Goal: Task Accomplishment & Management: Complete application form

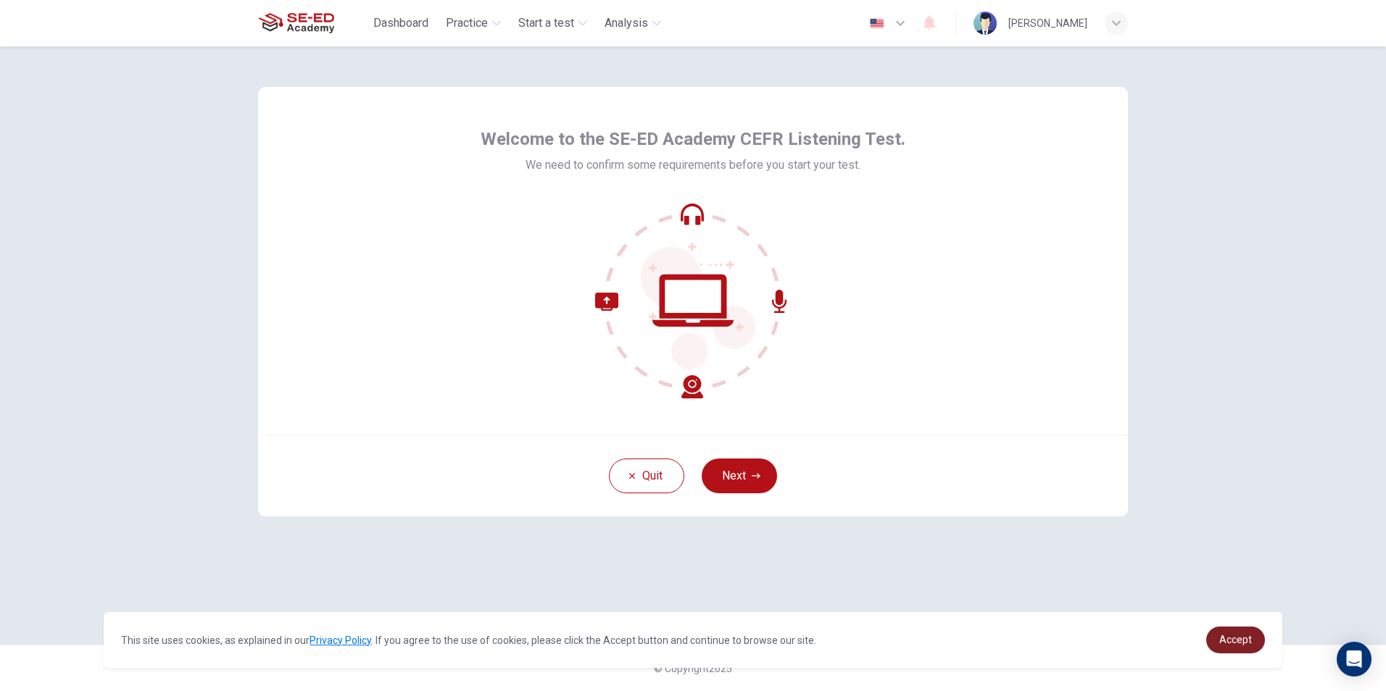
click at [1236, 638] on span "Accept" at bounding box center [1235, 640] width 33 height 12
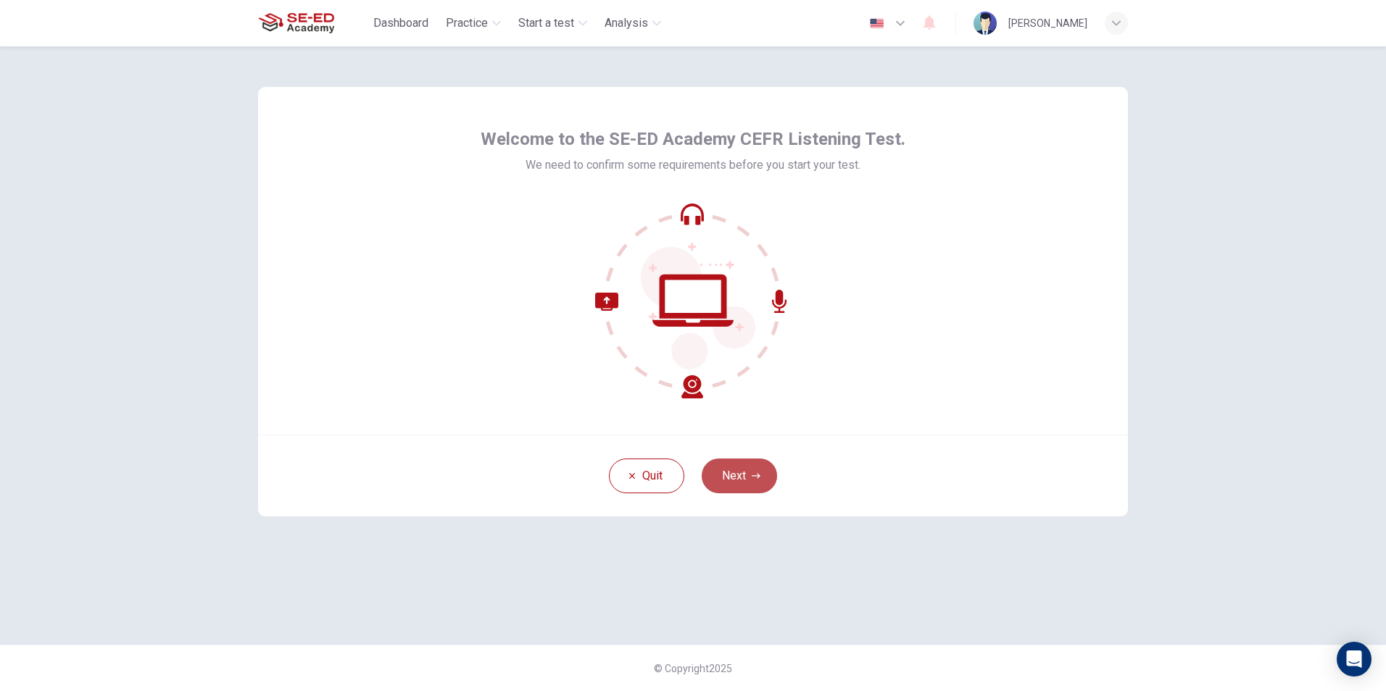
click at [746, 469] on button "Next" at bounding box center [739, 476] width 75 height 35
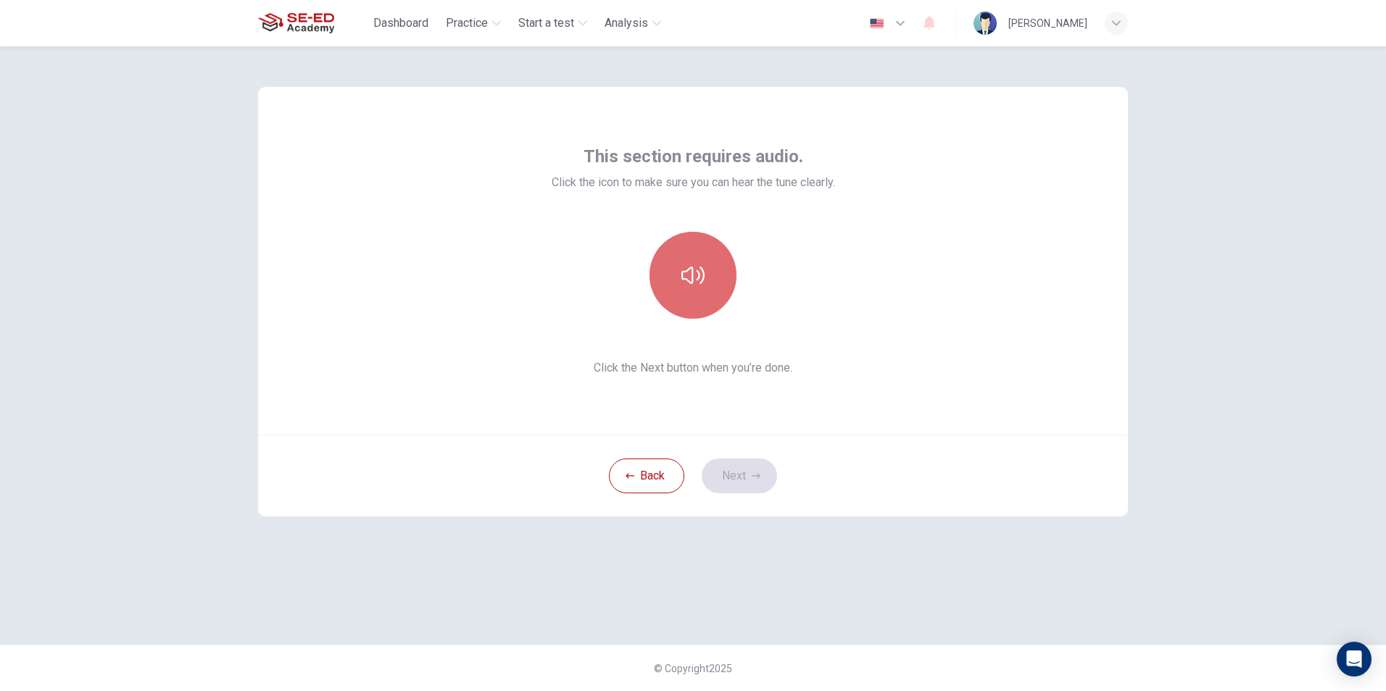
click at [694, 271] on icon "button" at bounding box center [692, 275] width 23 height 23
click at [1069, 571] on div "This section requires audio. Click the icon to make sure you can hear the tune …" at bounding box center [693, 345] width 916 height 599
click at [671, 295] on button "button" at bounding box center [692, 275] width 87 height 87
click at [683, 286] on icon "button" at bounding box center [692, 275] width 23 height 23
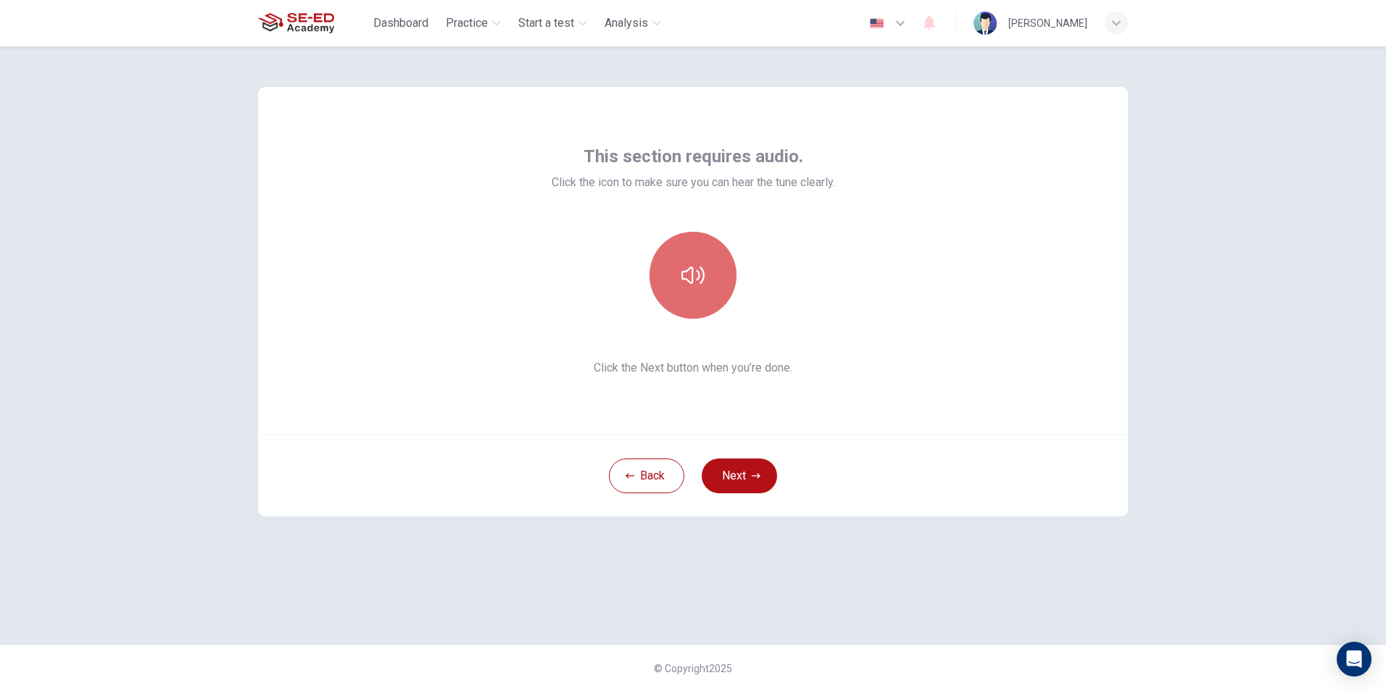
click at [713, 293] on button "button" at bounding box center [692, 275] width 87 height 87
click at [735, 477] on button "Next" at bounding box center [739, 476] width 75 height 35
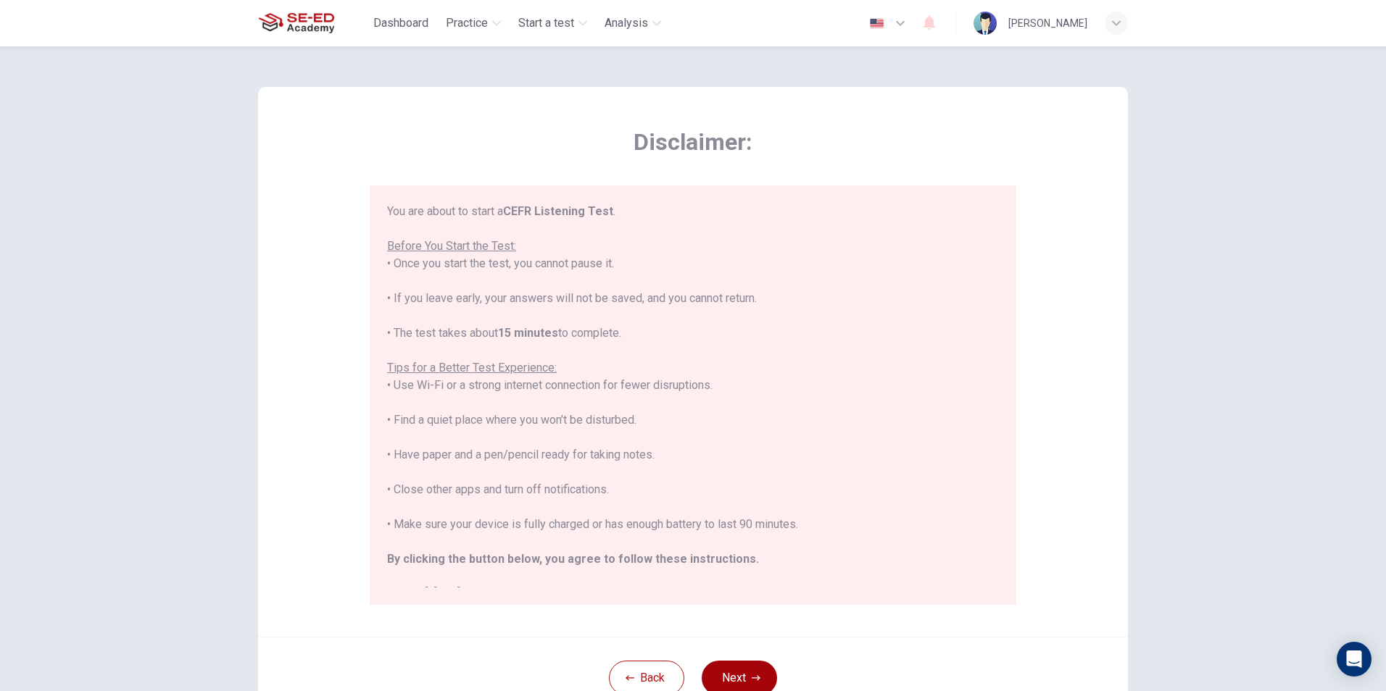
click at [736, 662] on button "Next" at bounding box center [739, 678] width 75 height 35
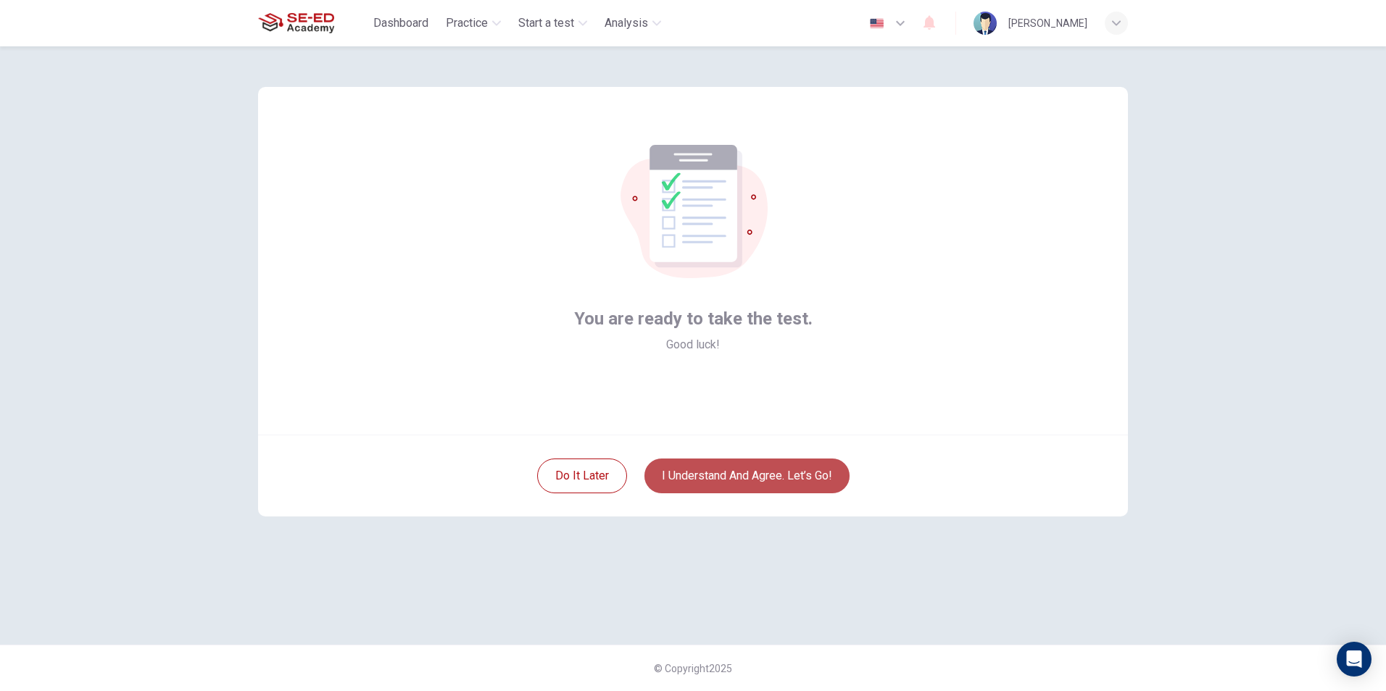
click at [720, 470] on button "I understand and agree. Let’s go!" at bounding box center [746, 476] width 205 height 35
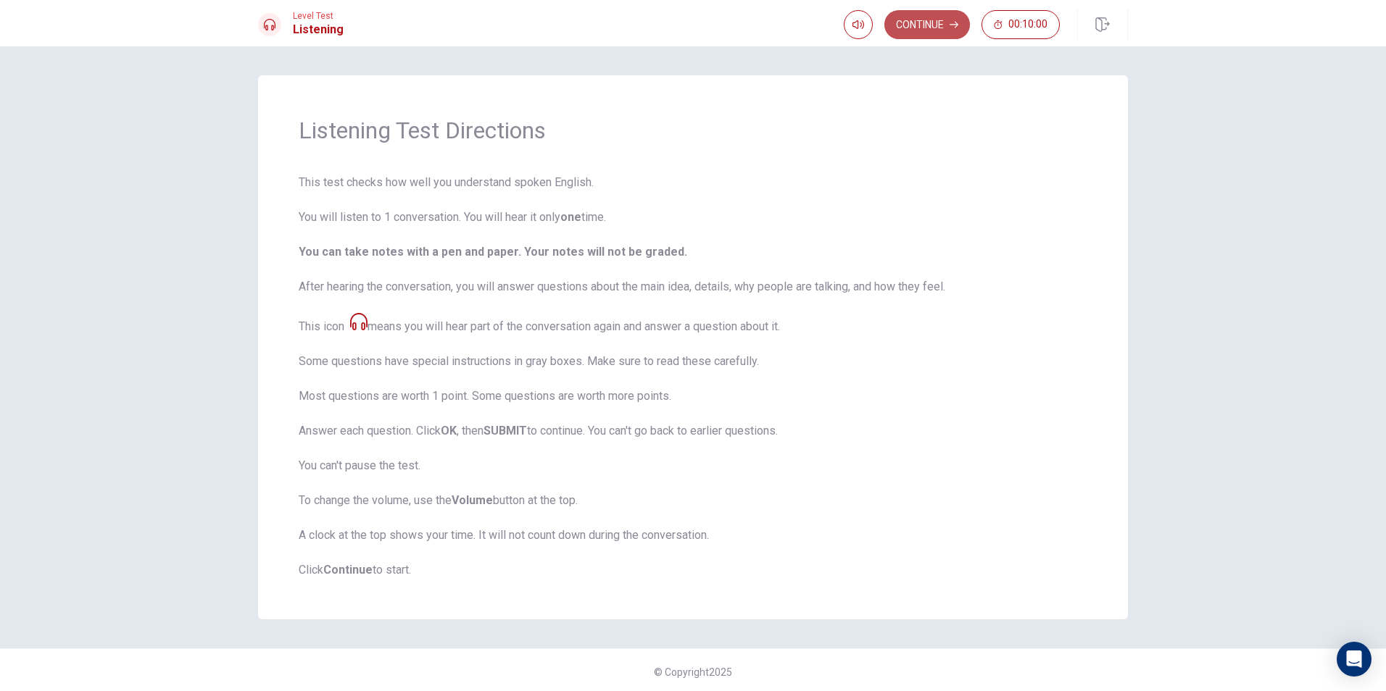
click at [927, 16] on button "Continue" at bounding box center [927, 24] width 86 height 29
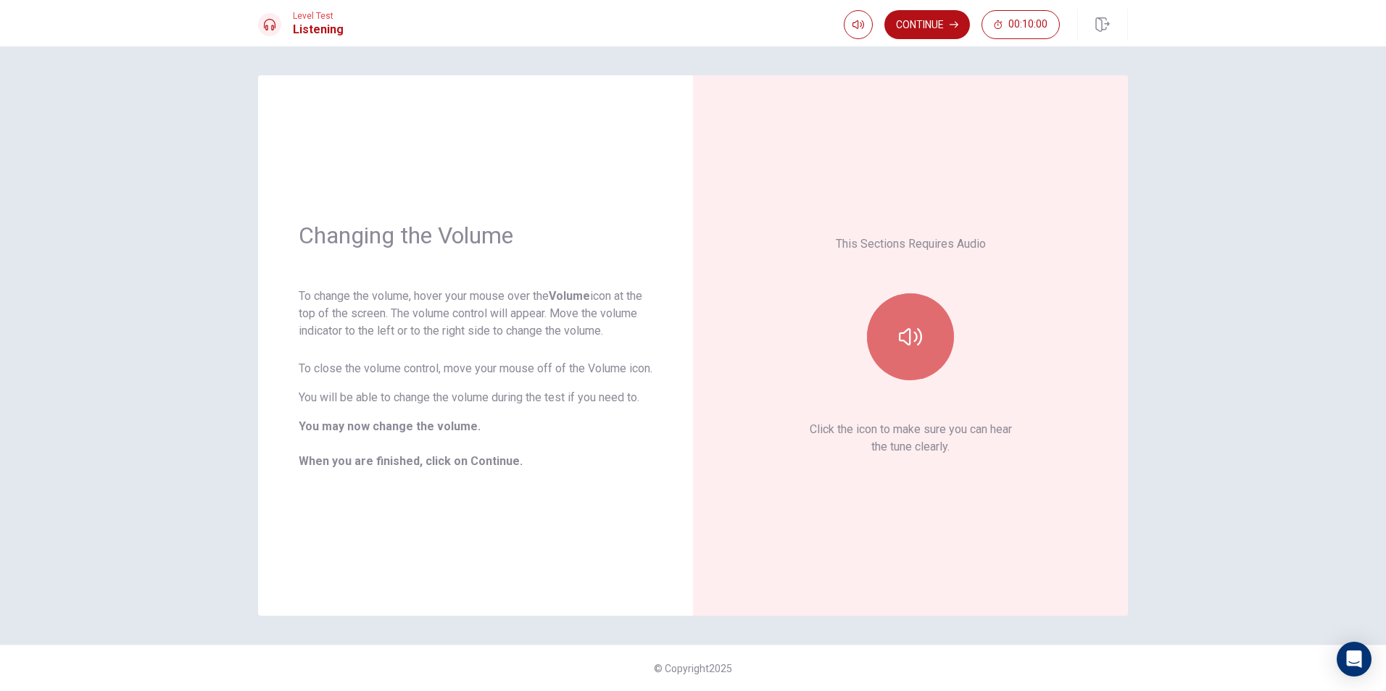
click at [914, 320] on button "button" at bounding box center [910, 337] width 87 height 87
click at [930, 25] on button "Continue" at bounding box center [927, 24] width 86 height 29
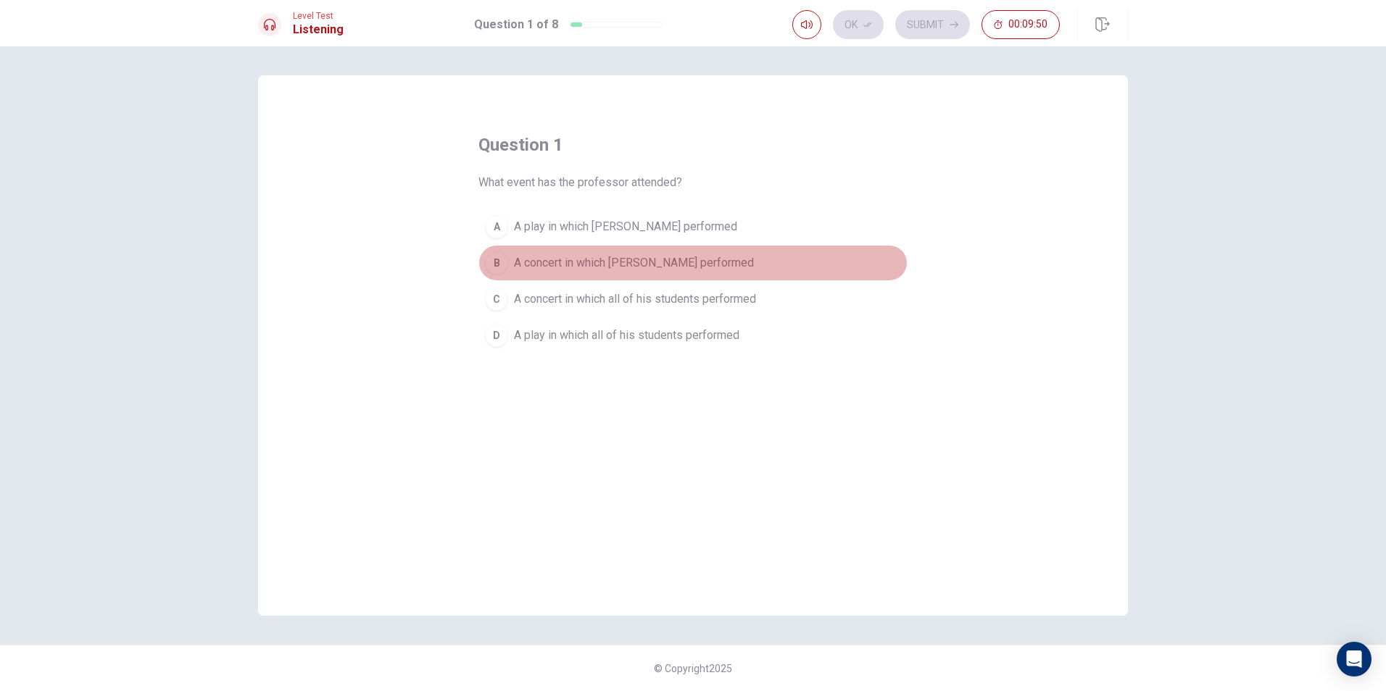
click at [632, 262] on span "A concert in which Julia performed" at bounding box center [634, 262] width 240 height 17
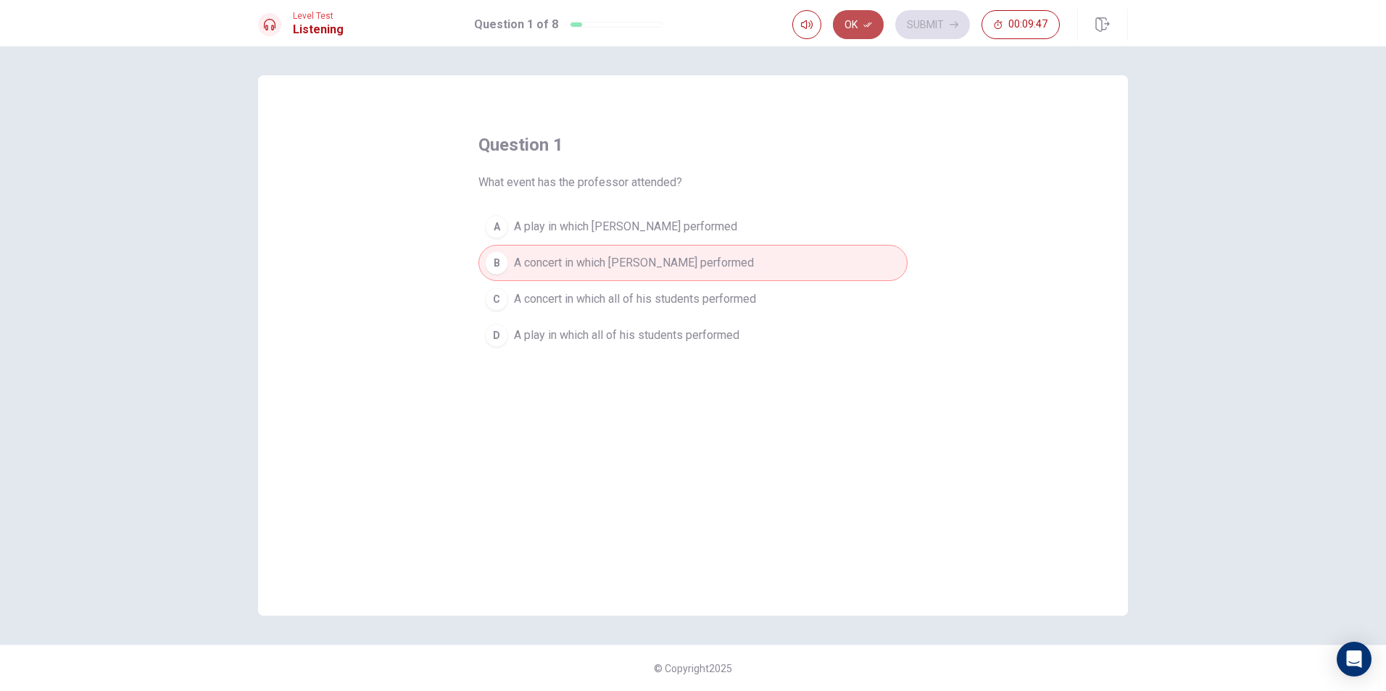
click at [873, 27] on button "Ok" at bounding box center [858, 24] width 51 height 29
click at [915, 30] on button "Submit" at bounding box center [932, 24] width 75 height 29
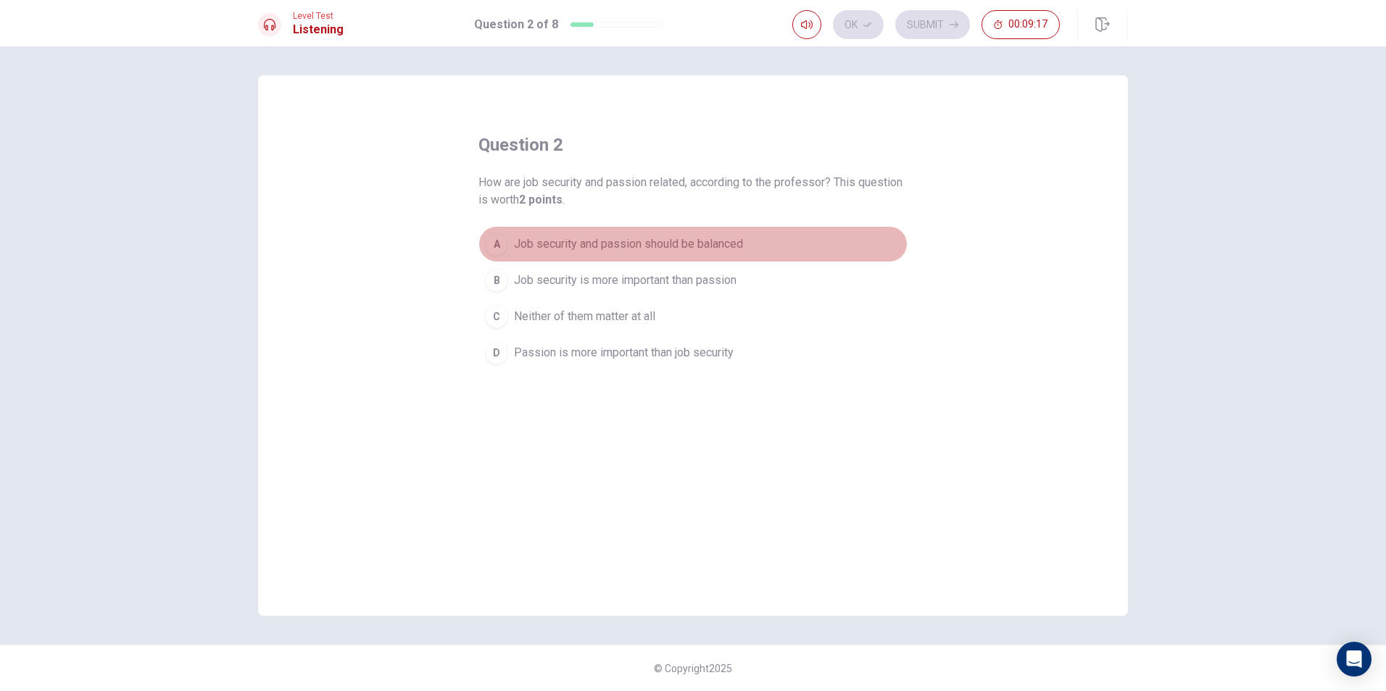
click at [620, 239] on span "Job security and passion should be balanced" at bounding box center [628, 244] width 229 height 17
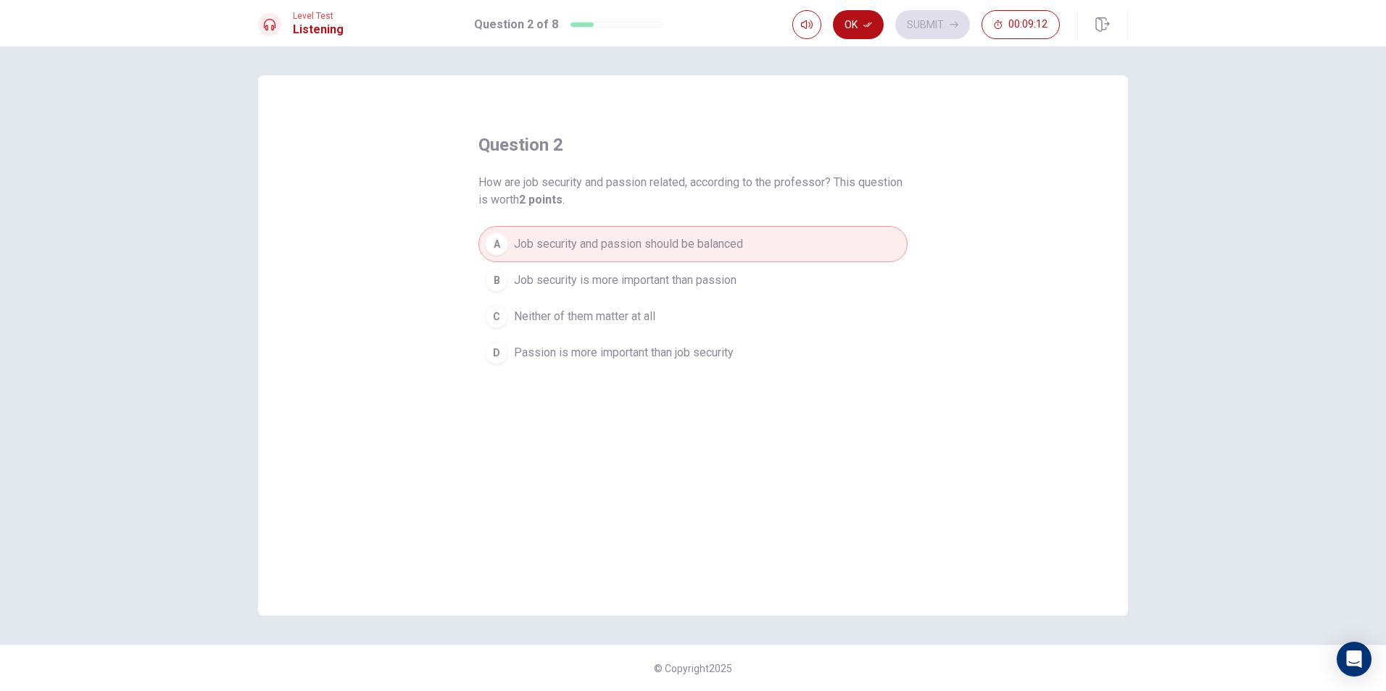
click at [577, 356] on span "Passion is more important than job security" at bounding box center [624, 352] width 220 height 17
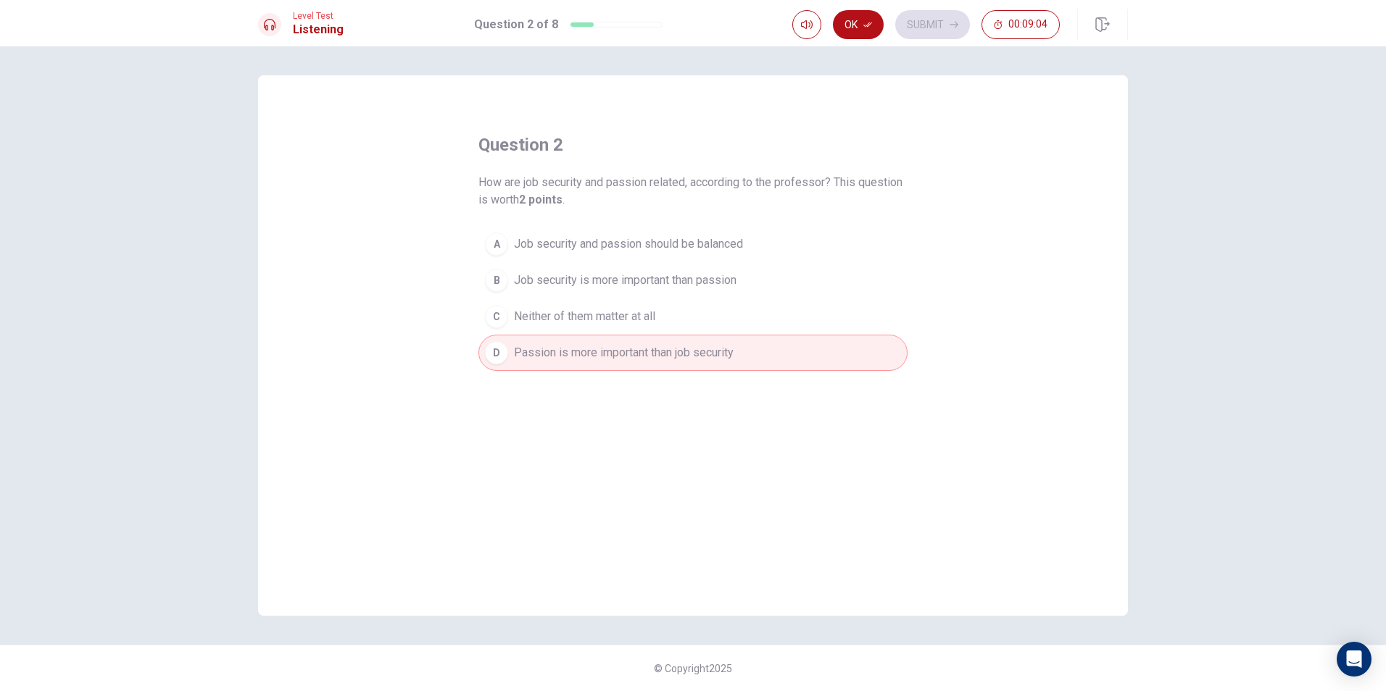
click at [662, 240] on span "Job security and passion should be balanced" at bounding box center [628, 244] width 229 height 17
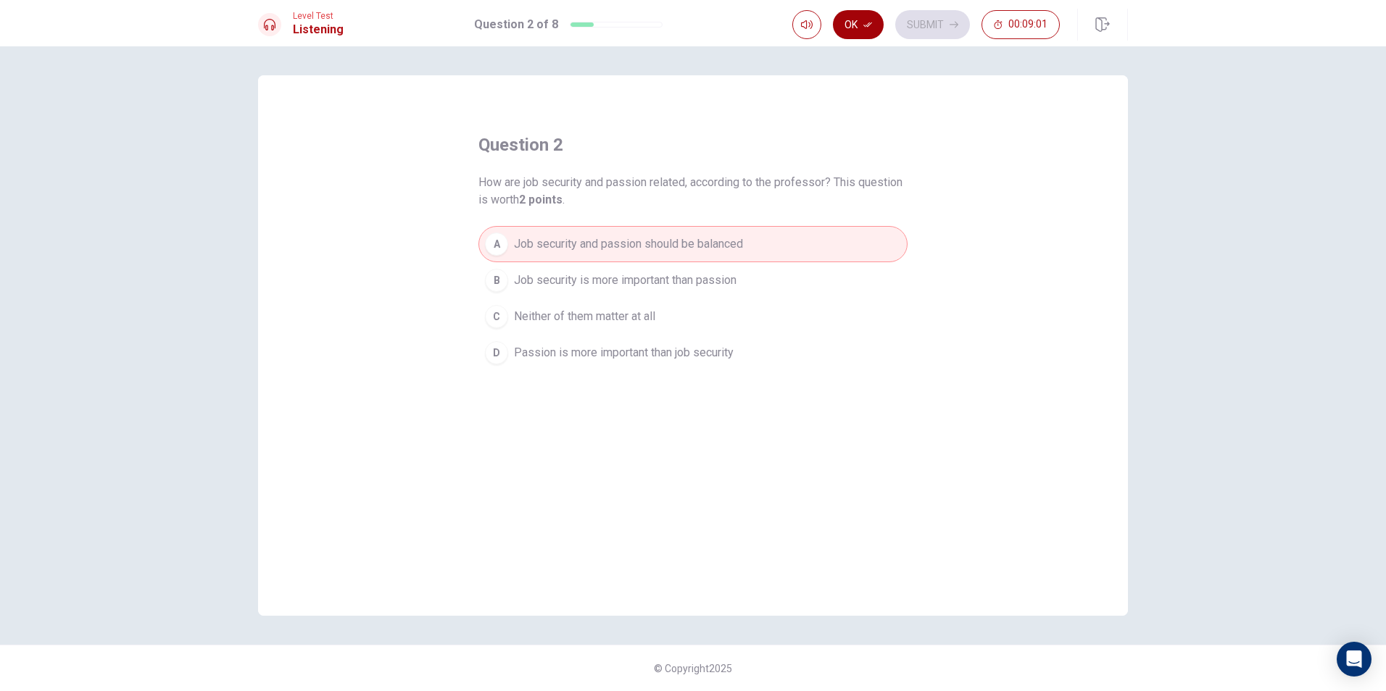
click at [862, 30] on button "Ok" at bounding box center [858, 24] width 51 height 29
click at [917, 19] on button "Submit" at bounding box center [932, 24] width 75 height 29
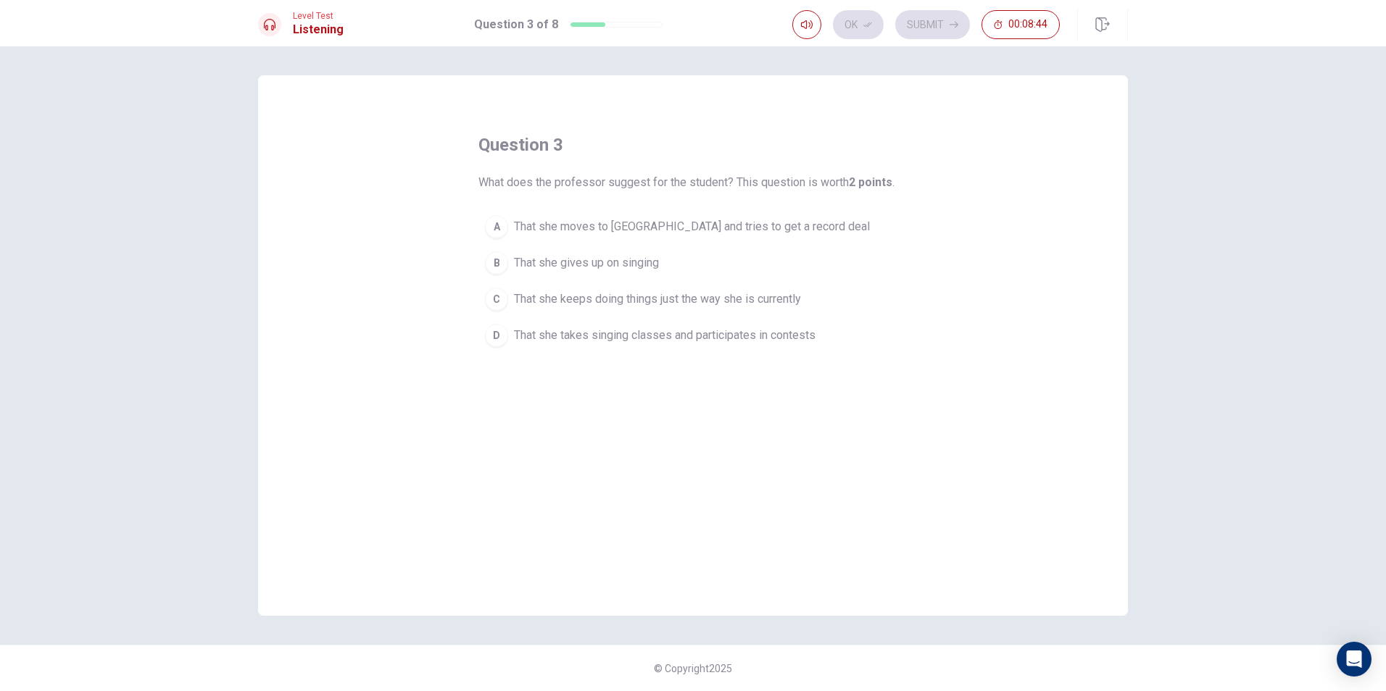
click at [565, 259] on span "That she gives up on singing" at bounding box center [586, 262] width 145 height 17
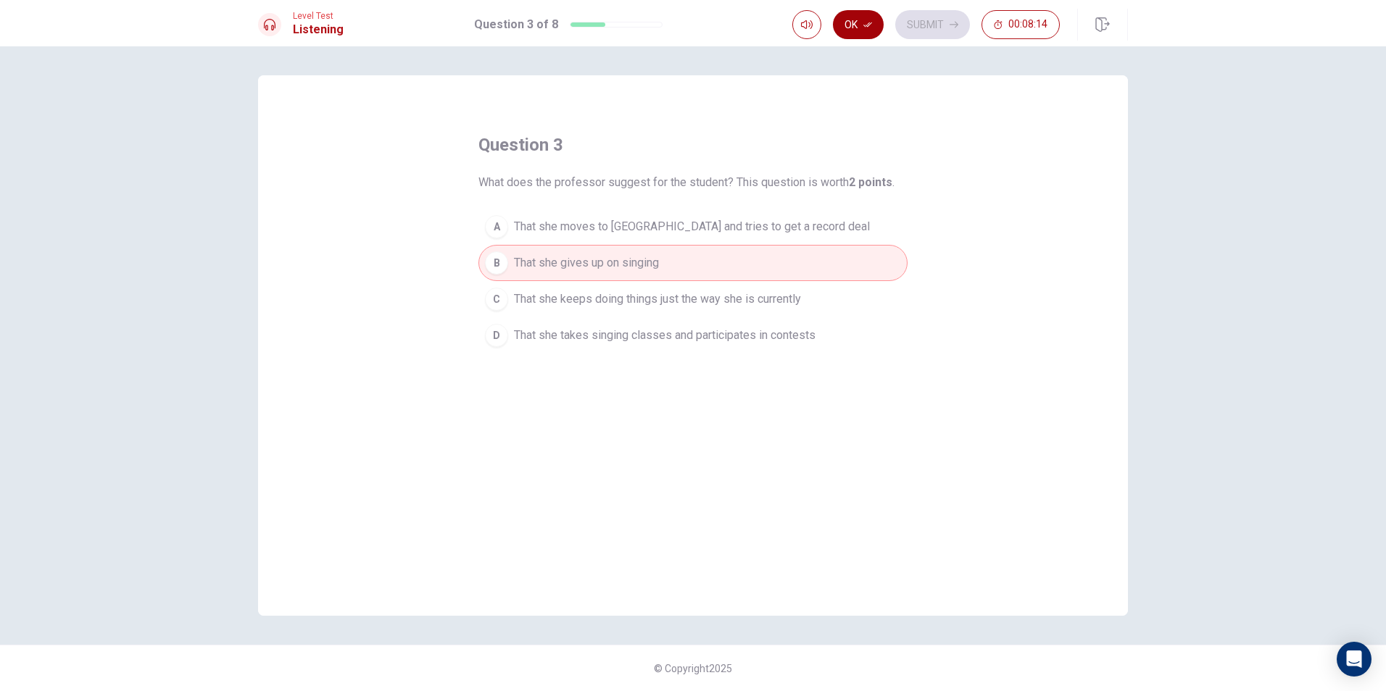
click at [847, 19] on button "Ok" at bounding box center [858, 24] width 51 height 29
click at [912, 25] on button "Submit" at bounding box center [932, 24] width 75 height 29
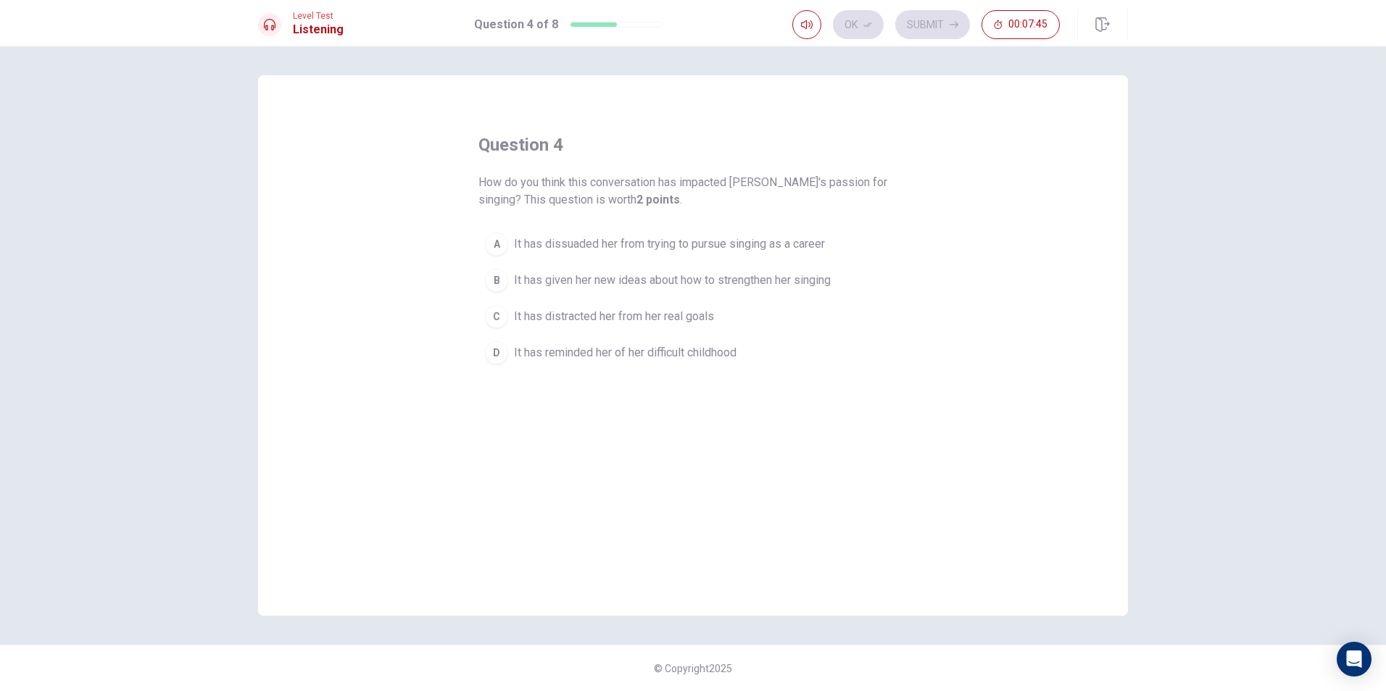
click at [775, 245] on span "It has dissuaded her from trying to pursue singing as a career" at bounding box center [669, 244] width 311 height 17
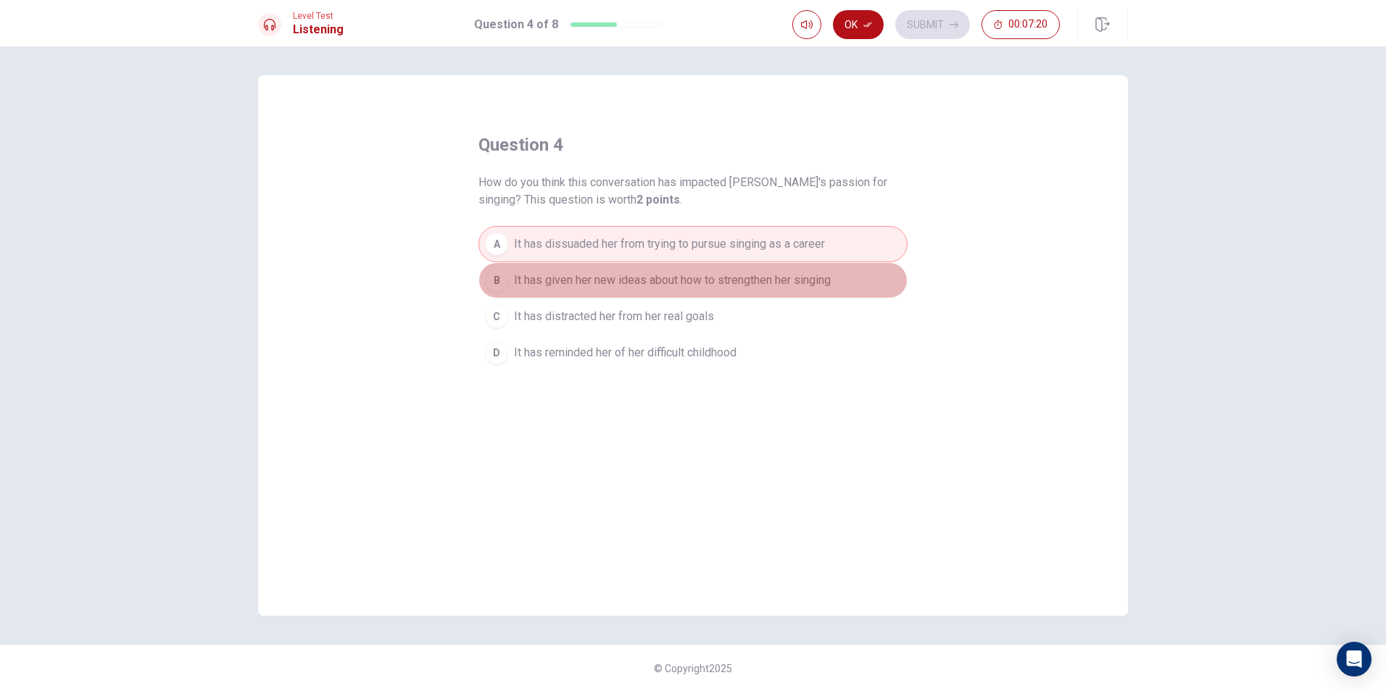
click at [741, 273] on span "It has given her new ideas about how to strengthen her singing" at bounding box center [672, 280] width 317 height 17
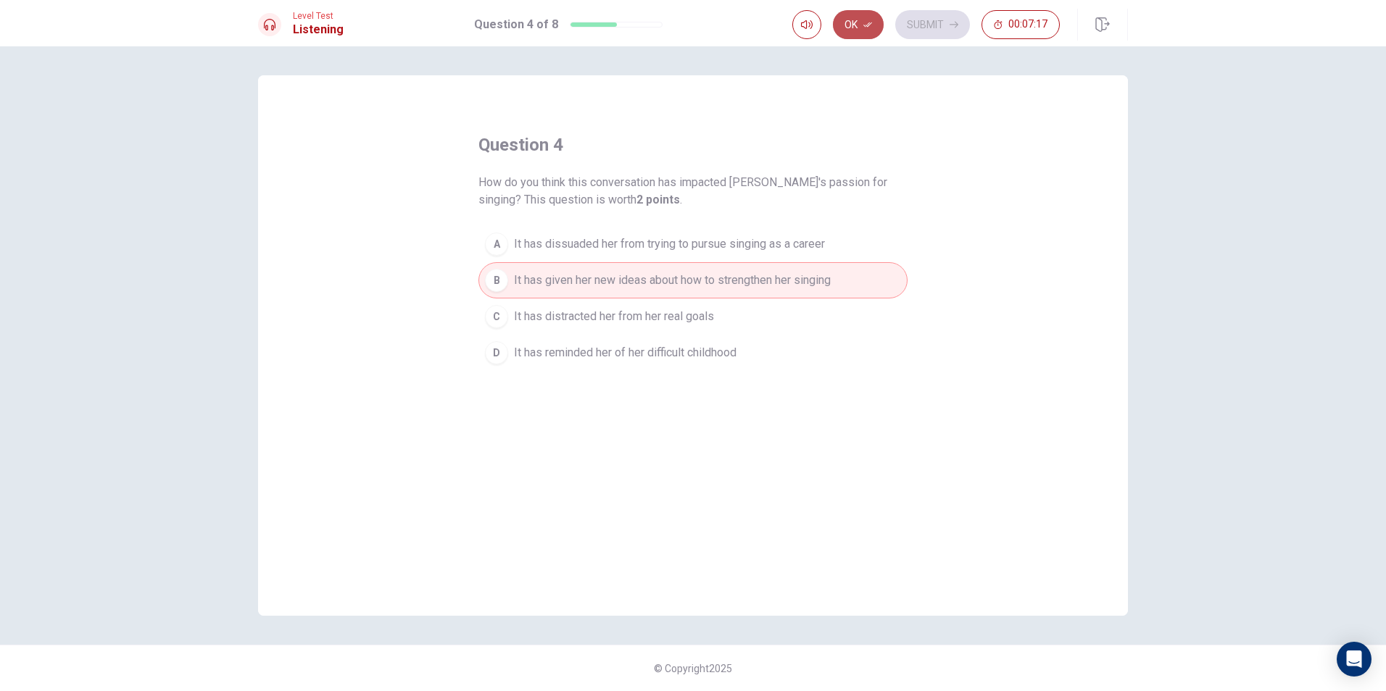
click at [861, 22] on button "Ok" at bounding box center [858, 24] width 51 height 29
click at [902, 20] on button "Submit" at bounding box center [932, 24] width 75 height 29
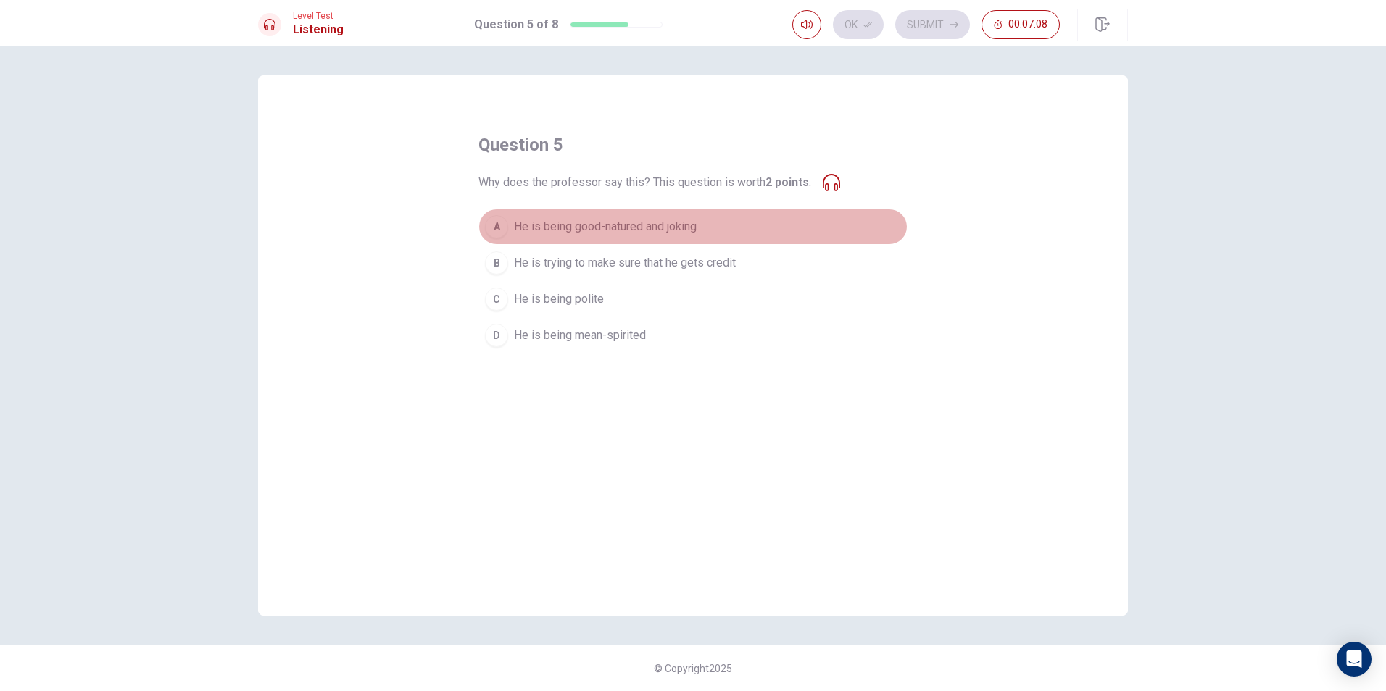
click at [653, 219] on span "He is being good-natured and joking" at bounding box center [605, 226] width 183 height 17
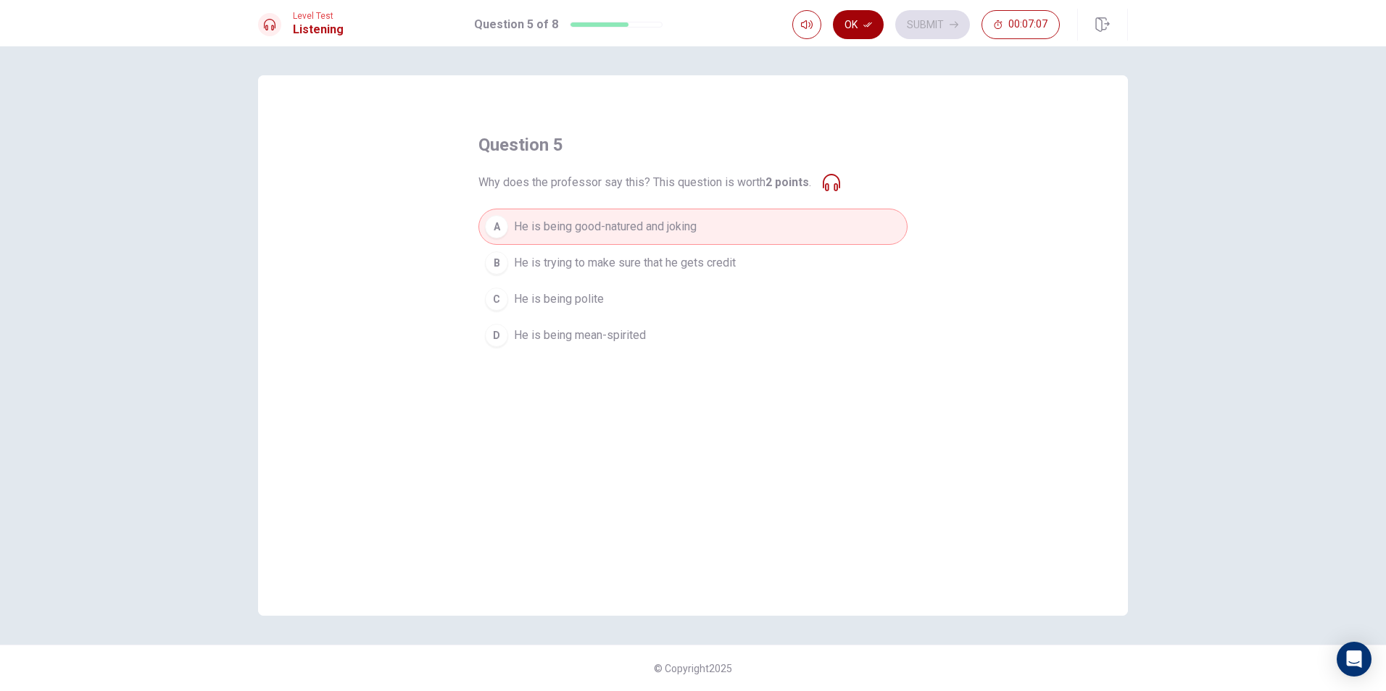
click at [852, 22] on button "Ok" at bounding box center [858, 24] width 51 height 29
click at [918, 27] on button "Submit" at bounding box center [932, 24] width 75 height 29
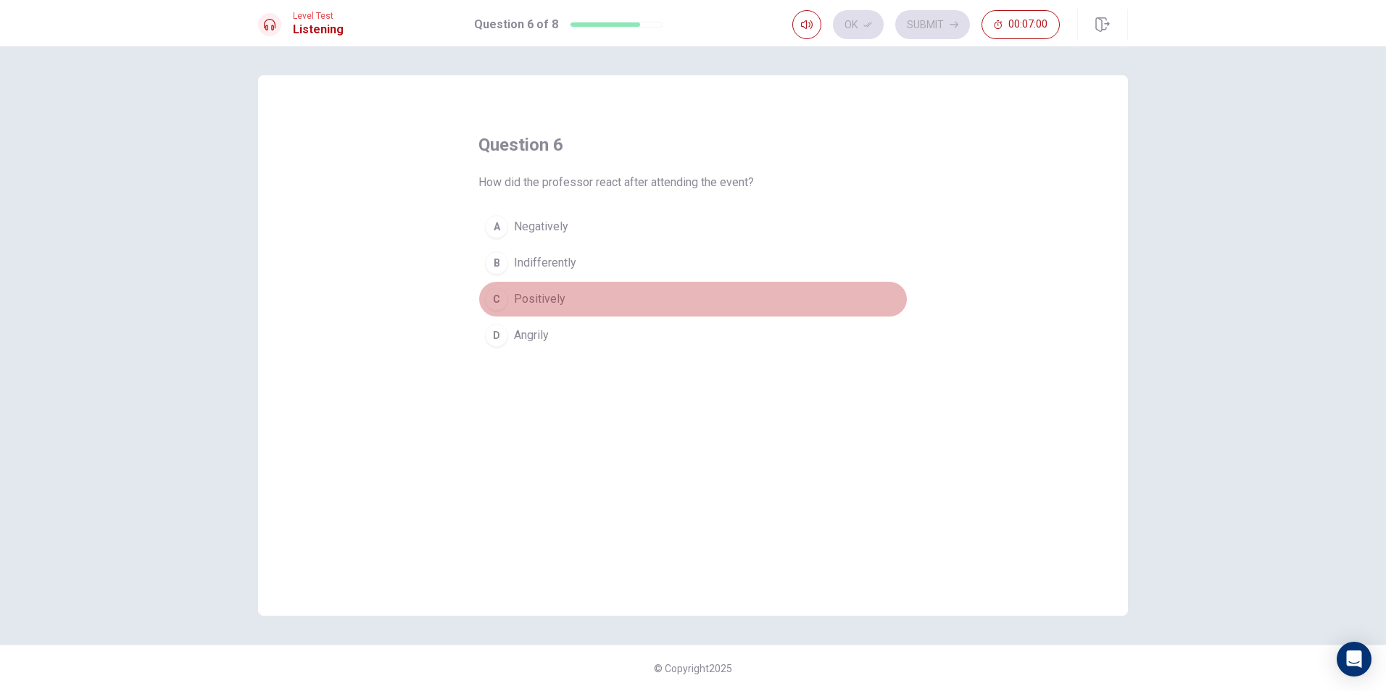
click at [533, 297] on span "Positively" at bounding box center [539, 299] width 51 height 17
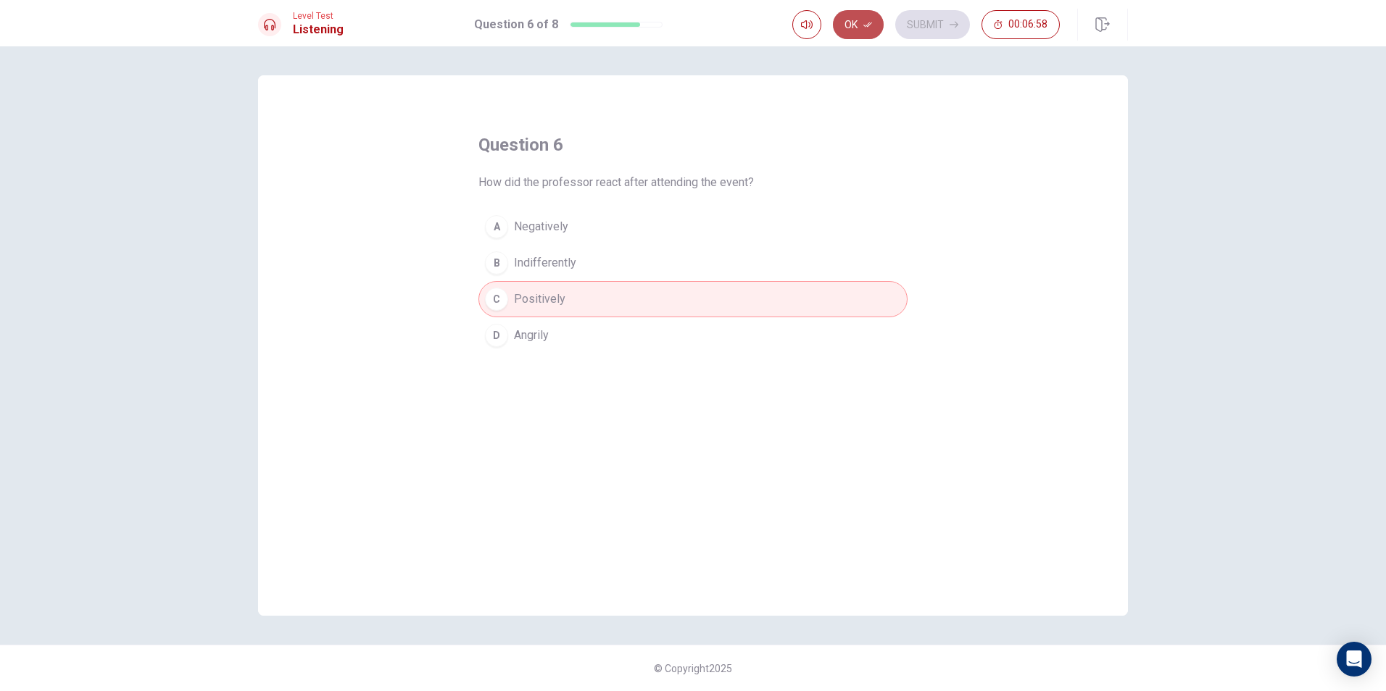
click at [867, 20] on icon "button" at bounding box center [867, 24] width 9 height 9
click at [910, 18] on button "Submit" at bounding box center [932, 24] width 75 height 29
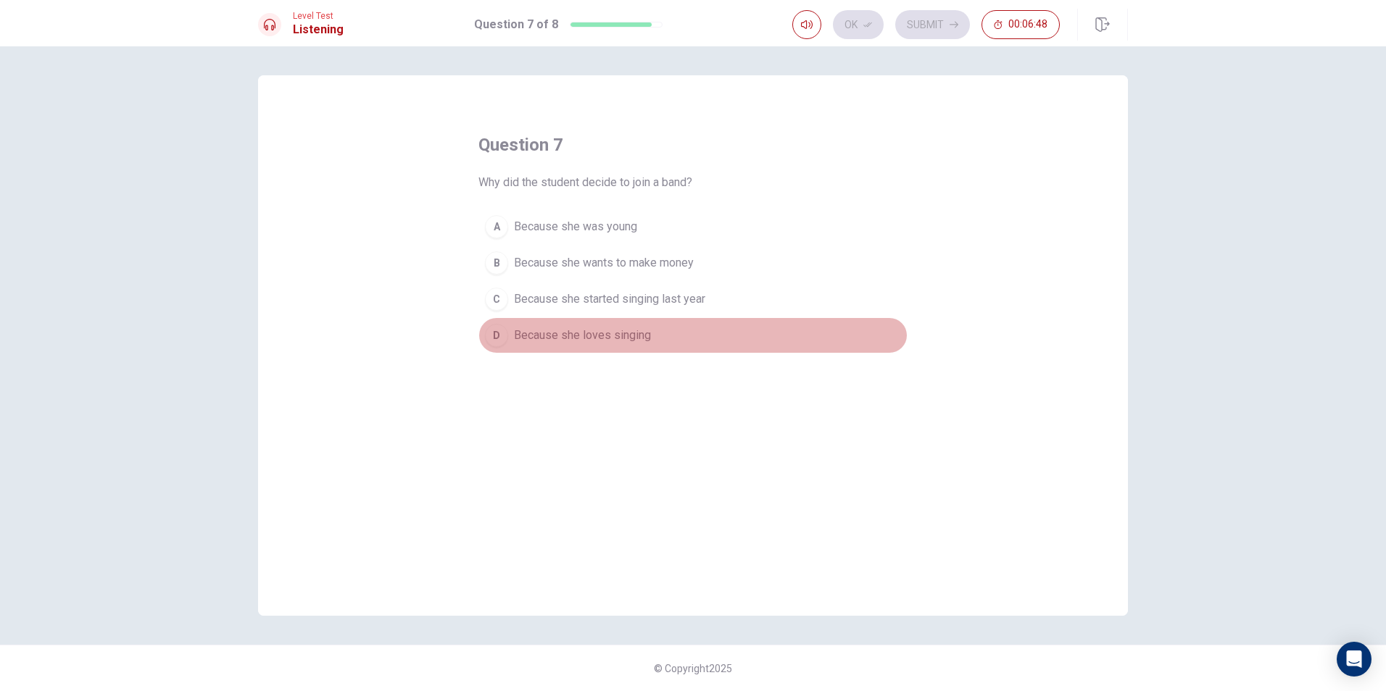
click at [635, 335] on span "Because she loves singing" at bounding box center [582, 335] width 137 height 17
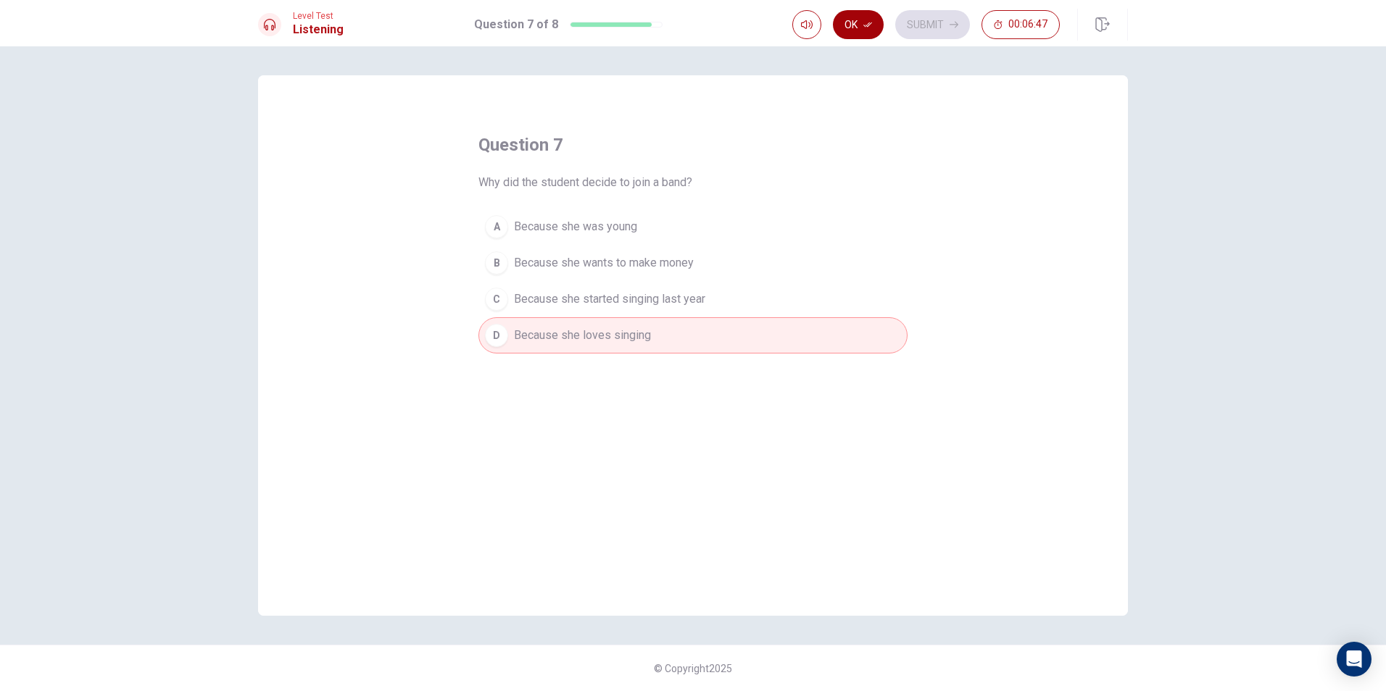
drag, startPoint x: 857, startPoint y: 20, endPoint x: 875, endPoint y: 17, distance: 17.8
click at [860, 20] on button "Ok" at bounding box center [858, 24] width 51 height 29
click at [911, 22] on button "Submit" at bounding box center [932, 24] width 75 height 29
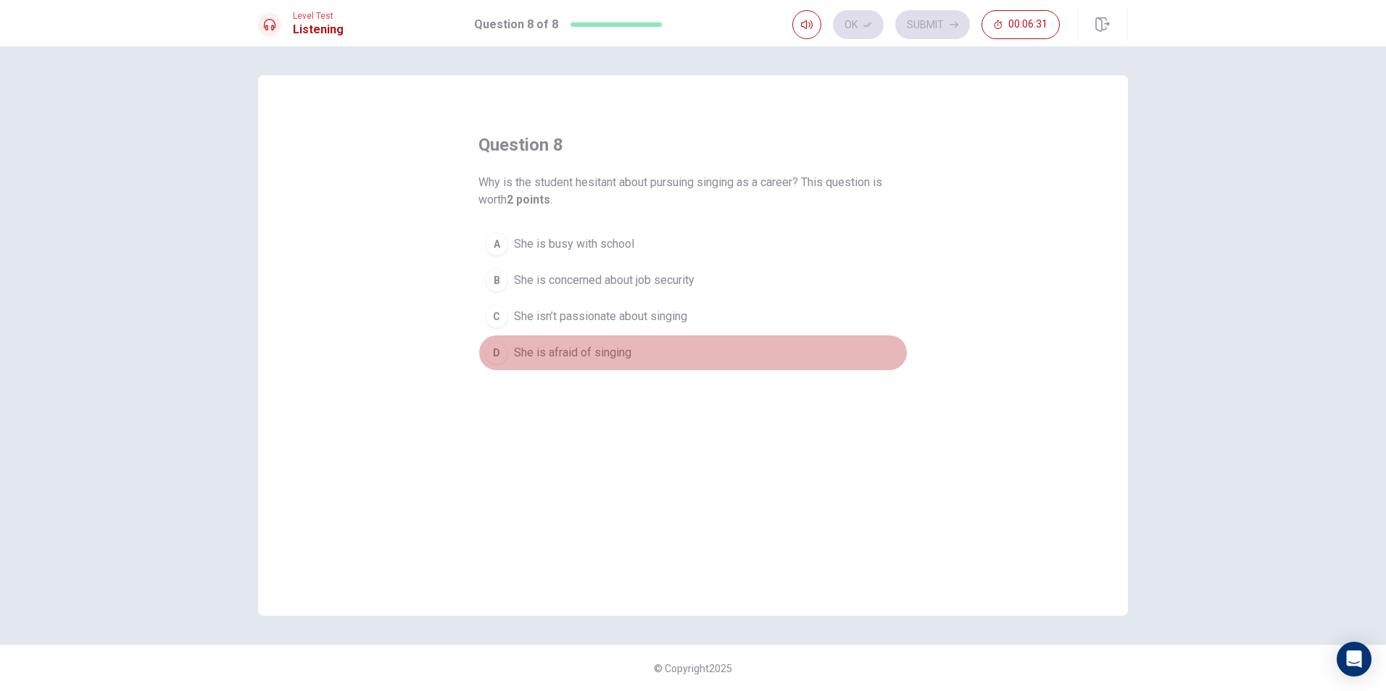
click at [600, 349] on span "She is afraid of singing" at bounding box center [572, 352] width 117 height 17
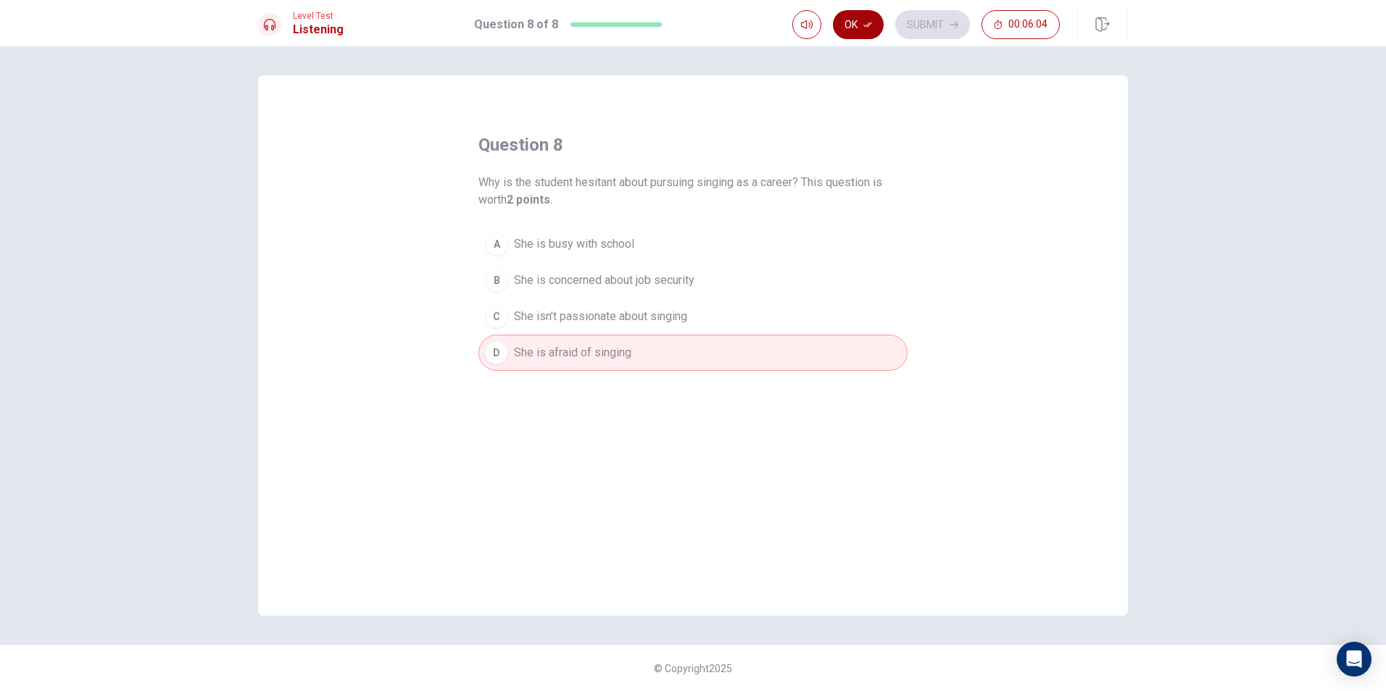
click at [865, 25] on icon "button" at bounding box center [867, 24] width 9 height 9
click at [901, 28] on button "Submit" at bounding box center [932, 24] width 75 height 29
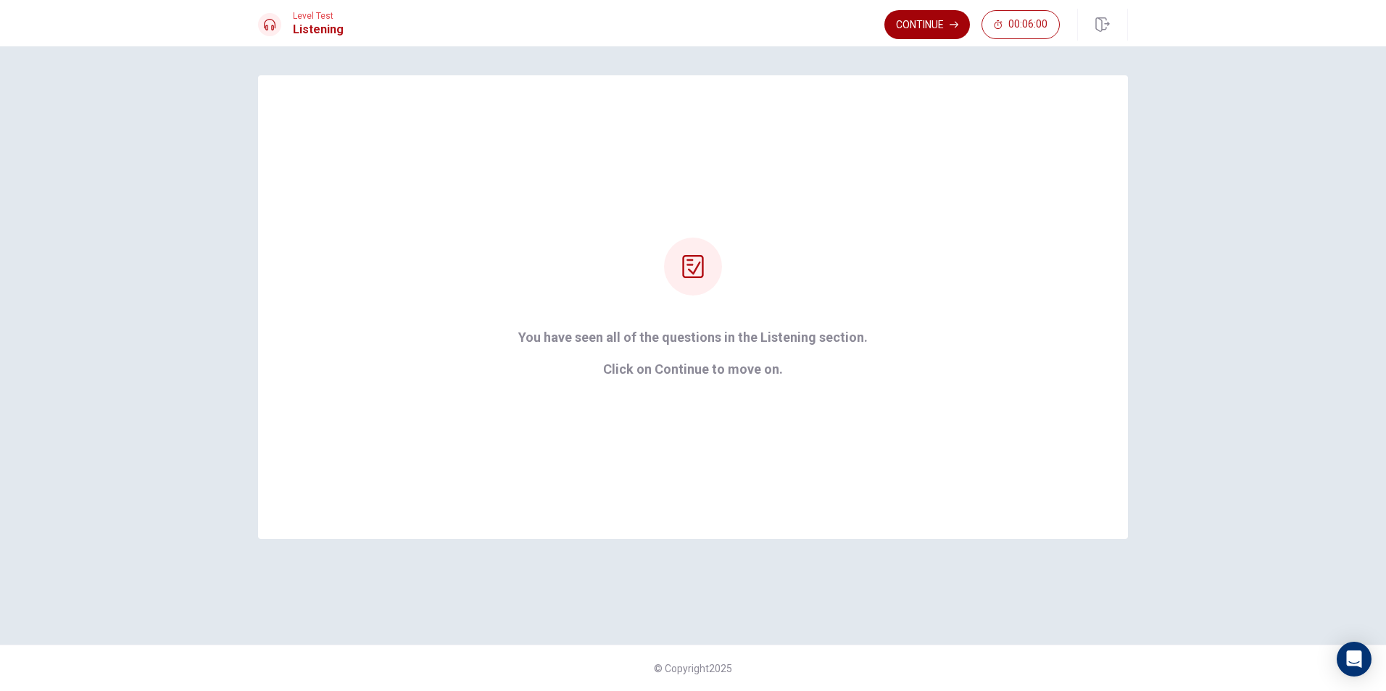
click at [914, 20] on button "Continue" at bounding box center [927, 24] width 86 height 29
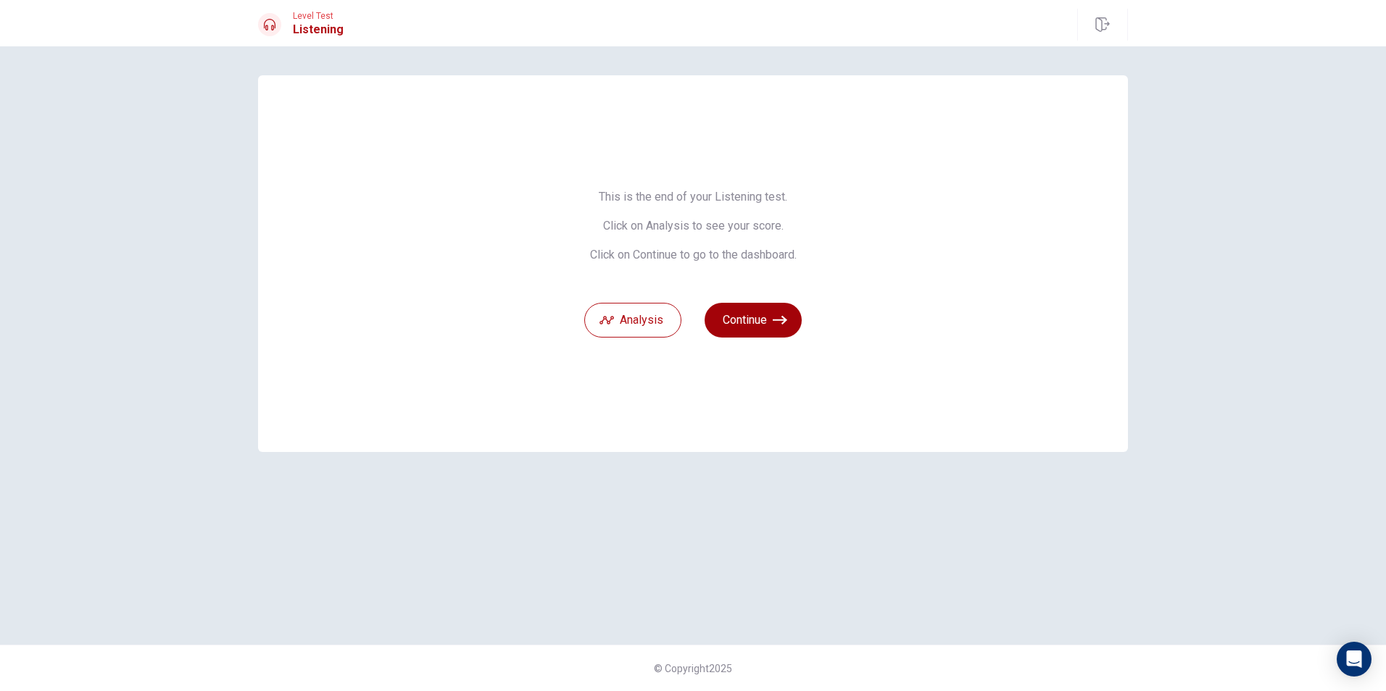
click at [767, 309] on button "Continue" at bounding box center [752, 320] width 97 height 35
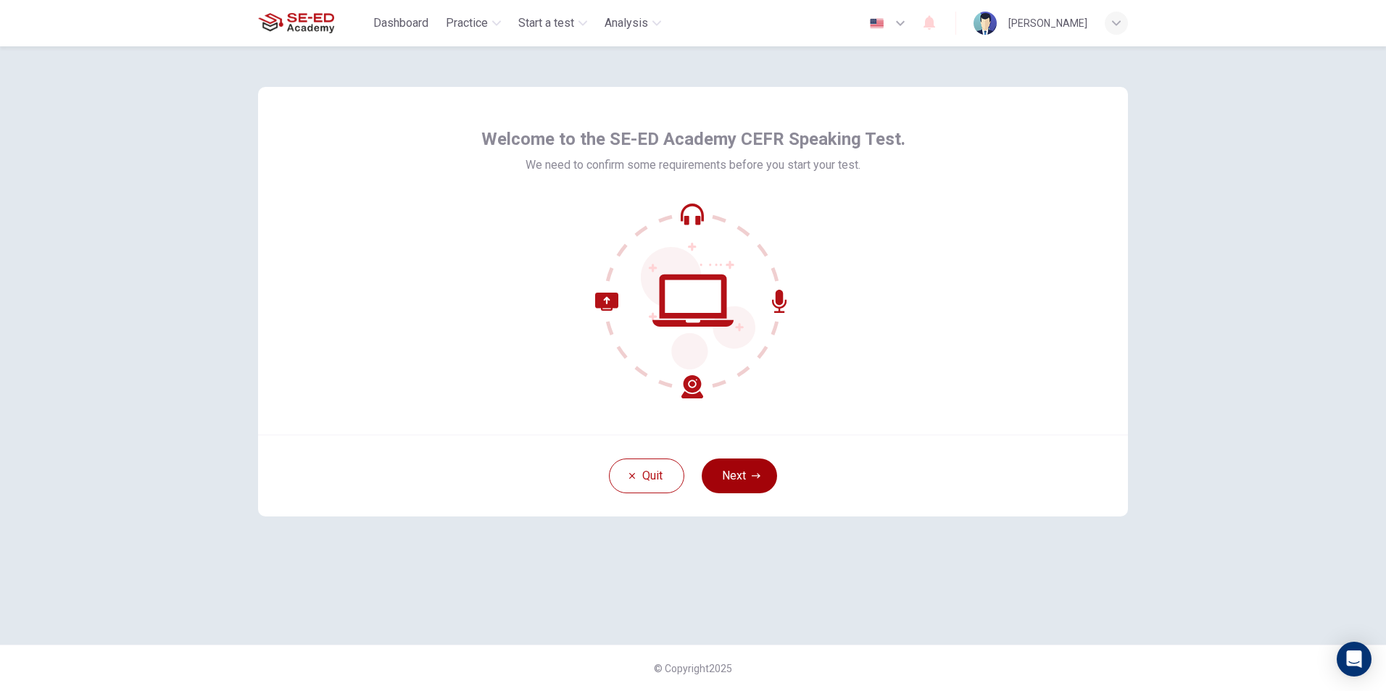
click at [707, 480] on button "Next" at bounding box center [739, 476] width 75 height 35
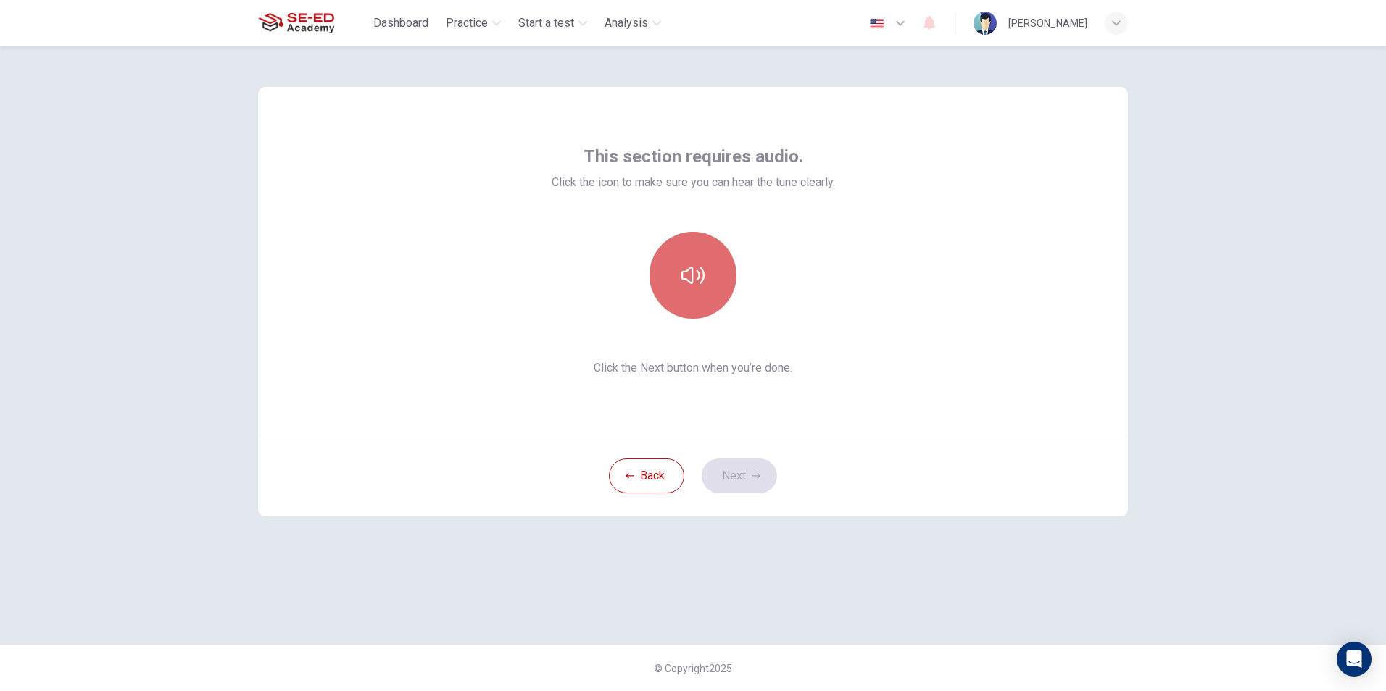
click at [692, 293] on button "button" at bounding box center [692, 275] width 87 height 87
click at [732, 474] on button "Next" at bounding box center [739, 476] width 75 height 35
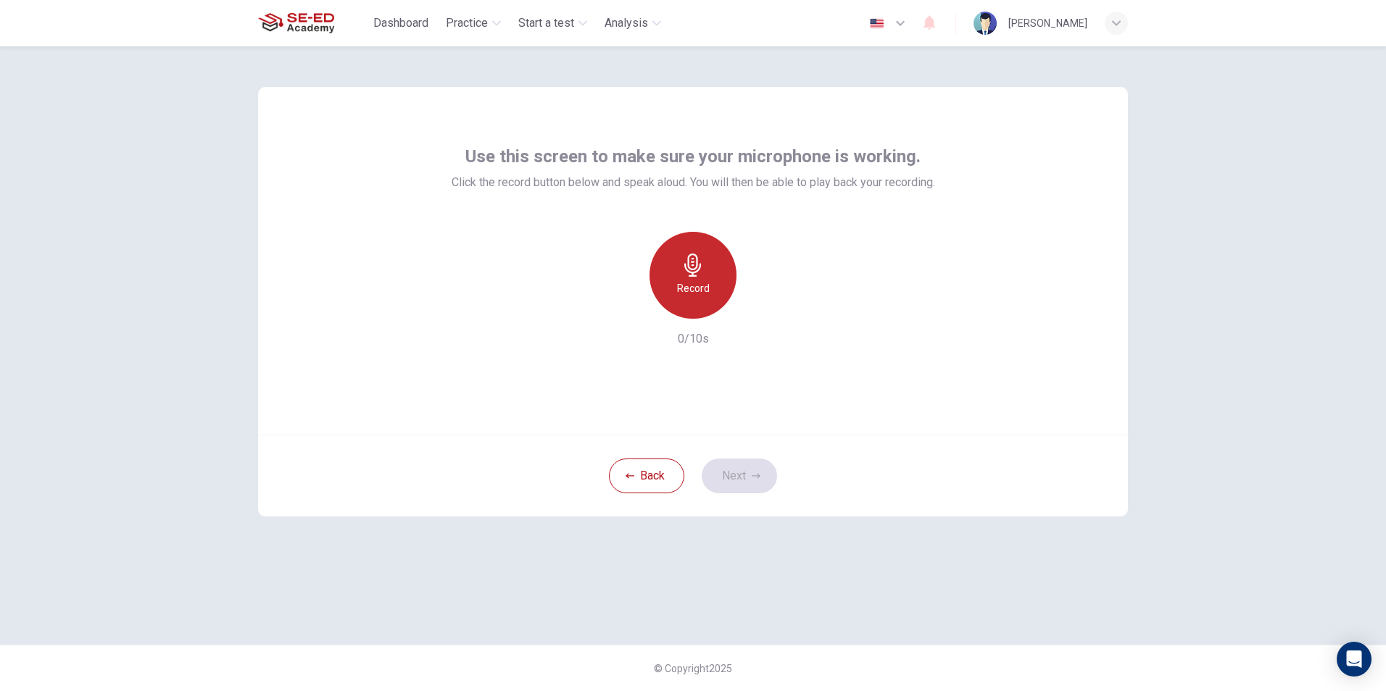
click at [683, 287] on h6 "Record" at bounding box center [693, 288] width 33 height 17
click at [699, 283] on h6 "Stop" at bounding box center [693, 288] width 22 height 17
click at [757, 311] on icon "button" at bounding box center [759, 307] width 14 height 14
click at [629, 312] on icon "button" at bounding box center [626, 307] width 13 height 13
click at [770, 482] on button "Next" at bounding box center [739, 476] width 75 height 35
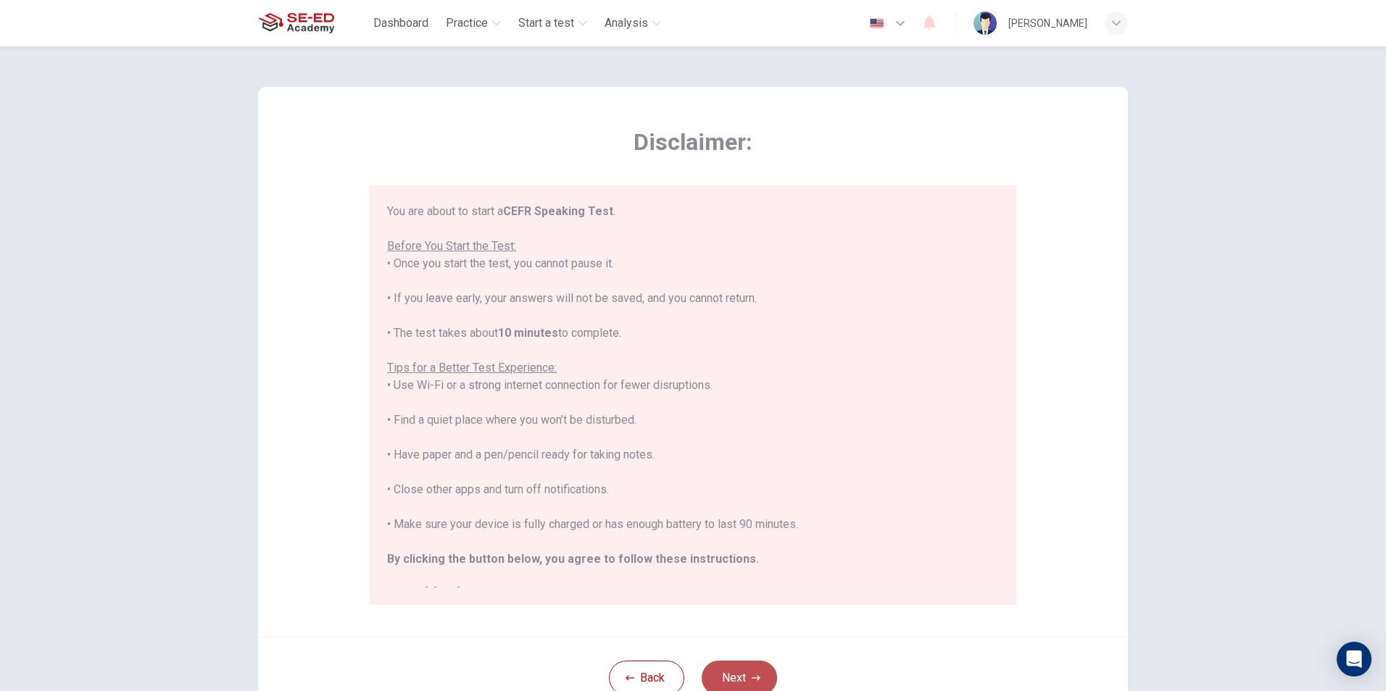
click at [729, 676] on button "Next" at bounding box center [739, 678] width 75 height 35
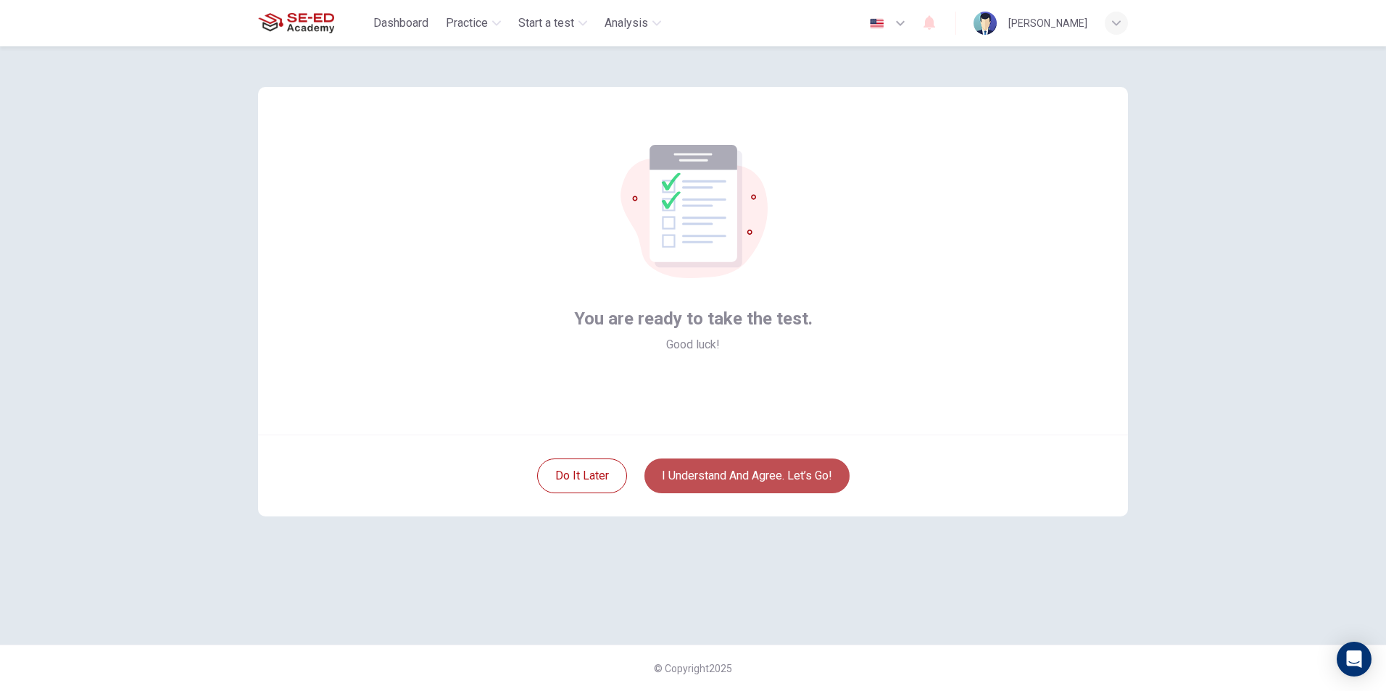
click at [767, 473] on button "I understand and agree. Let’s go!" at bounding box center [746, 476] width 205 height 35
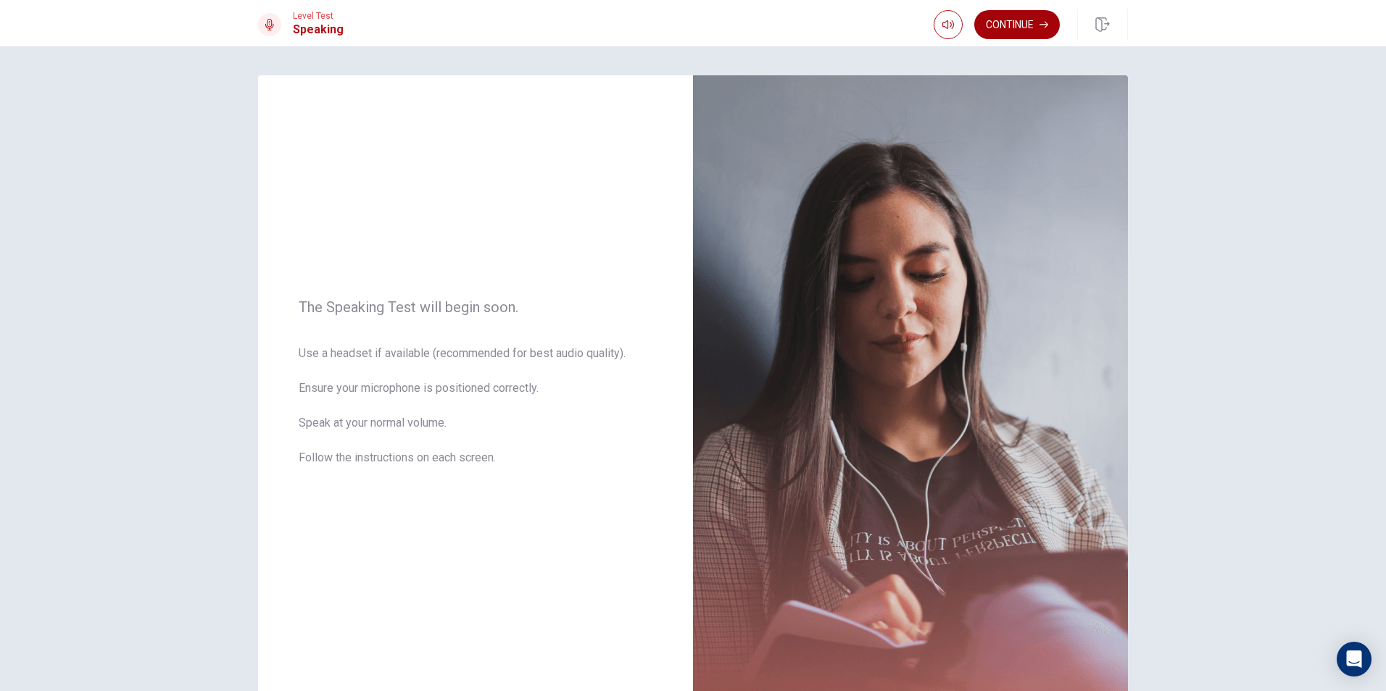
click at [1023, 15] on button "Continue" at bounding box center [1017, 24] width 86 height 29
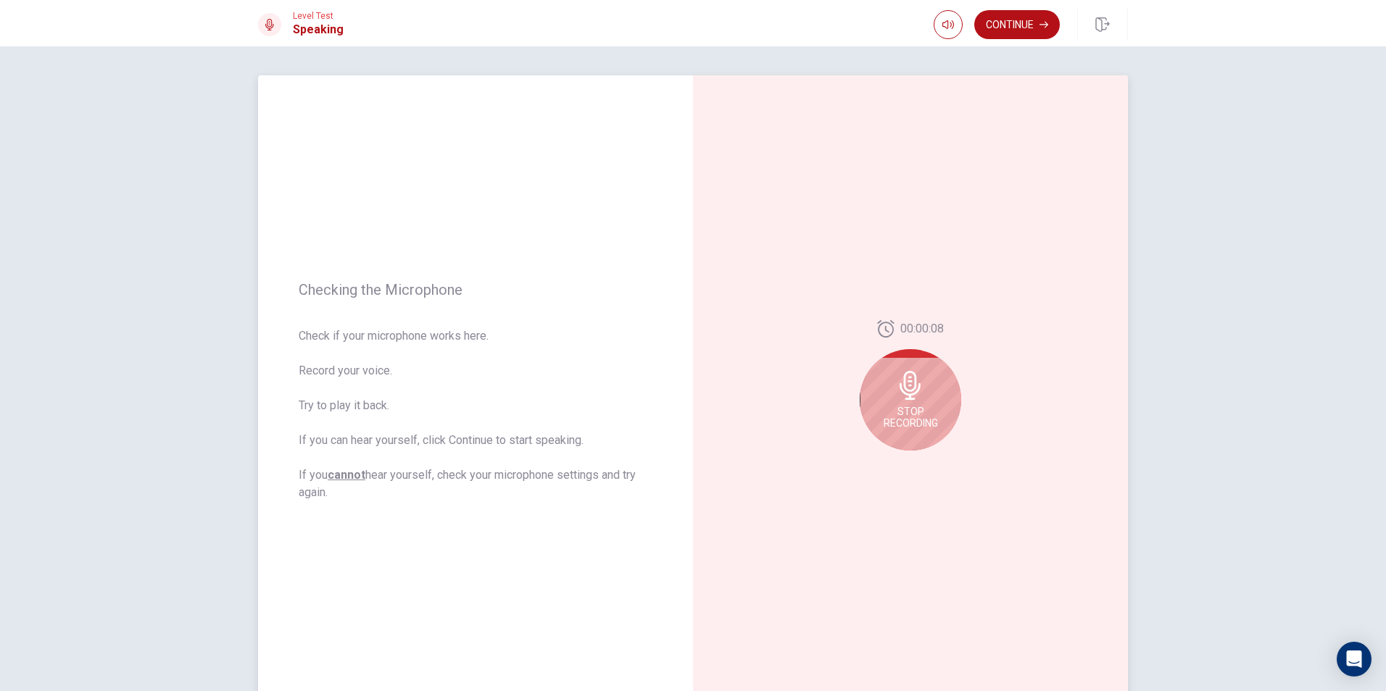
click at [896, 402] on div "Stop Recording" at bounding box center [910, 399] width 101 height 101
click at [922, 465] on icon "Play Audio" at bounding box center [926, 462] width 9 height 9
click at [1033, 33] on button "Continue" at bounding box center [1017, 24] width 86 height 29
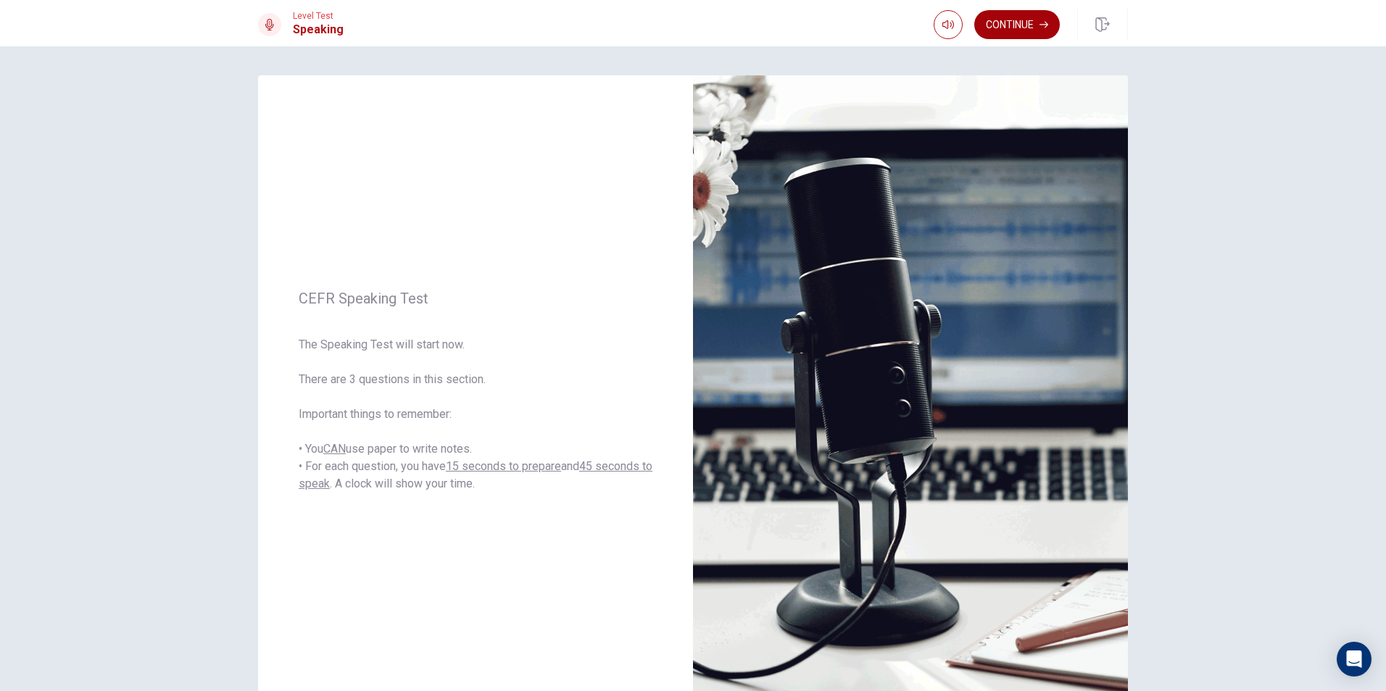
click at [1037, 27] on button "Continue" at bounding box center [1017, 24] width 86 height 29
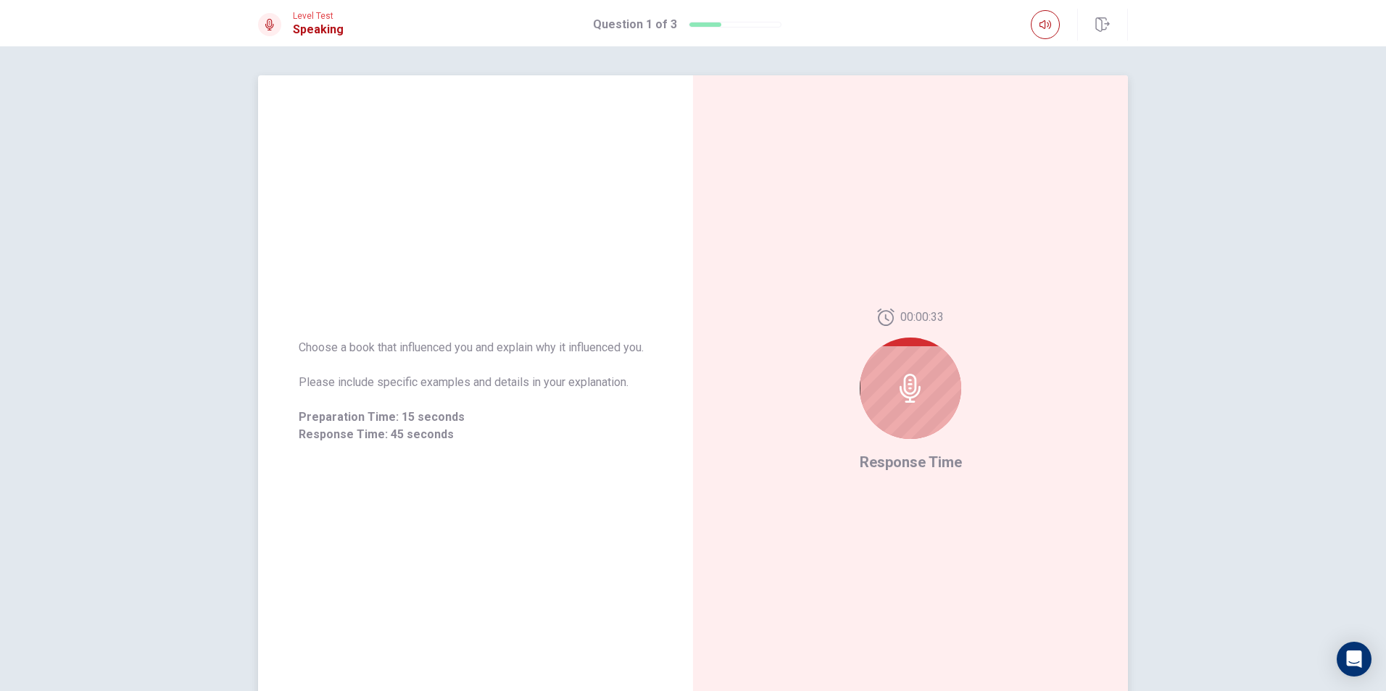
click at [909, 372] on div at bounding box center [910, 388] width 101 height 101
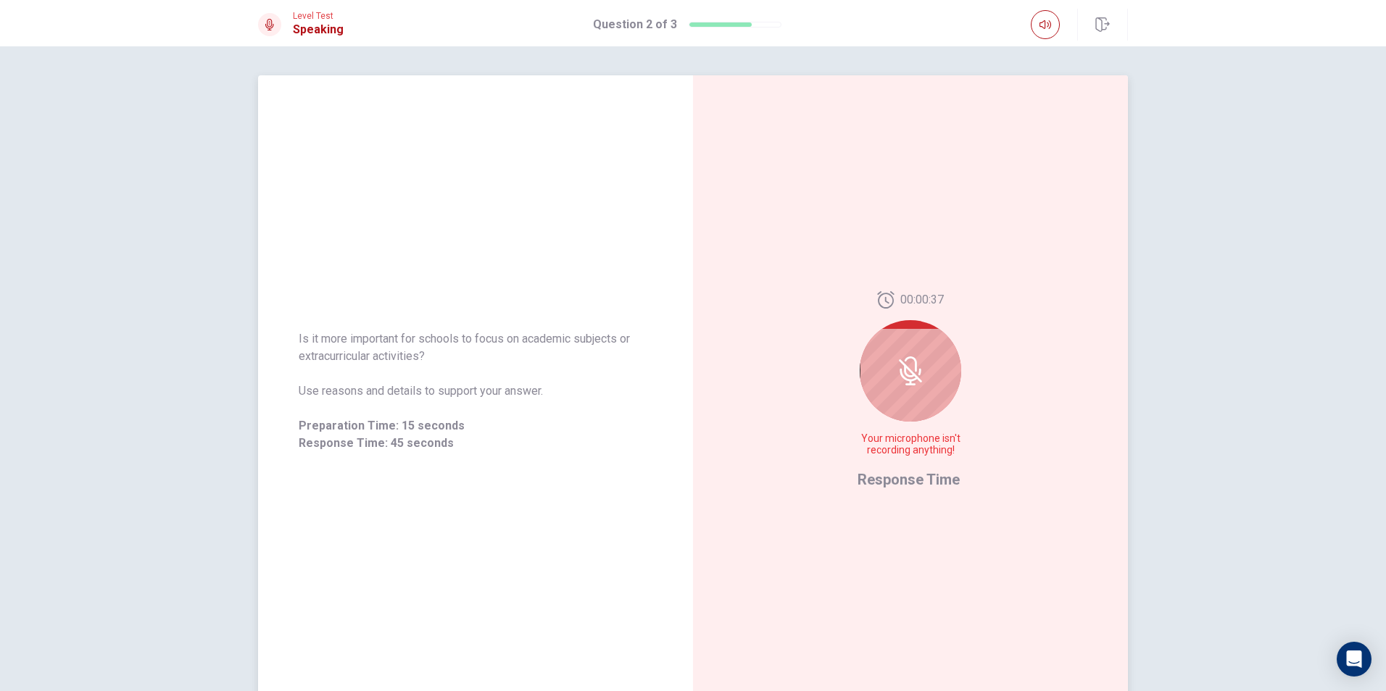
click at [907, 370] on icon at bounding box center [910, 370] width 23 height 23
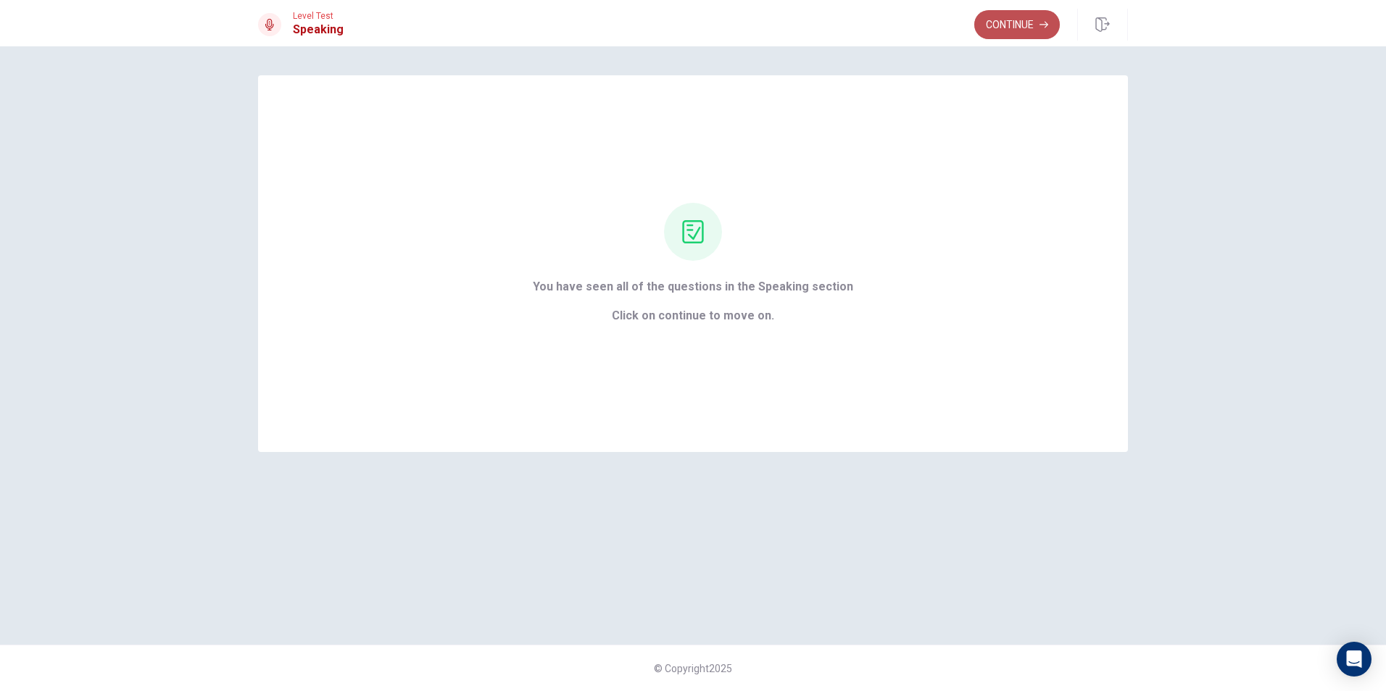
click at [1010, 28] on button "Continue" at bounding box center [1017, 24] width 86 height 29
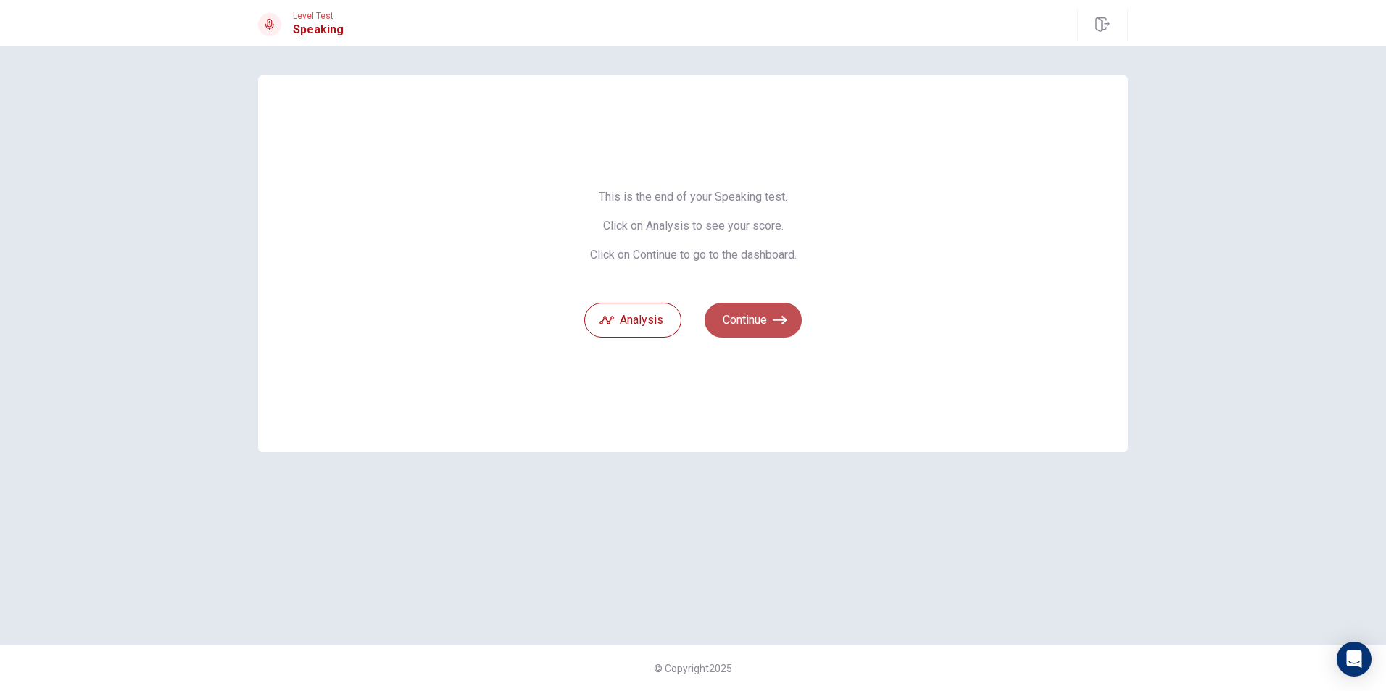
click at [742, 320] on button "Continue" at bounding box center [752, 320] width 97 height 35
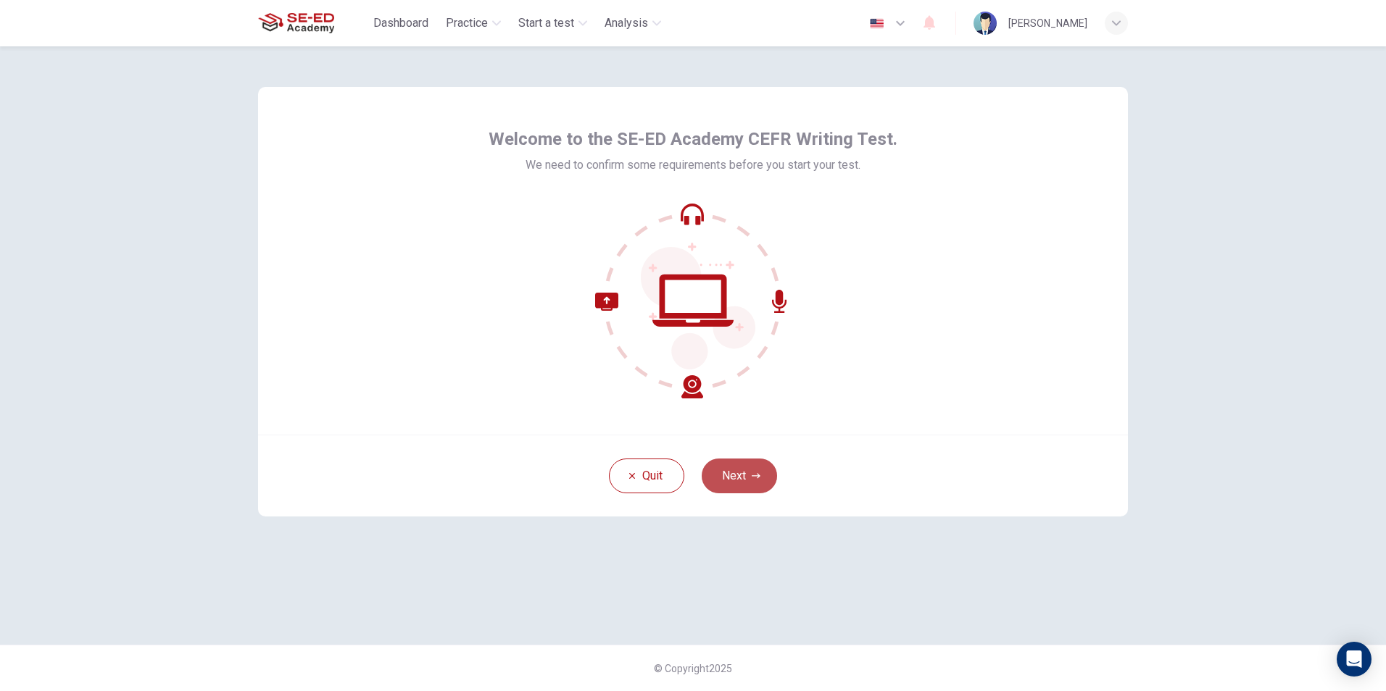
click at [720, 474] on button "Next" at bounding box center [739, 476] width 75 height 35
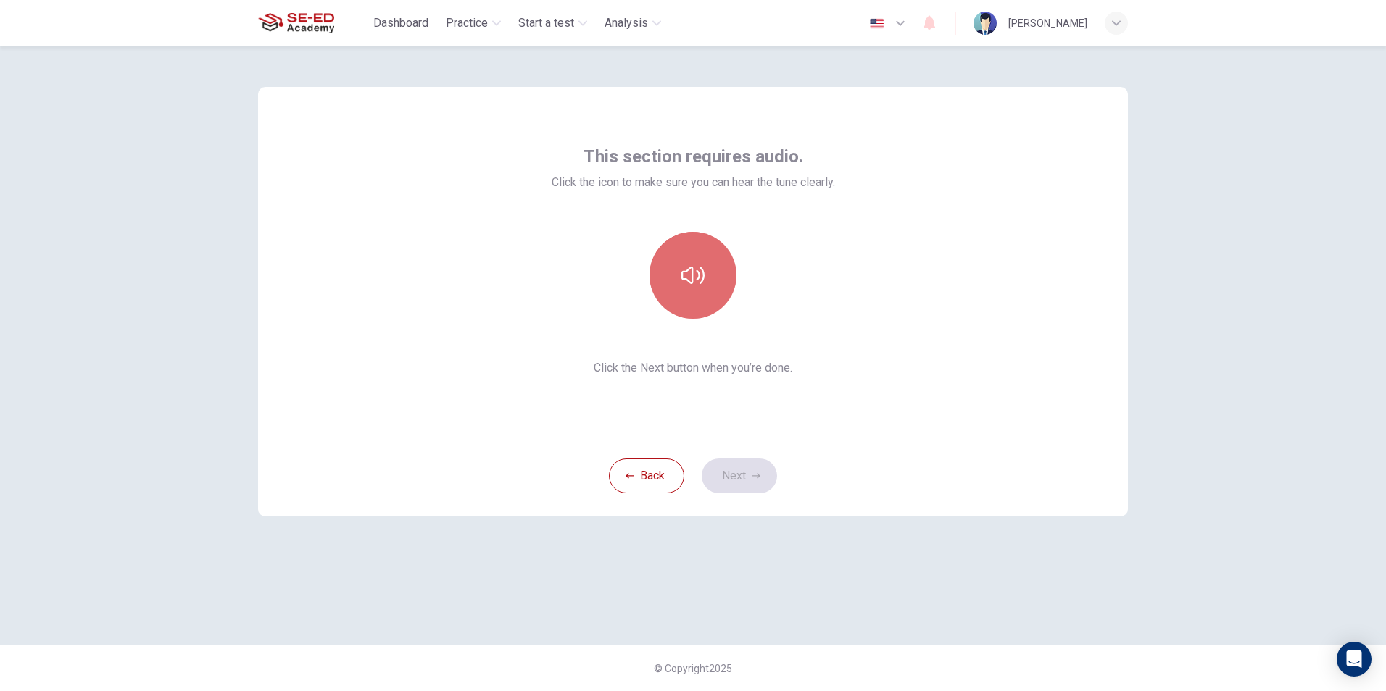
click at [695, 297] on button "button" at bounding box center [692, 275] width 87 height 87
click at [731, 482] on button "Next" at bounding box center [739, 476] width 75 height 35
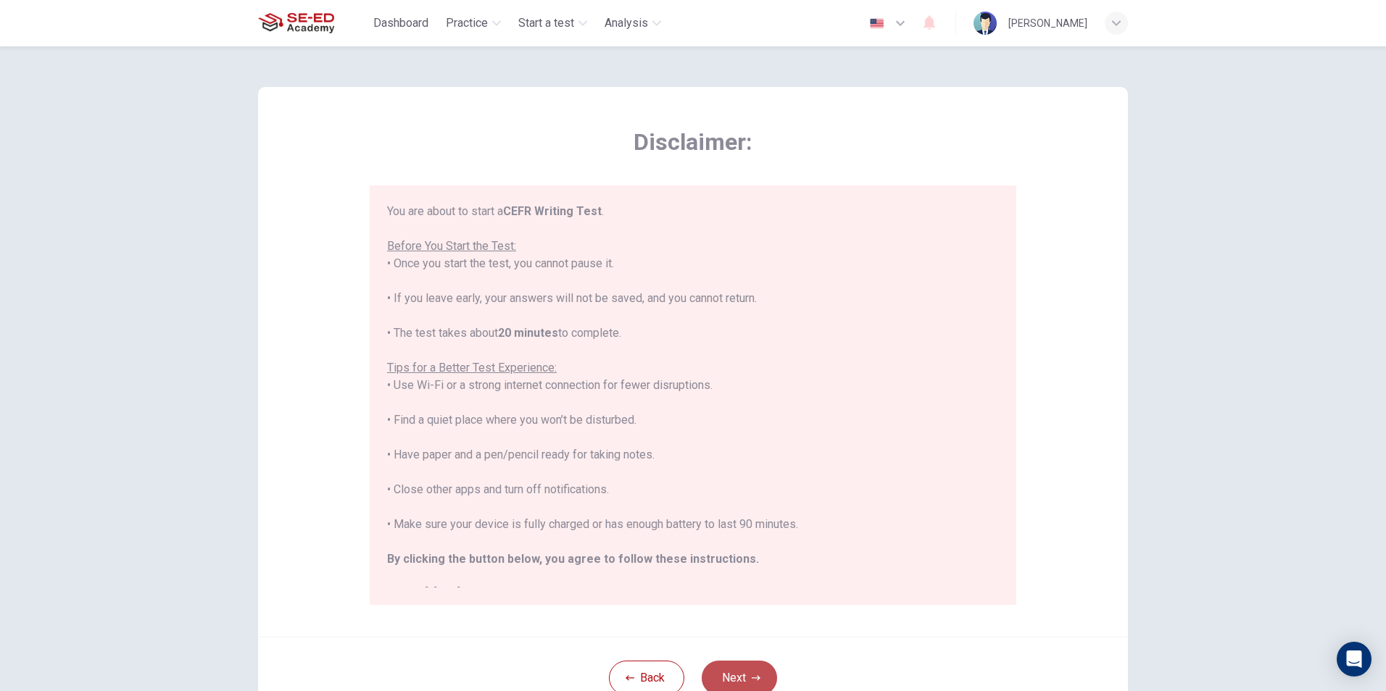
click at [754, 674] on icon "button" at bounding box center [756, 678] width 9 height 9
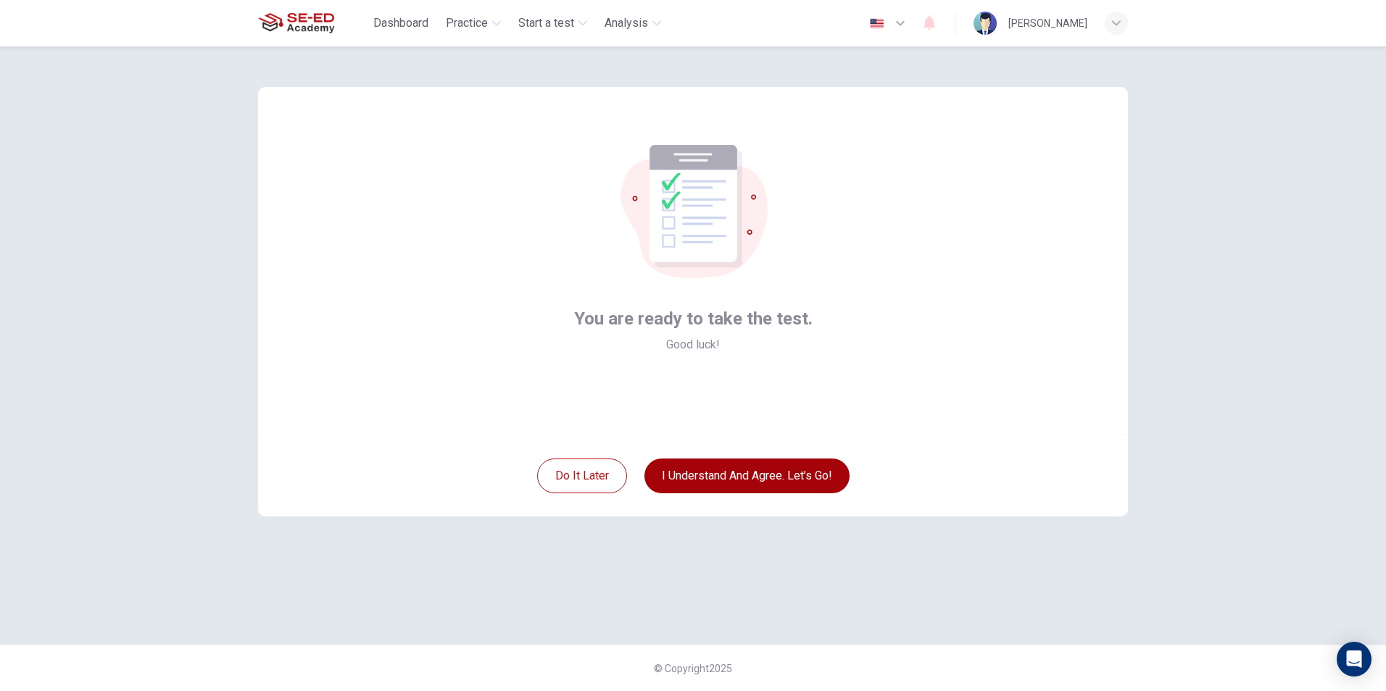
click at [775, 470] on button "I understand and agree. Let’s go!" at bounding box center [746, 476] width 205 height 35
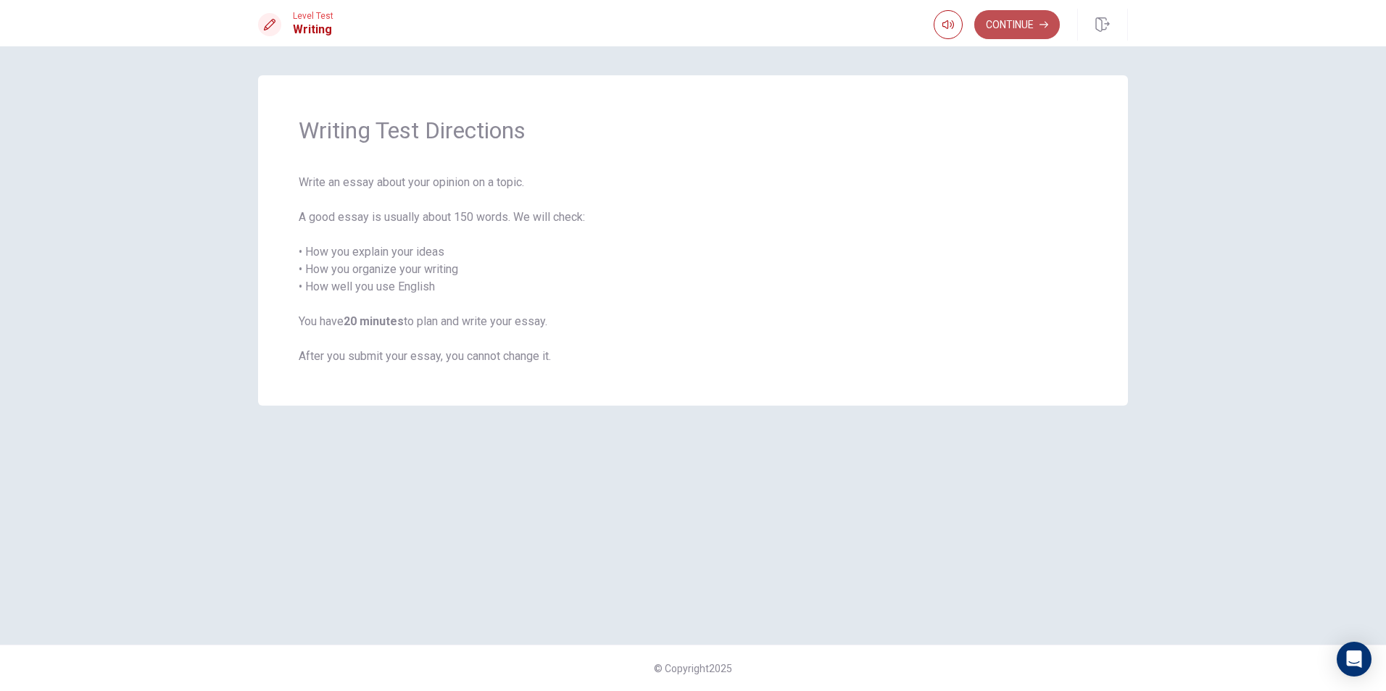
click at [993, 23] on button "Continue" at bounding box center [1017, 24] width 86 height 29
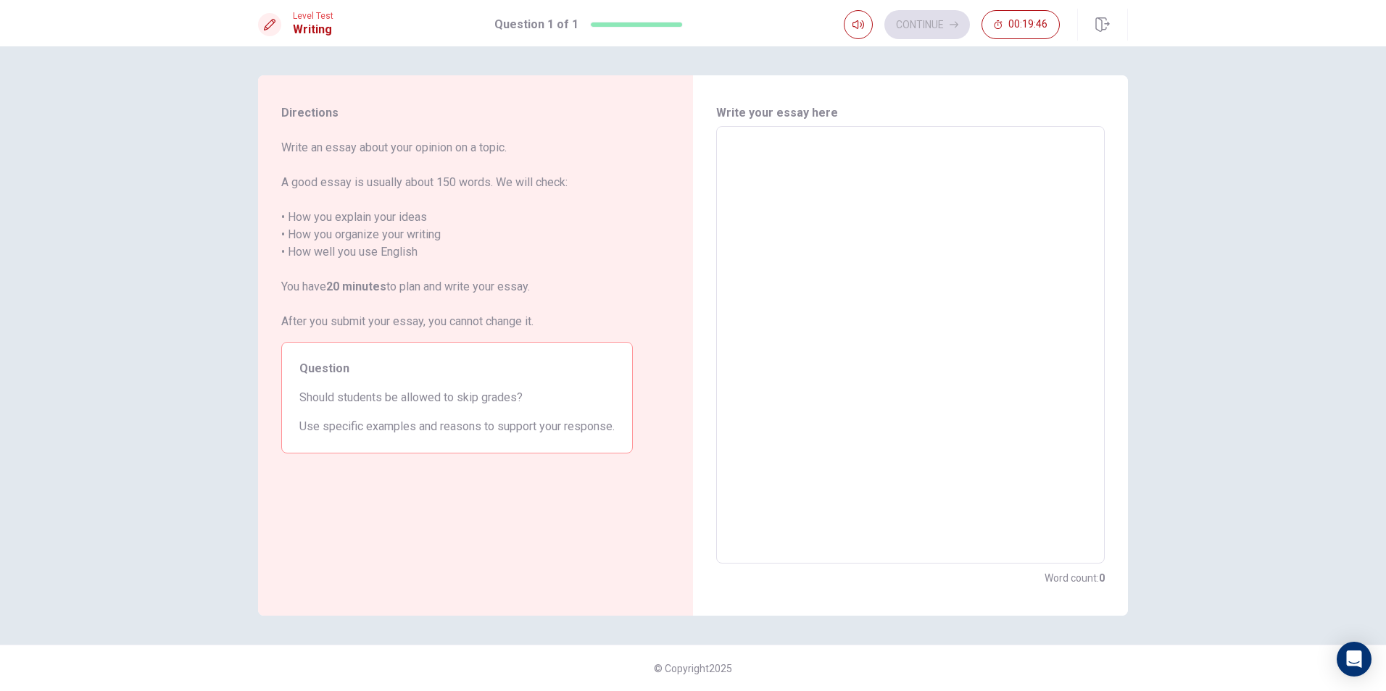
click at [773, 149] on textarea at bounding box center [910, 345] width 368 height 414
type textarea "n"
type textarea "x"
type textarea "no"
type textarea "x"
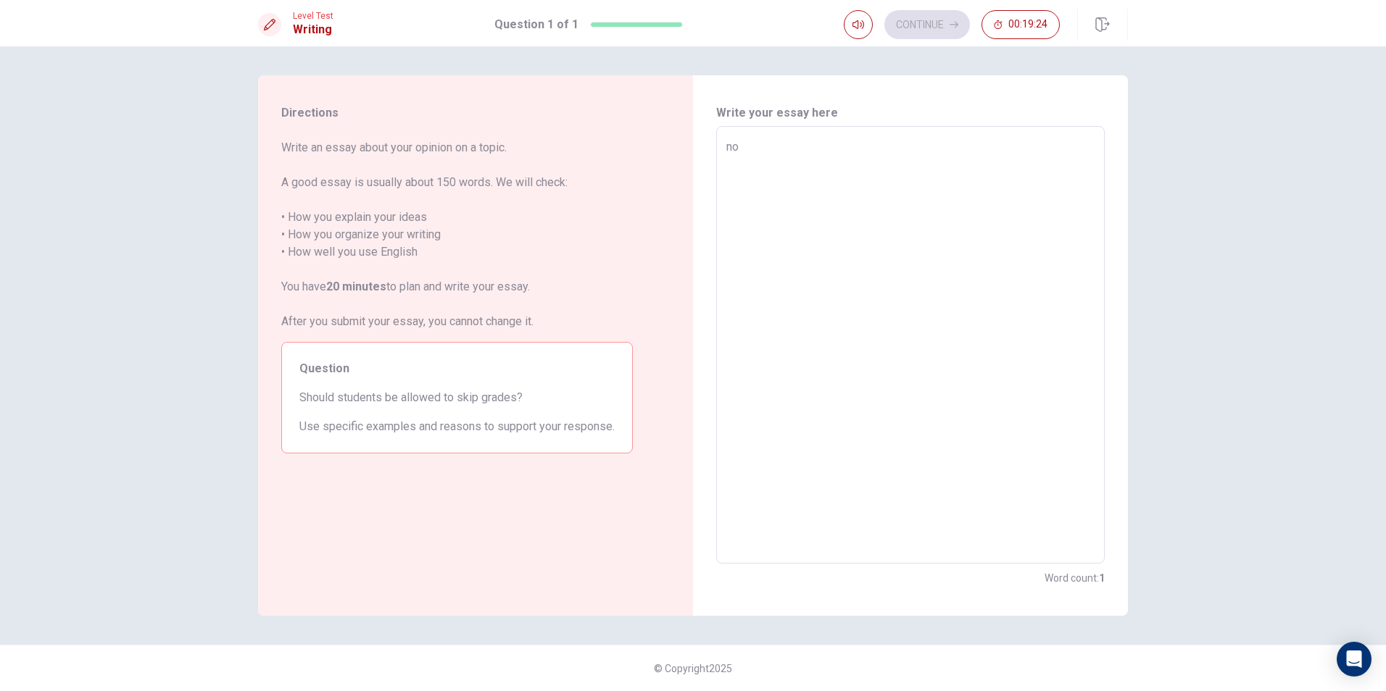
type textarea "no"
type textarea "x"
type textarea "no b"
type textarea "x"
type textarea "no be"
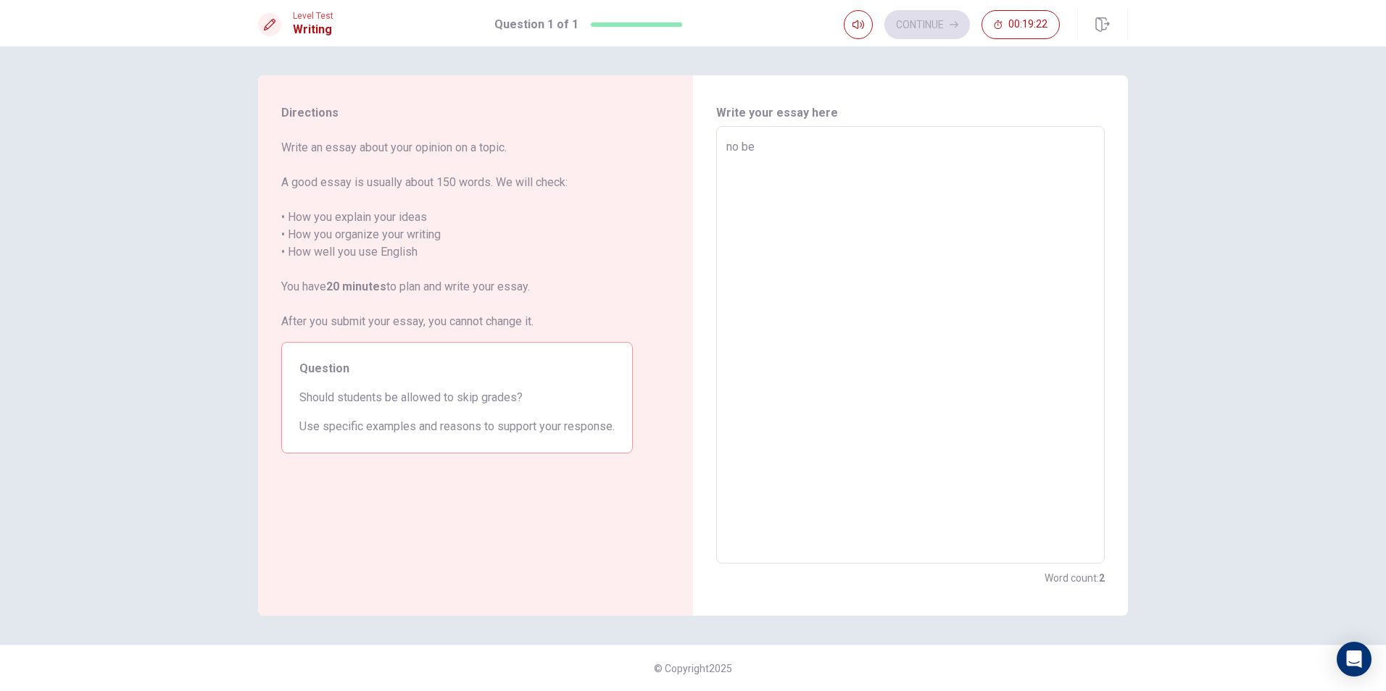
type textarea "x"
type textarea "no bec"
type textarea "x"
type textarea "no beca"
type textarea "x"
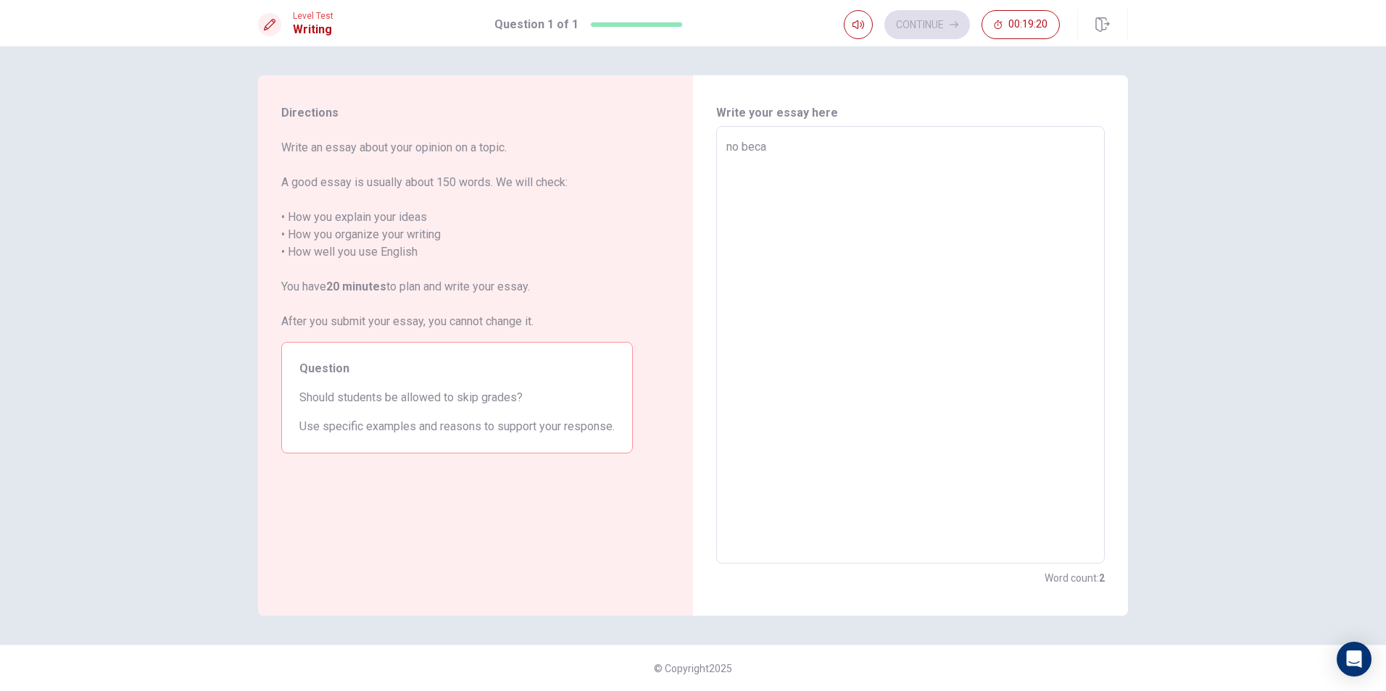
type textarea "no becau"
type textarea "x"
type textarea "no becaus"
type textarea "x"
type textarea "no because"
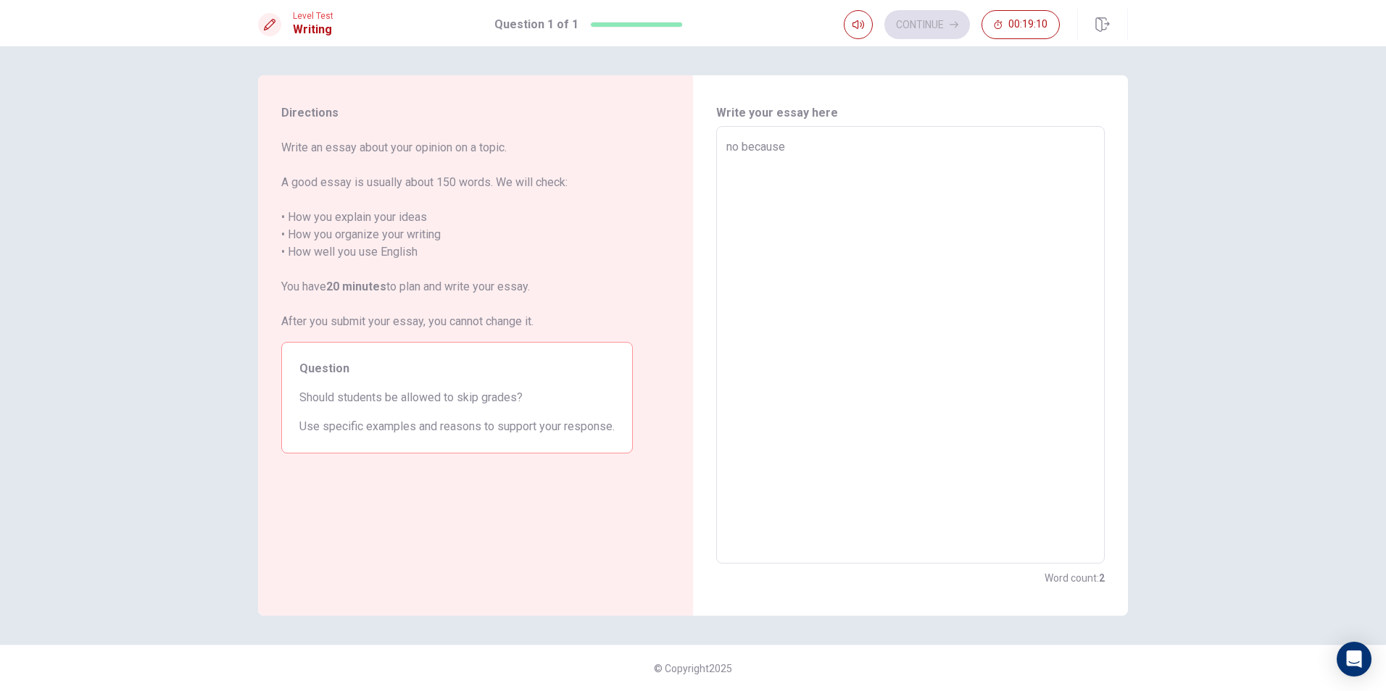
type textarea "x"
type textarea "no because"
type textarea "x"
type textarea "no because"
type textarea "x"
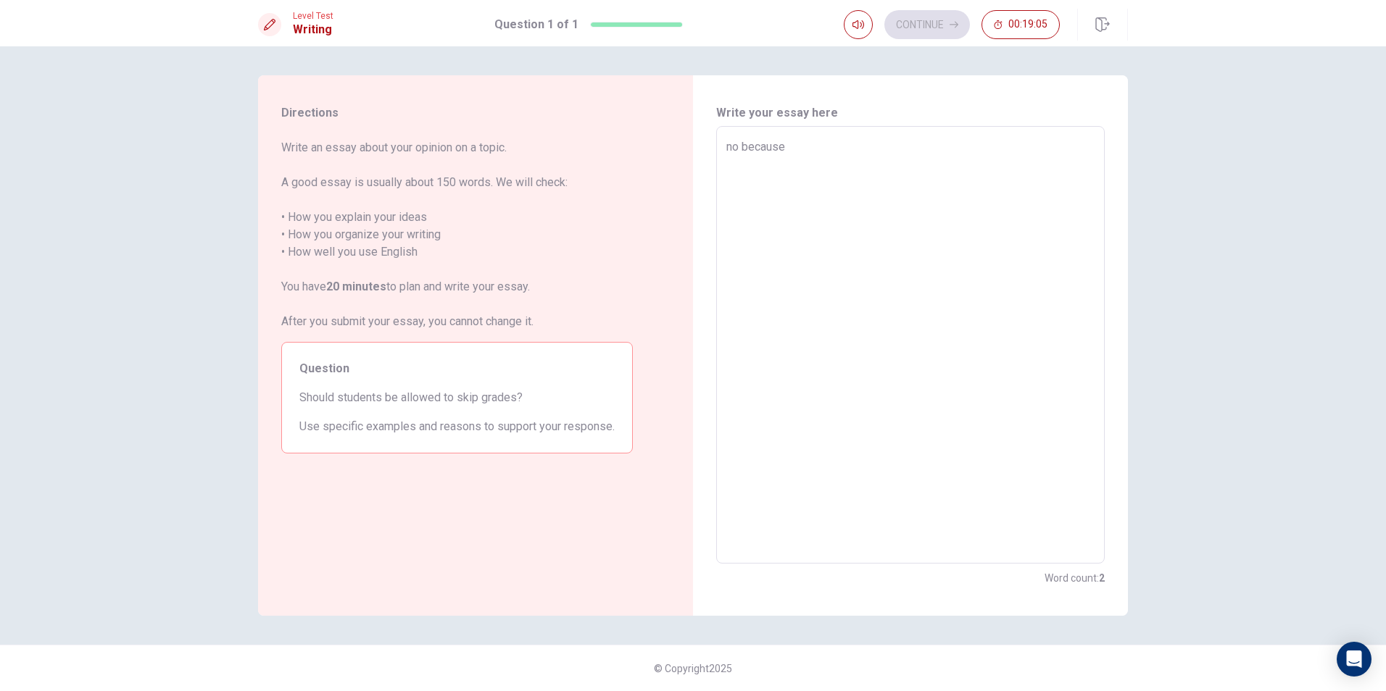
type textarea "no becaus"
type textarea "x"
type textarea "no becau"
type textarea "x"
type textarea "no beca"
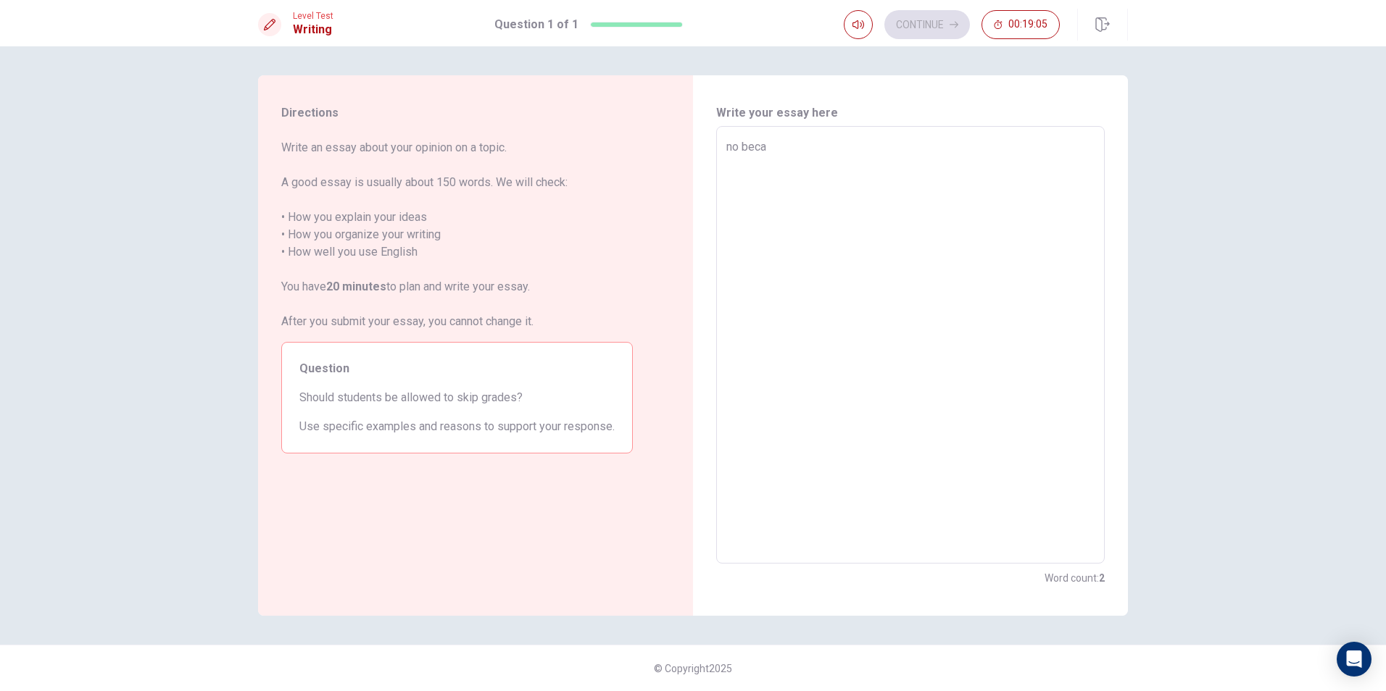
type textarea "x"
type textarea "no bec"
type textarea "x"
type textarea "no be"
type textarea "x"
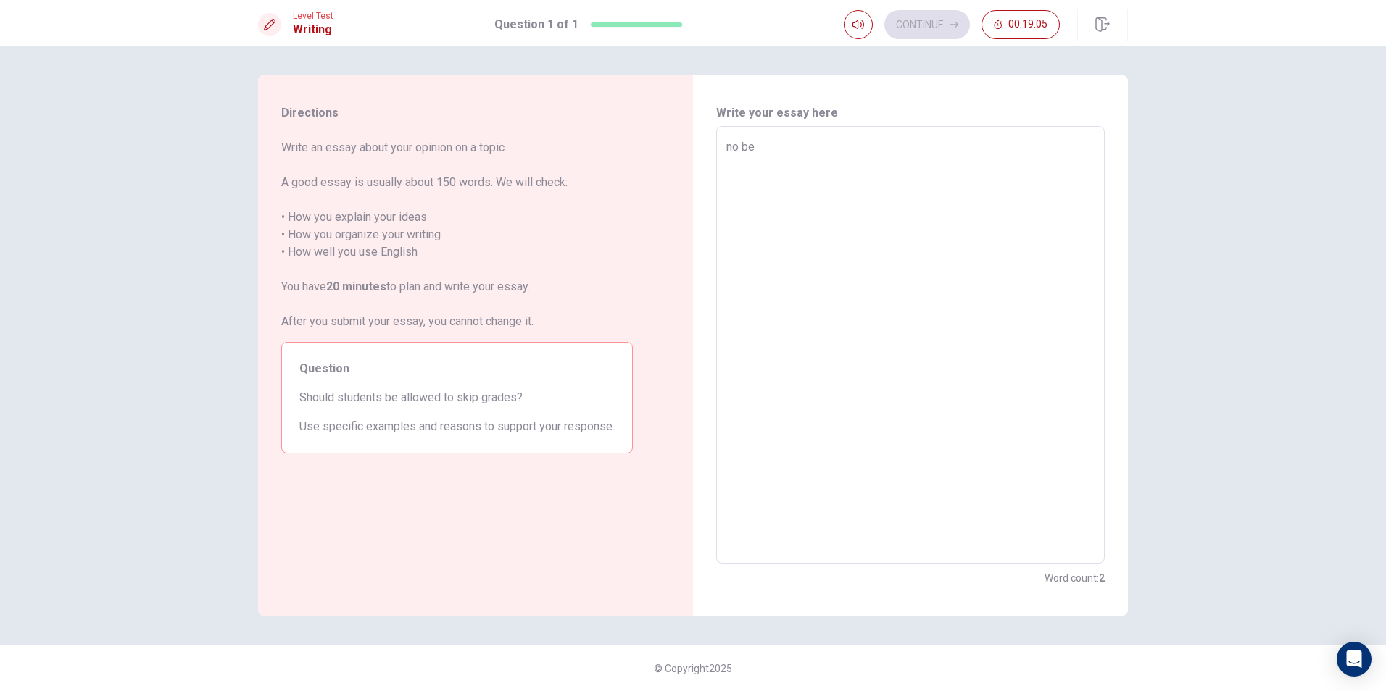
type textarea "no b"
type textarea "x"
type textarea "no"
type textarea "x"
type textarea "no"
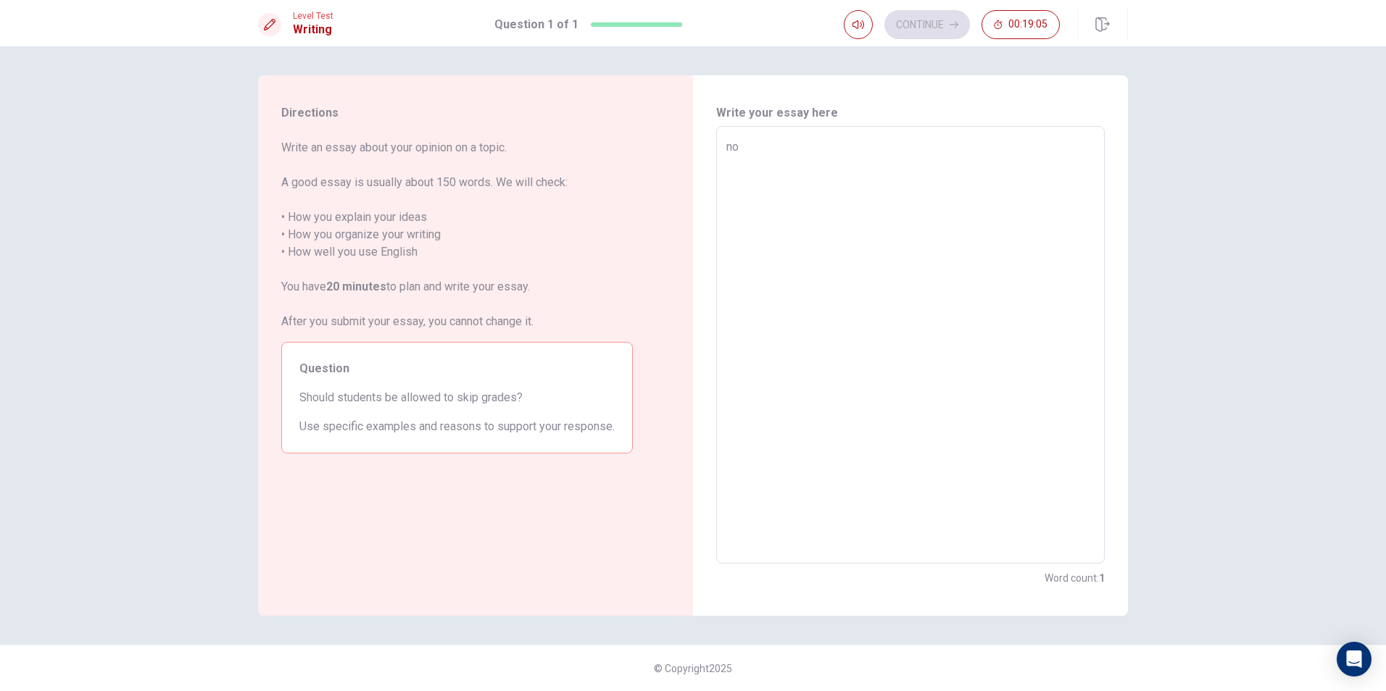
type textarea "x"
type textarea "n"
type textarea "x"
type textarea "y"
type textarea "x"
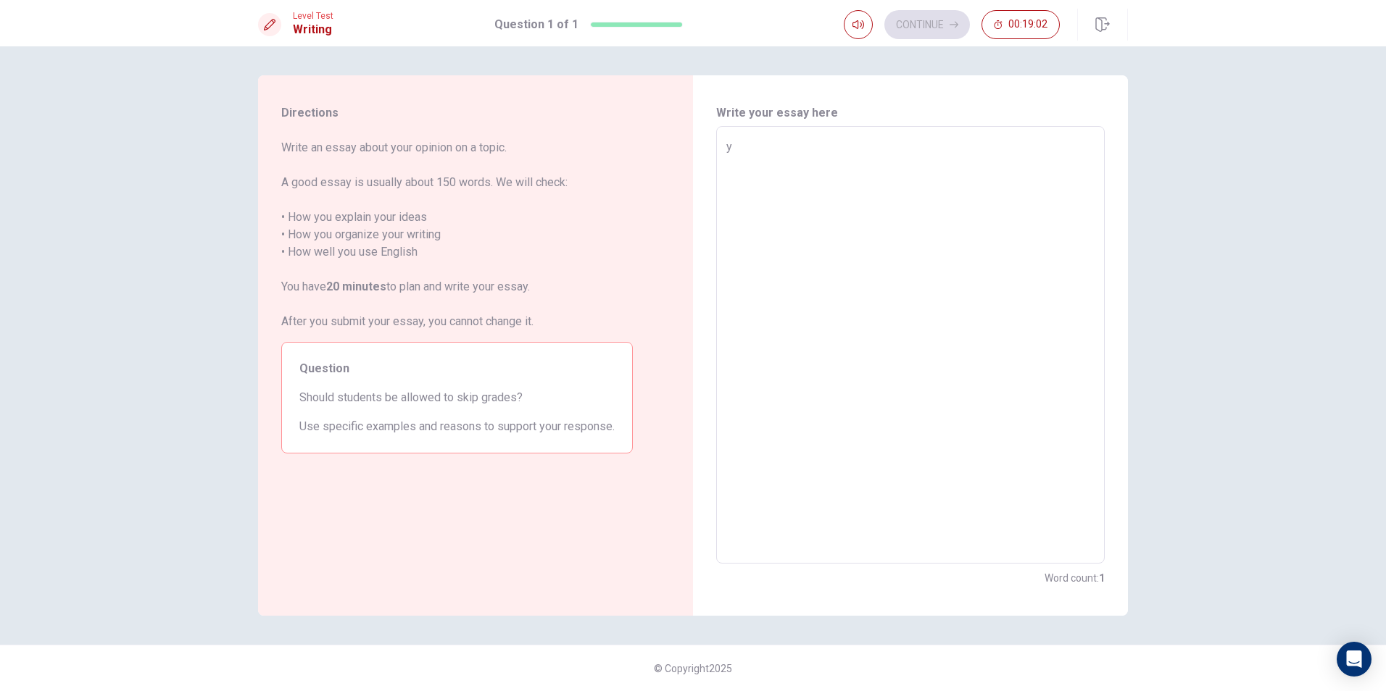
type textarea "ye"
type textarea "x"
type textarea "yes"
type textarea "x"
type textarea "yes"
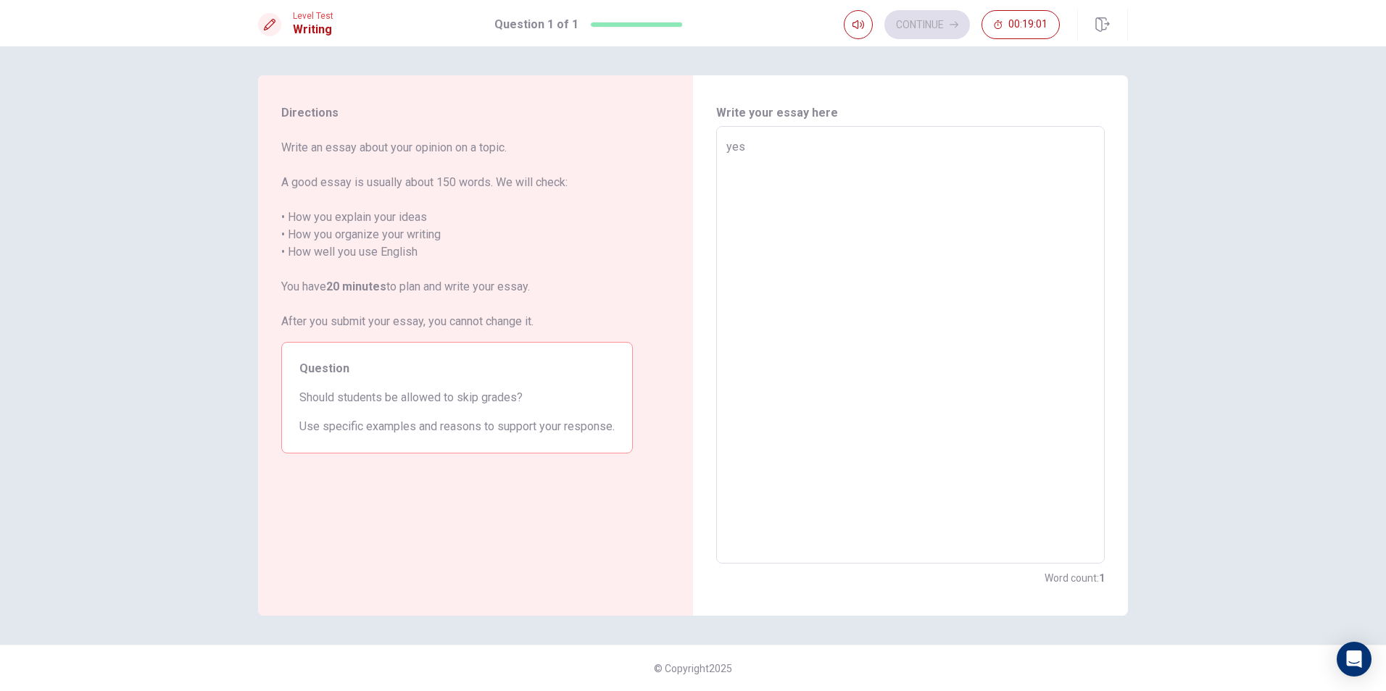
type textarea "x"
type textarea "yes b"
type textarea "x"
type textarea "yes be"
type textarea "x"
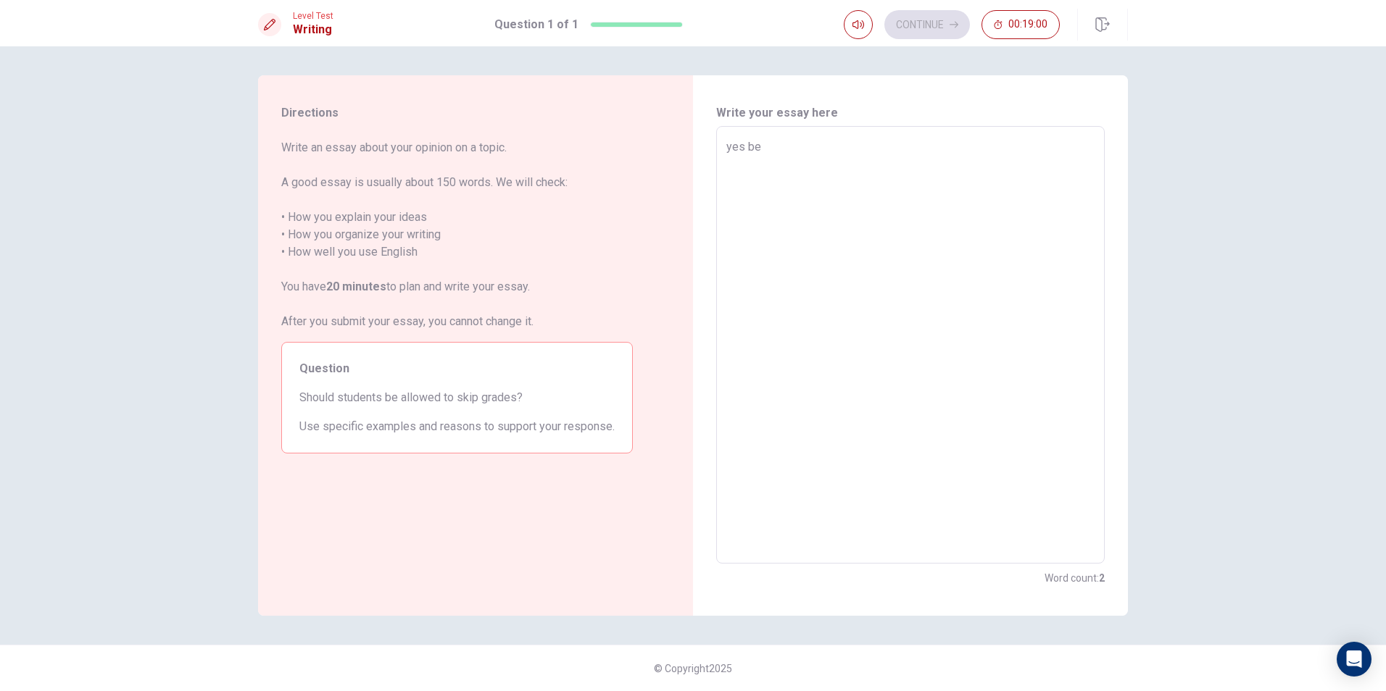
type textarea "yes bec"
type textarea "x"
type textarea "yes beca"
type textarea "x"
type textarea "yes becau"
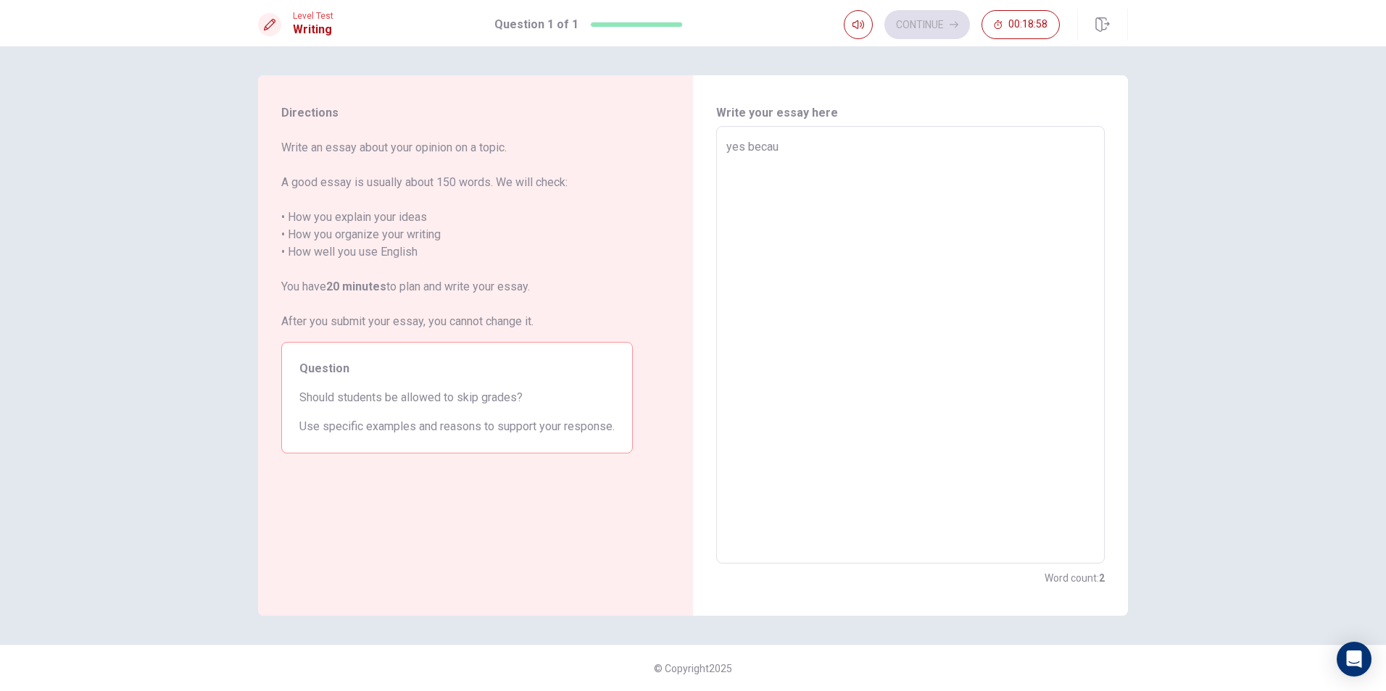
type textarea "x"
type textarea "yes becaus"
type textarea "x"
type textarea "yes because"
type textarea "x"
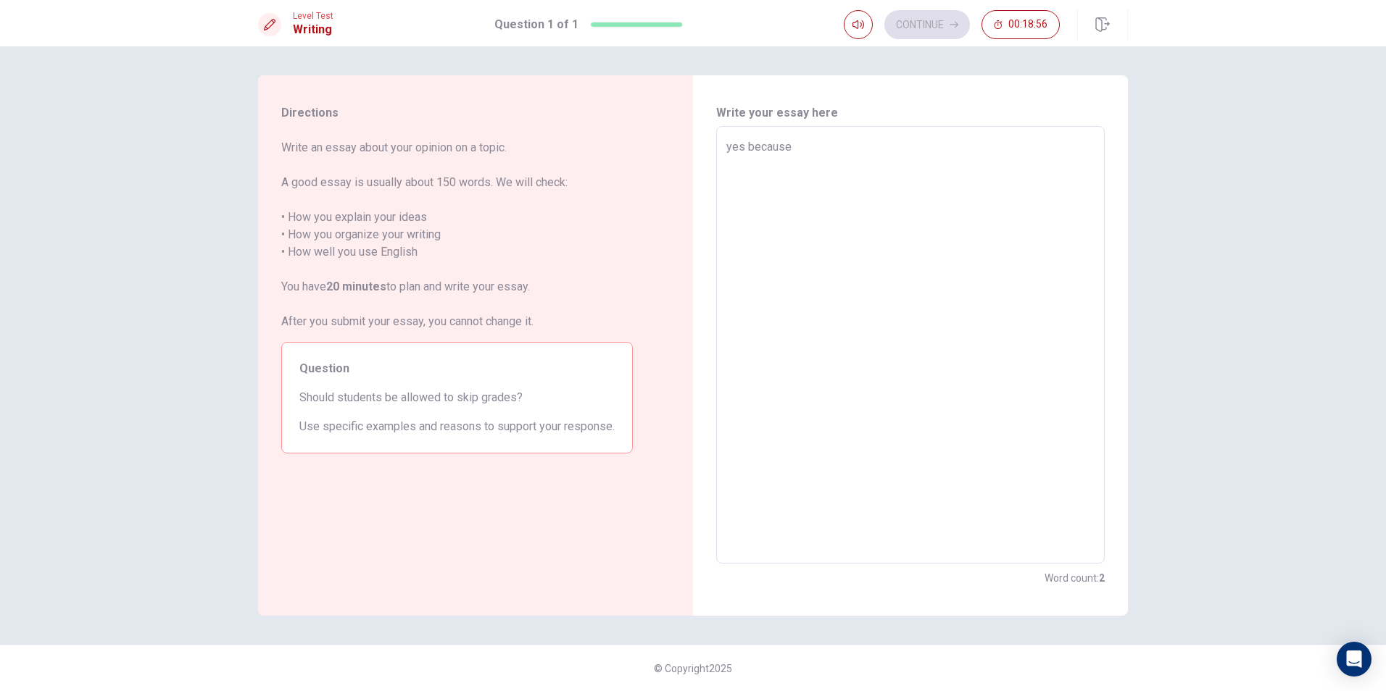
type textarea "yes because"
type textarea "x"
type textarea "yes because s"
type textarea "x"
type textarea "yes because so"
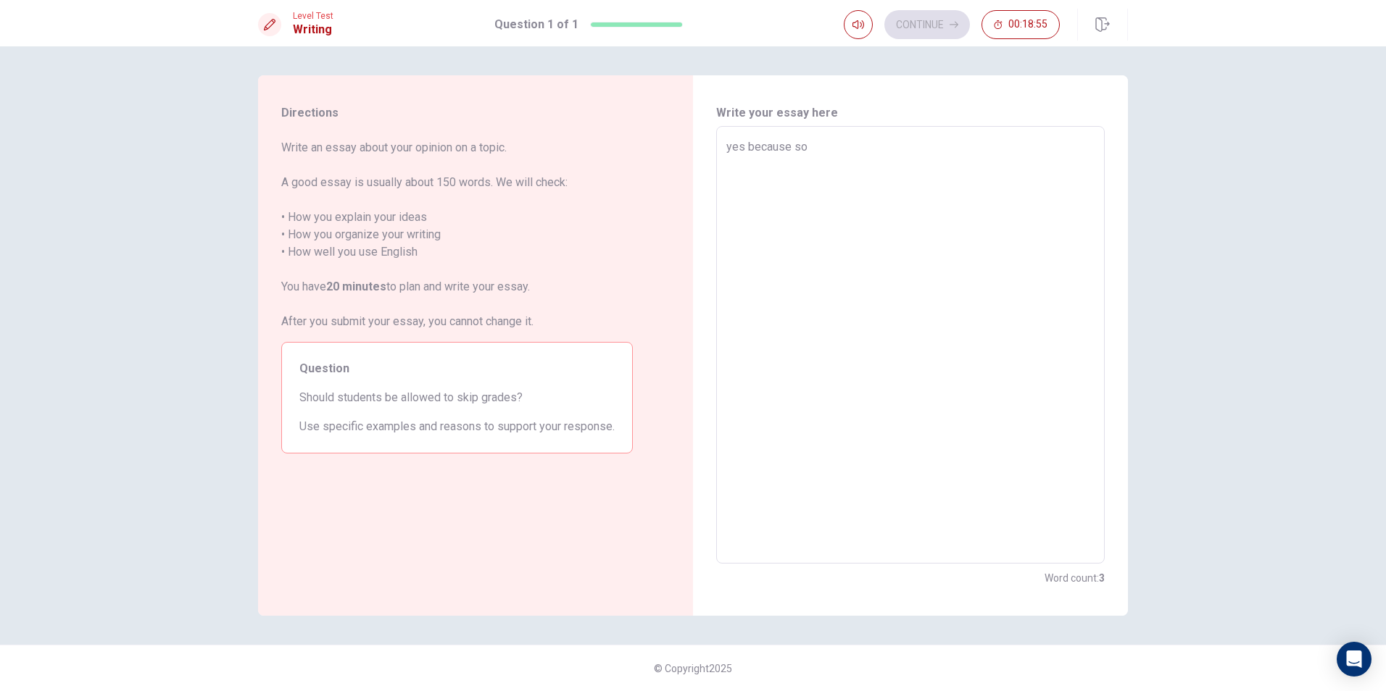
type textarea "x"
type textarea "yes because som"
type textarea "x"
type textarea "yes because some"
type textarea "x"
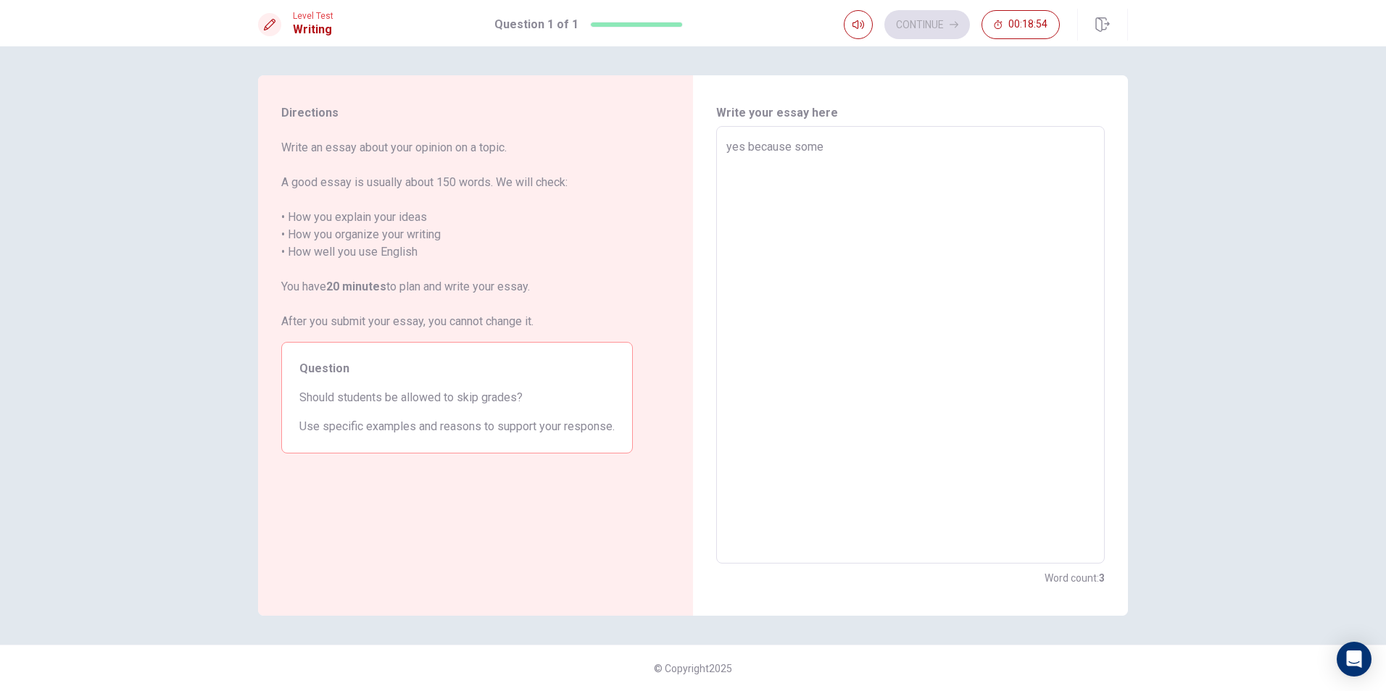
type textarea "yes because some"
type textarea "x"
type textarea "yes because some p"
type textarea "x"
type textarea "yes because some pe"
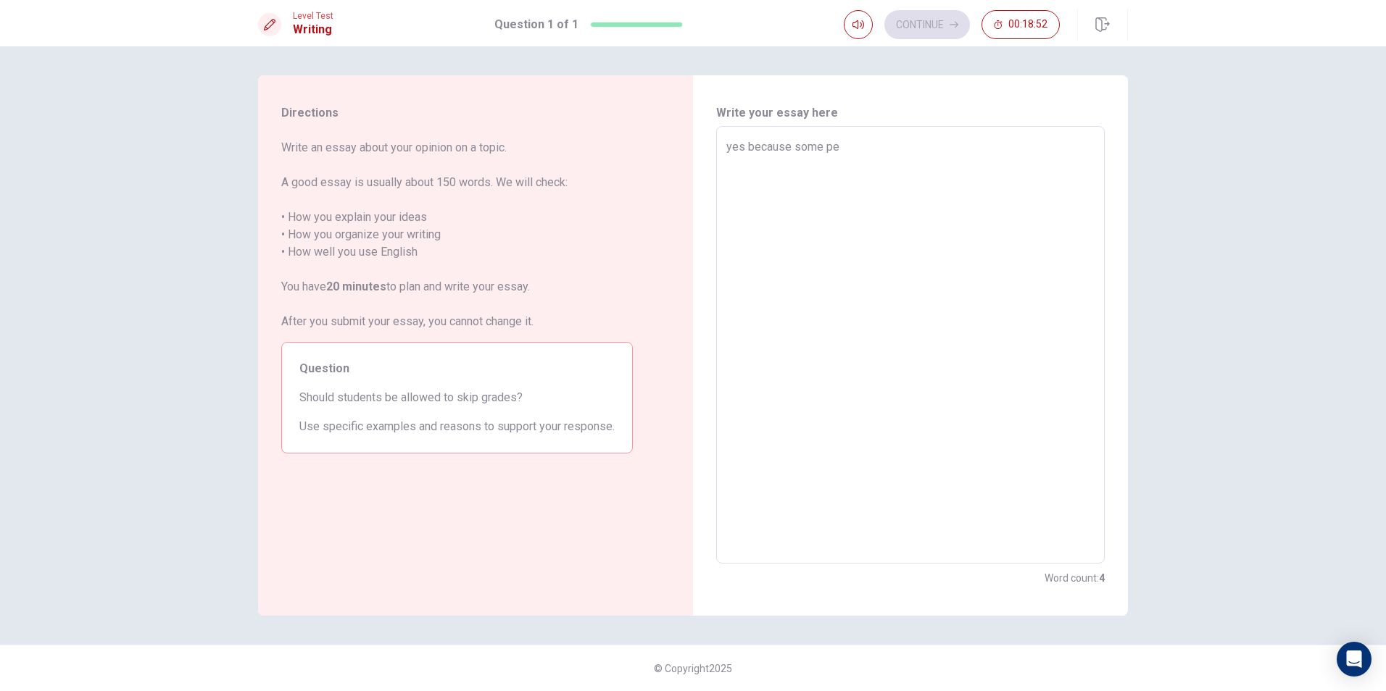
type textarea "x"
type textarea "yes because some peo"
type textarea "x"
type textarea "yes because some peop"
type textarea "x"
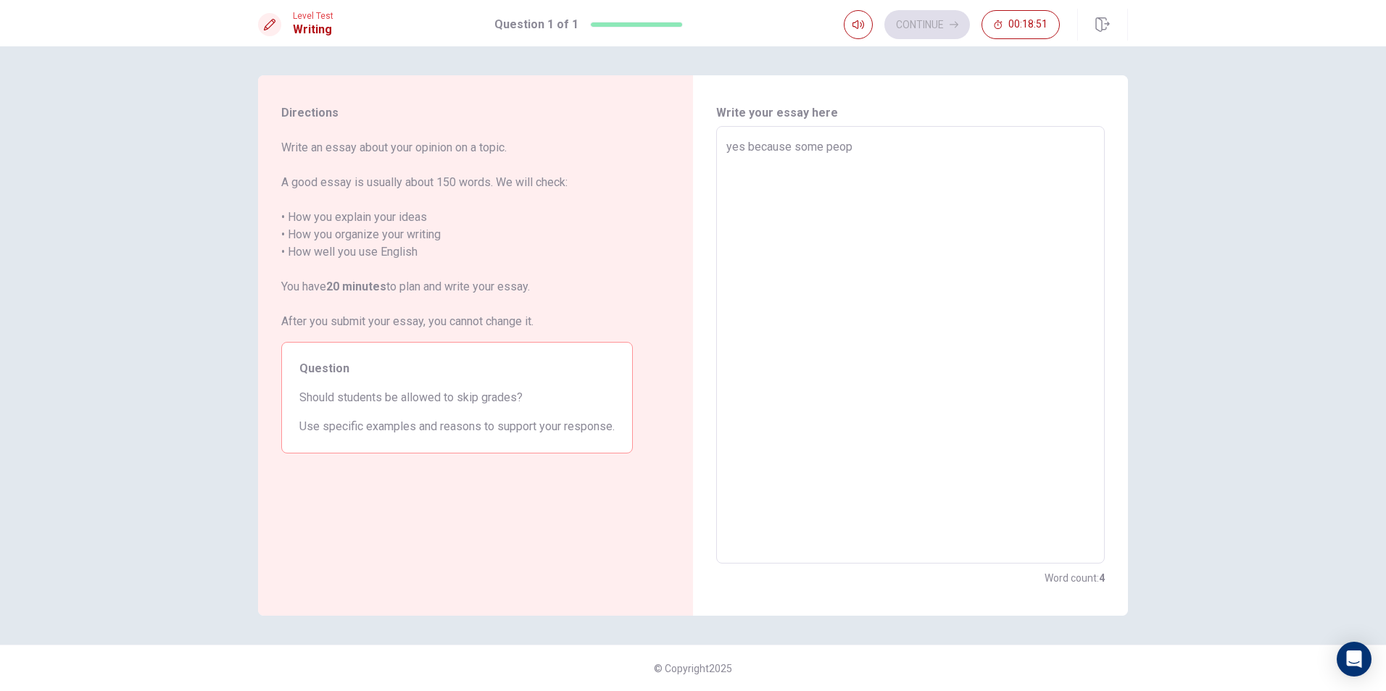
type textarea "yes because some peopl"
type textarea "x"
type textarea "yes because some people"
type textarea "x"
type textarea "yes because some people"
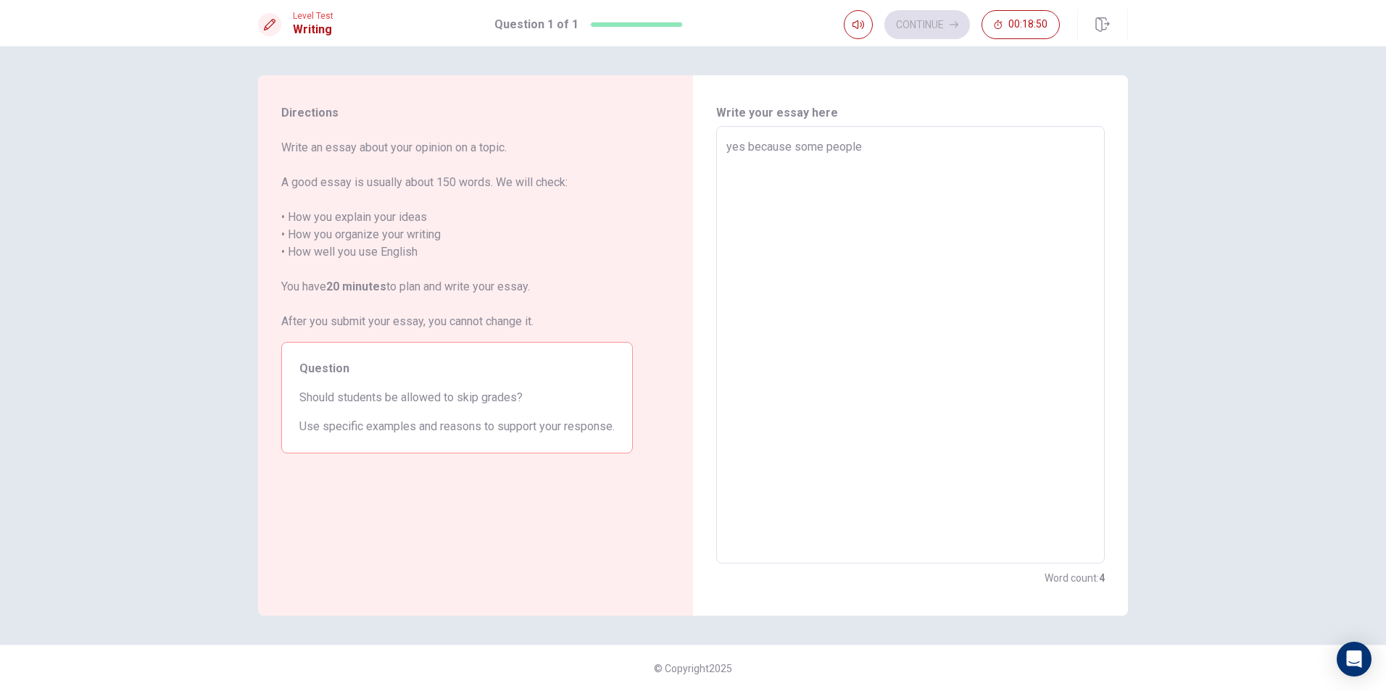
type textarea "x"
type textarea "yes because some people i"
type textarea "x"
type textarea "yes because some people is"
type textarea "x"
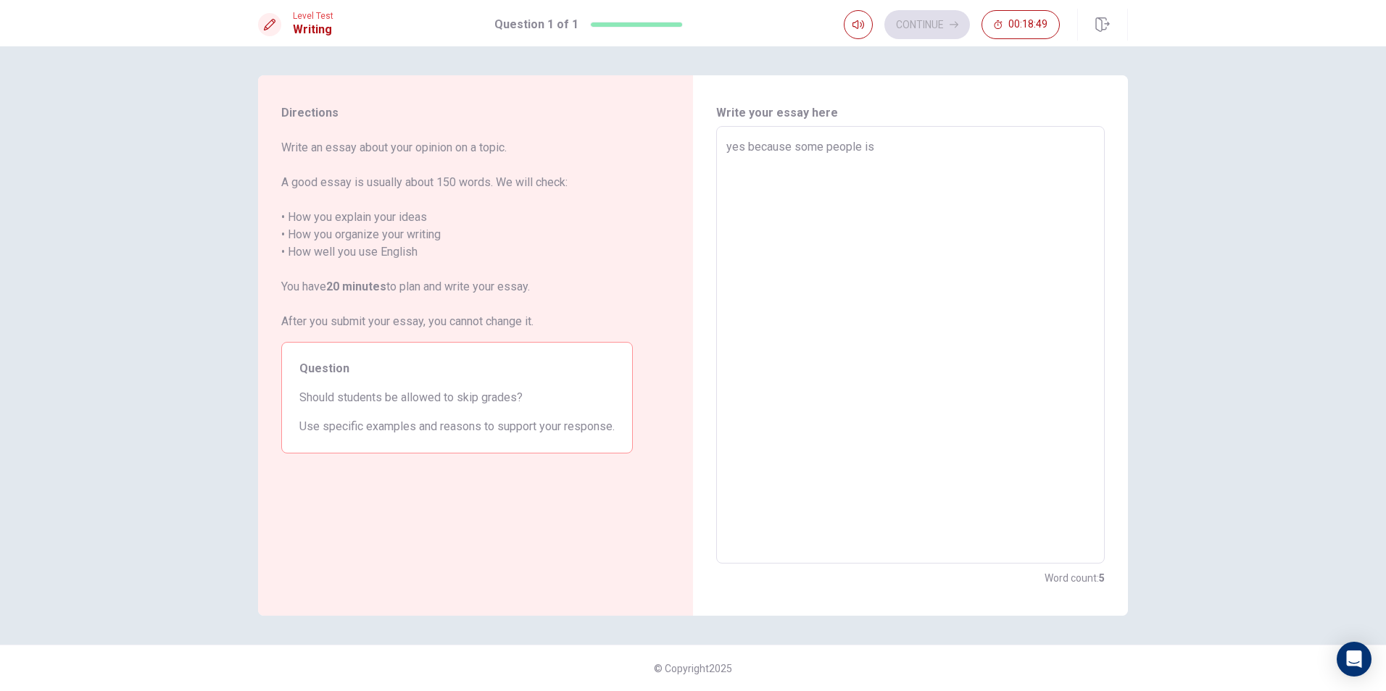
type textarea "yes because some people is"
type textarea "x"
type textarea "yes because some people i"
type textarea "x"
type textarea "yes because some people"
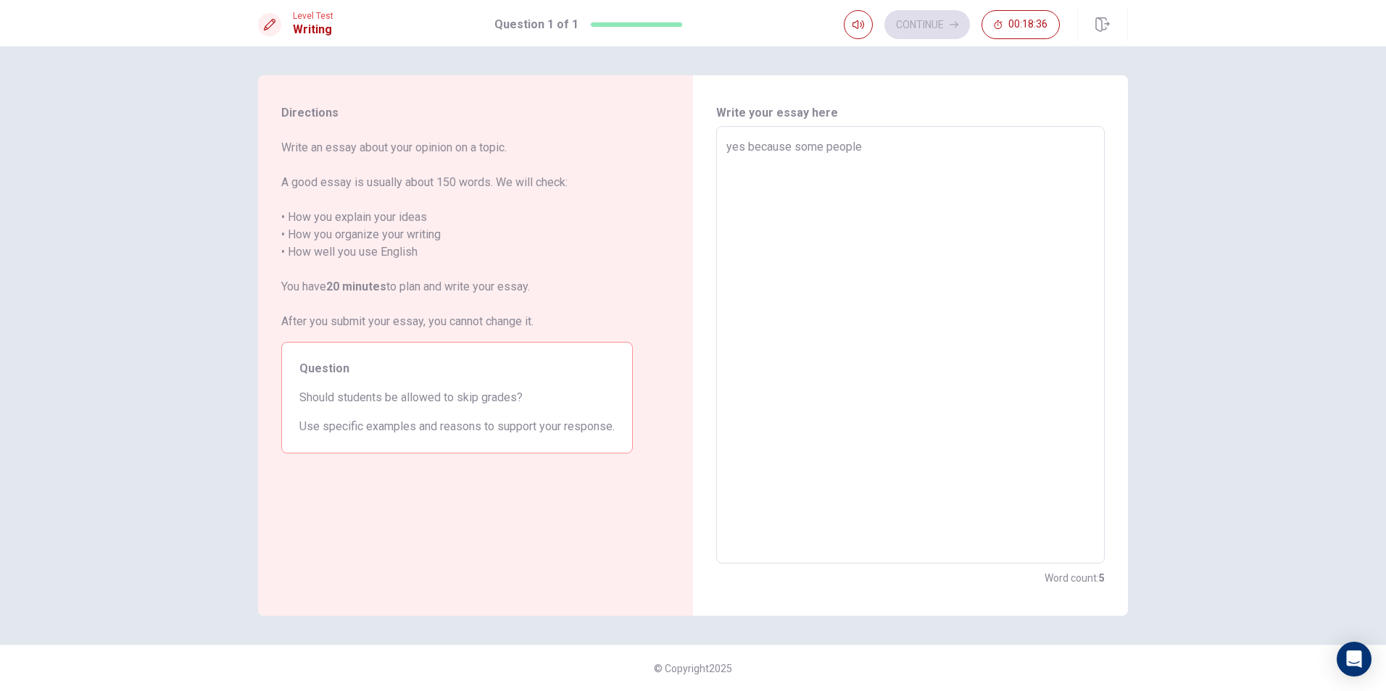
type textarea "x"
type textarea "yes because some people"
type textarea "x"
type textarea "yes because some peopl"
type textarea "x"
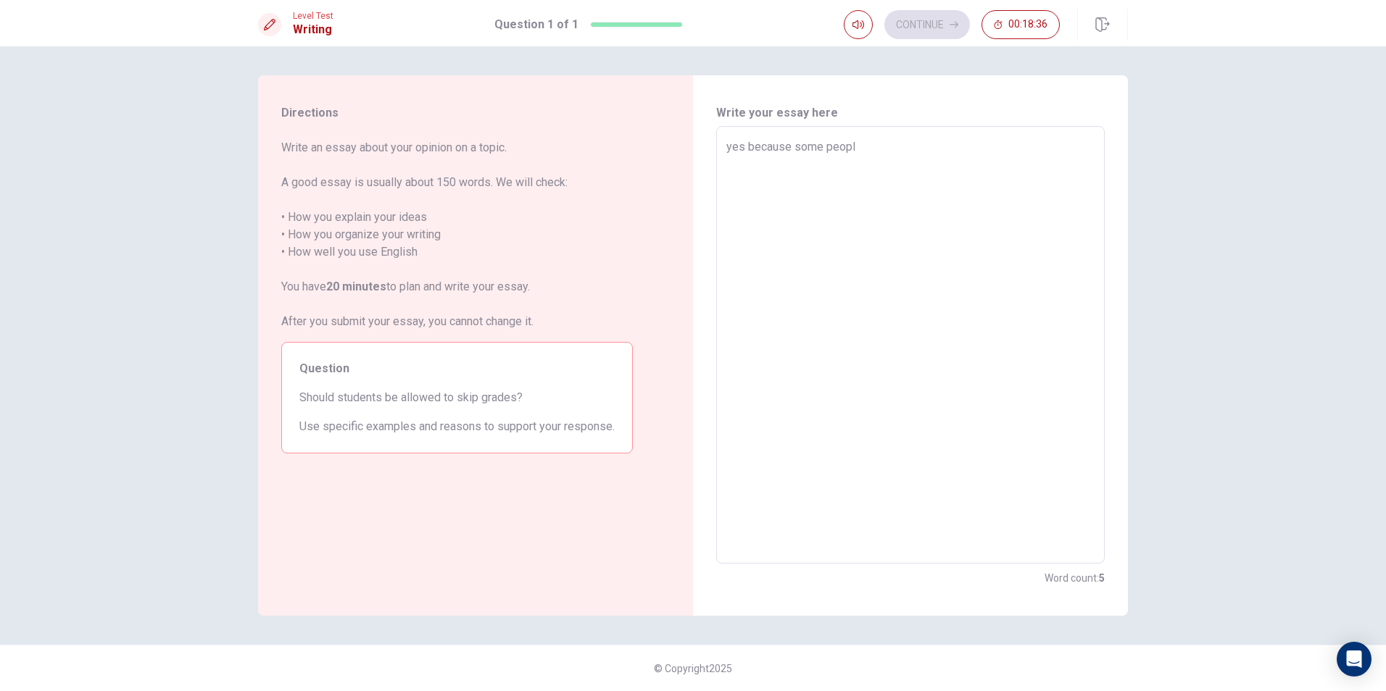
type textarea "yes because some peop"
type textarea "x"
type textarea "yes because some peo"
type textarea "x"
type textarea "yes because some pe"
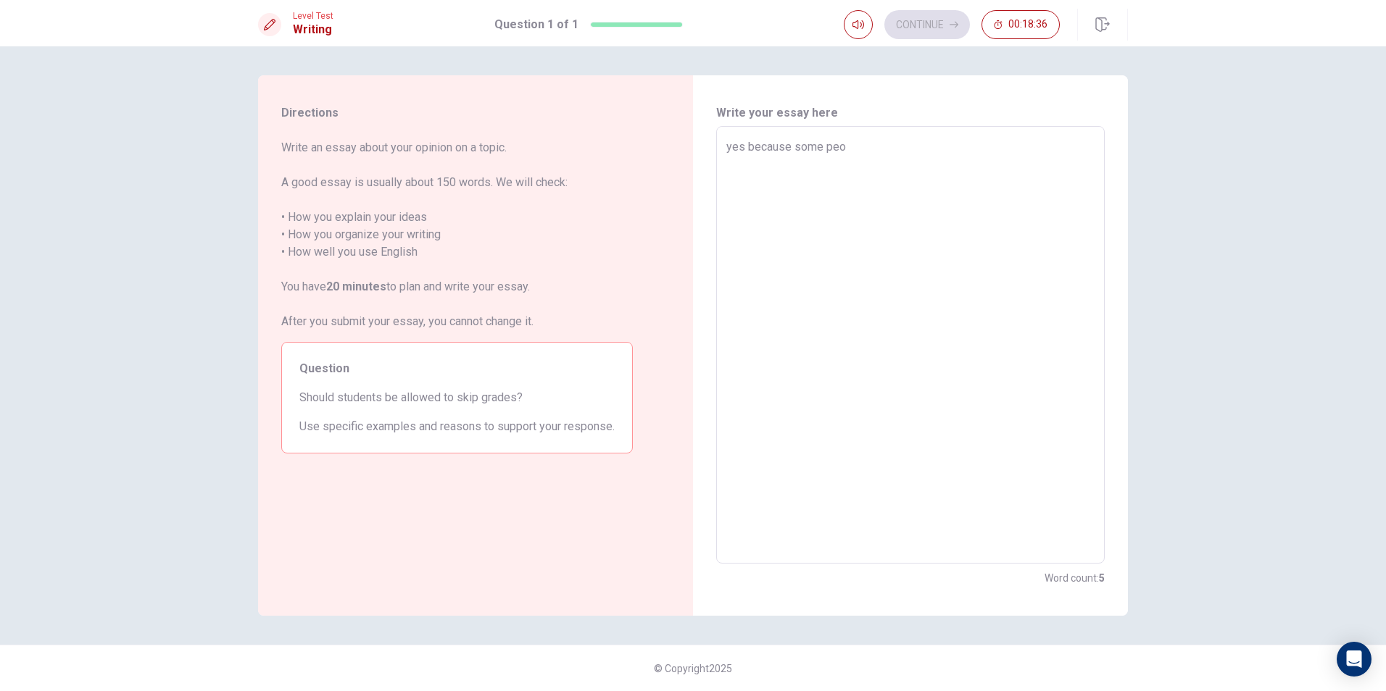
type textarea "x"
type textarea "yes because some p"
type textarea "x"
type textarea "yes because some"
type textarea "x"
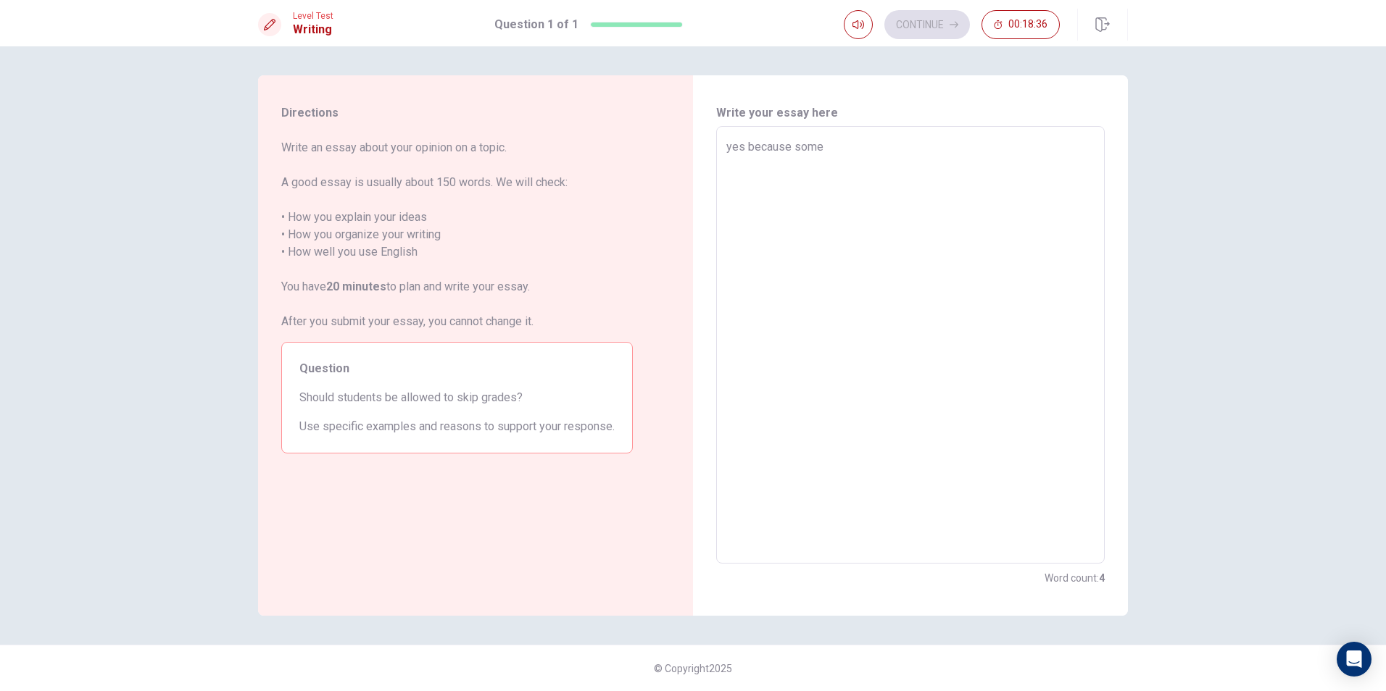
type textarea "yes because some"
type textarea "x"
type textarea "yes because som"
type textarea "x"
type textarea "yes because so"
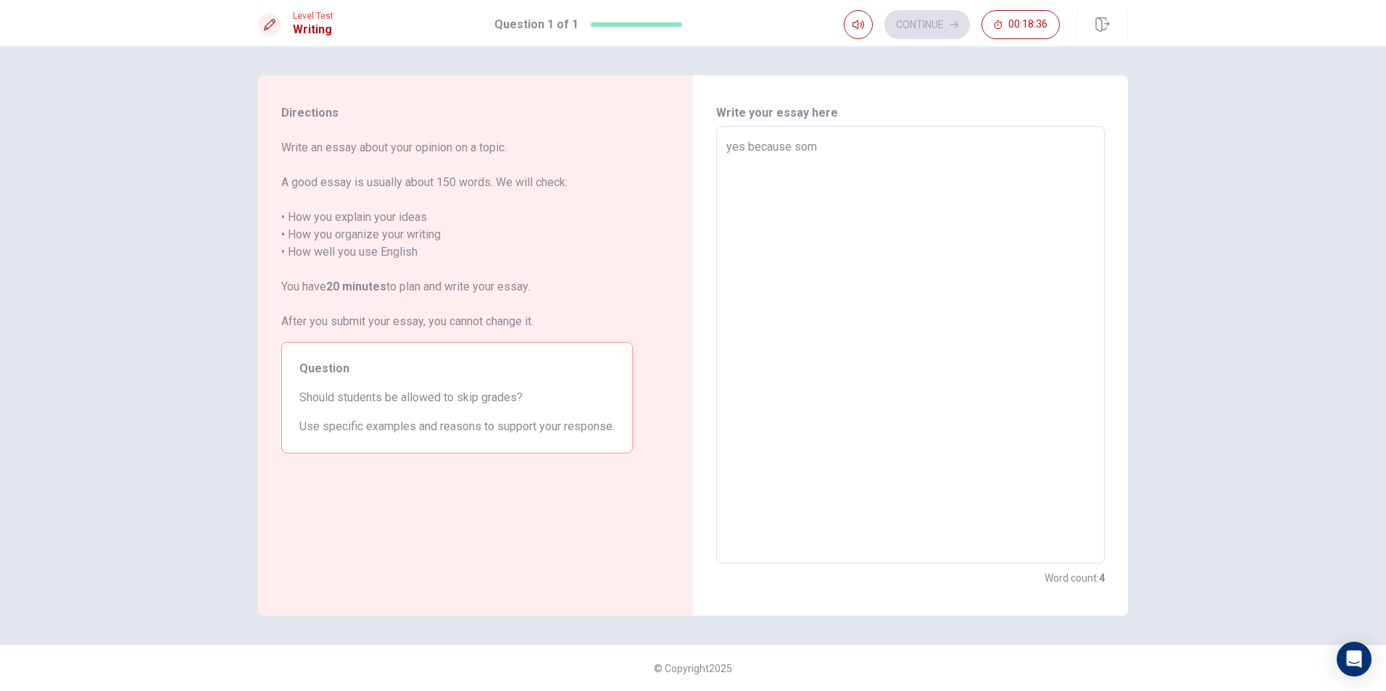
type textarea "x"
type textarea "yes because s"
type textarea "x"
type textarea "yes because"
type textarea "x"
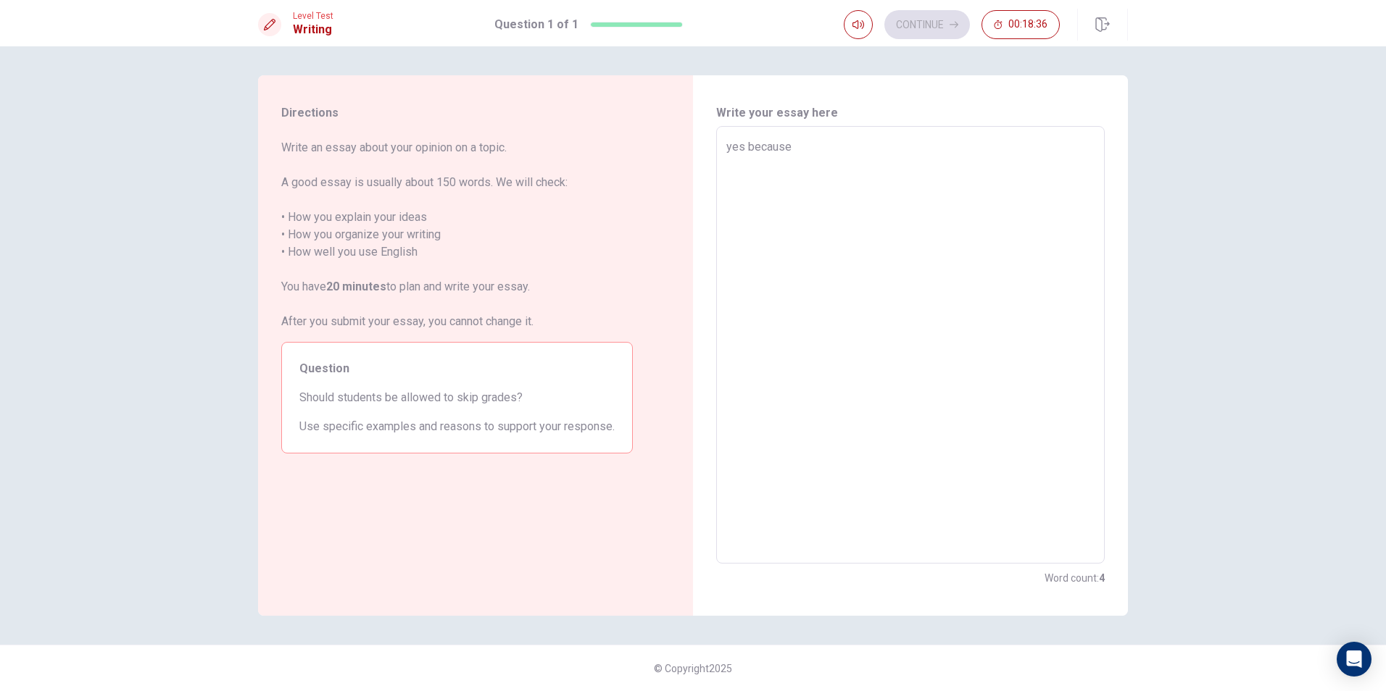
type textarea "yes because"
type textarea "x"
type textarea "yes becaus"
type textarea "x"
type textarea "yes becau"
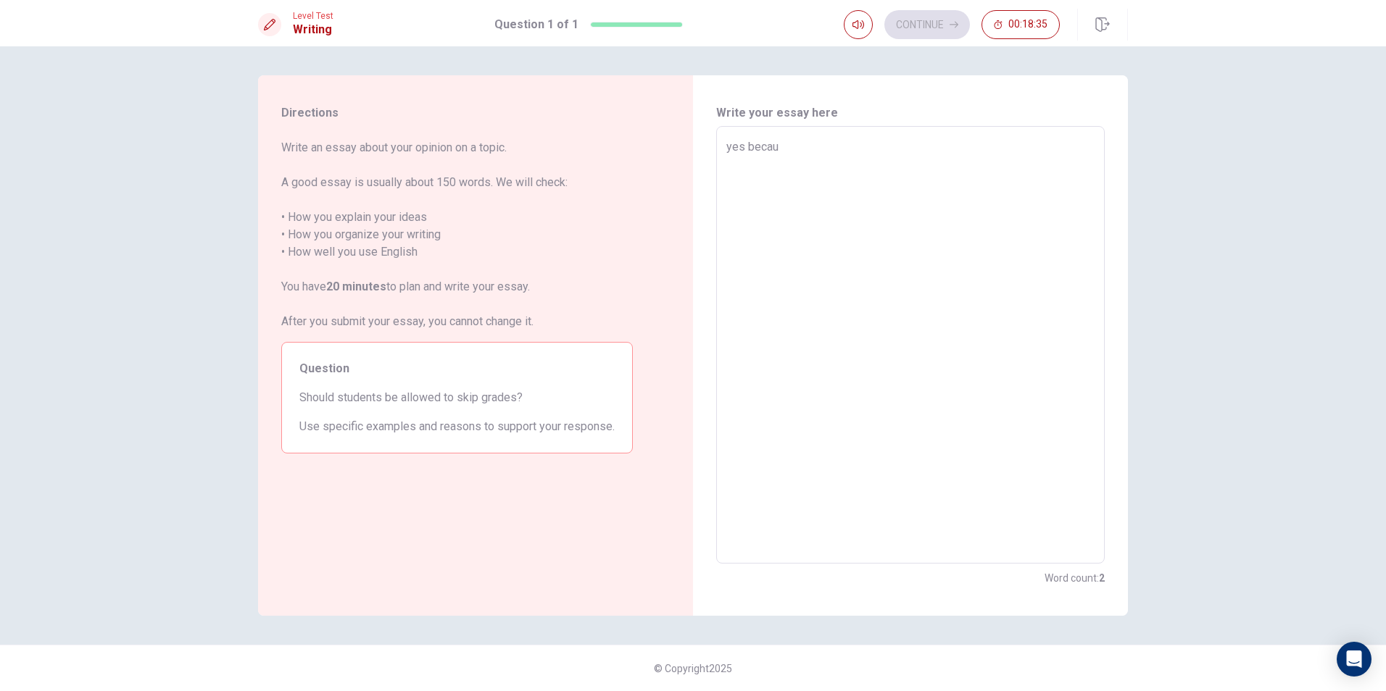
type textarea "x"
type textarea "yes beca"
type textarea "x"
type textarea "yes bec"
type textarea "x"
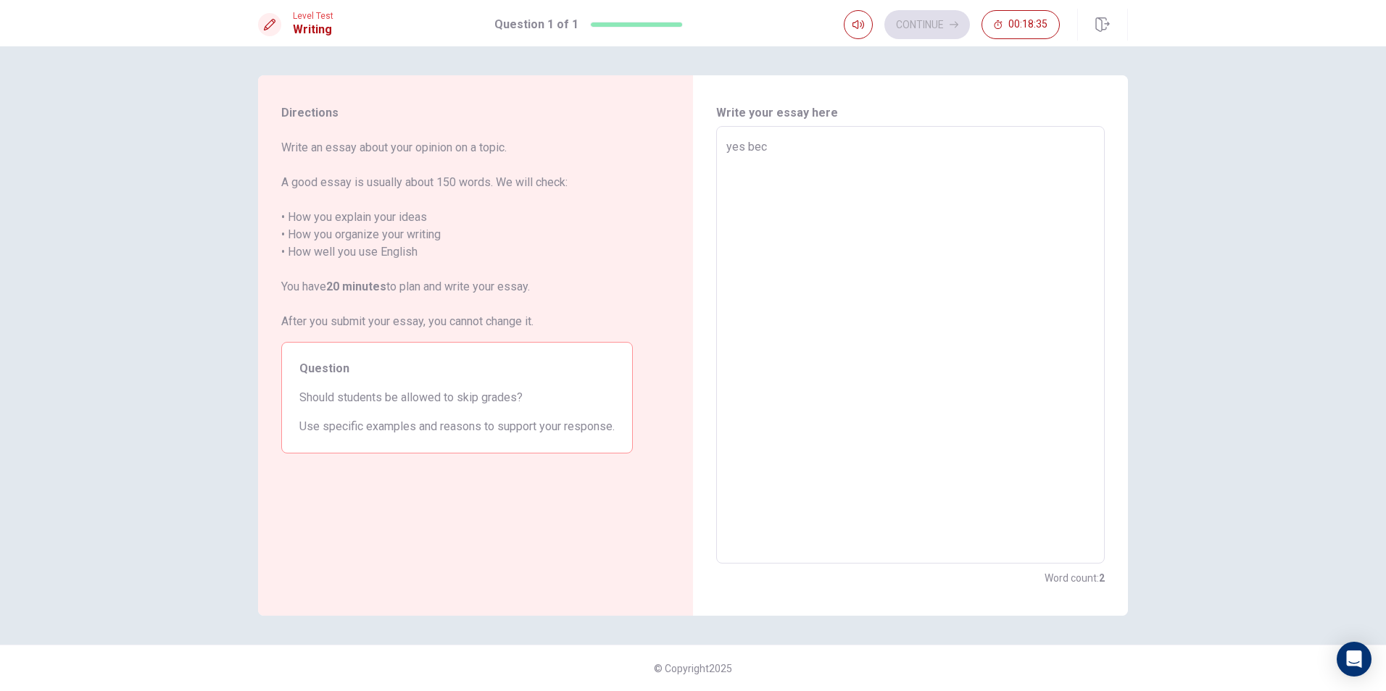
type textarea "yes be"
type textarea "x"
type textarea "yes b"
type textarea "x"
type textarea "yes"
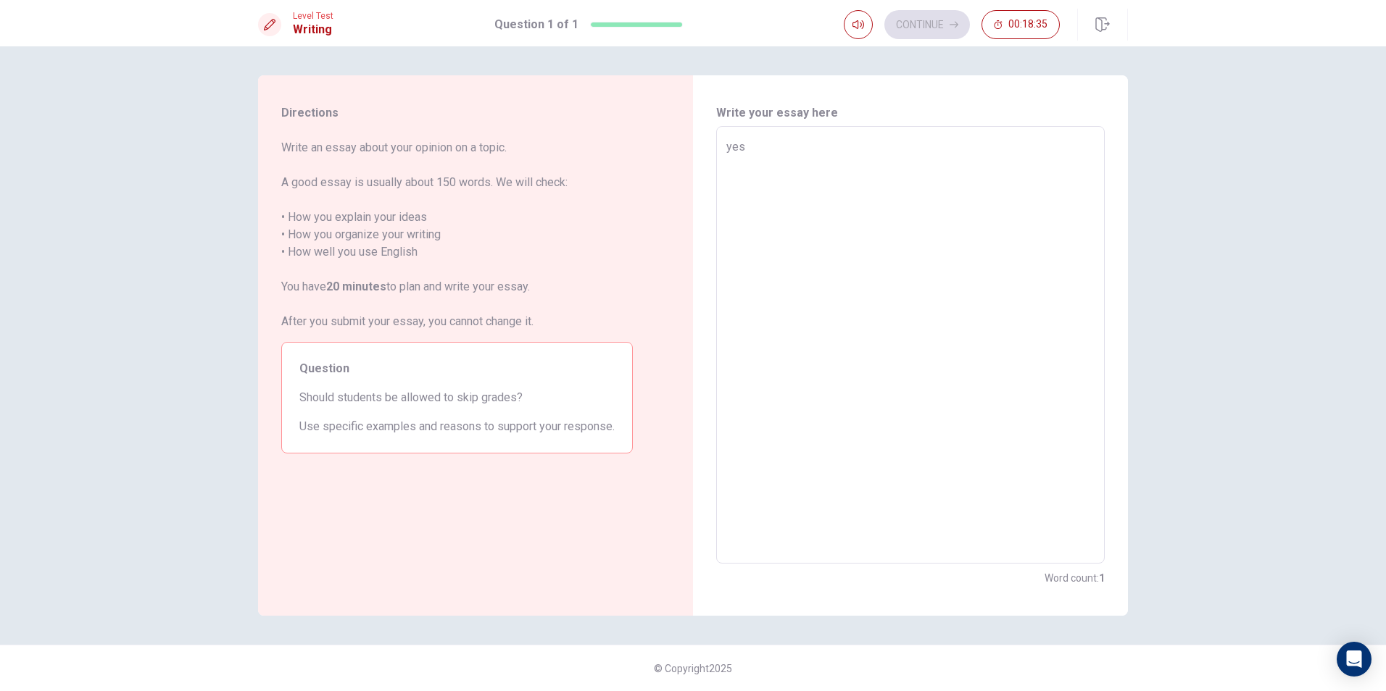
type textarea "x"
type textarea "yes b"
type textarea "x"
type textarea "yes bu"
type textarea "x"
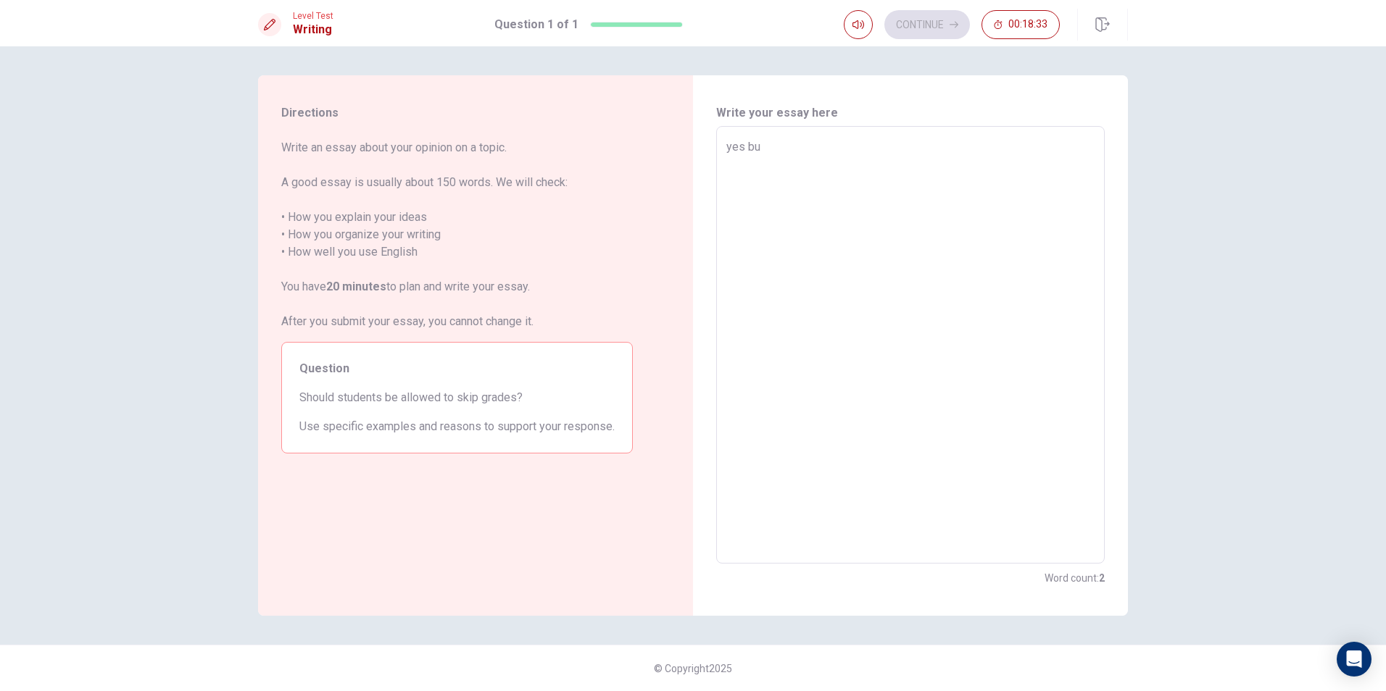
type textarea "yes but"
type textarea "x"
type textarea "yes but"
type textarea "x"
type textarea "yes but i"
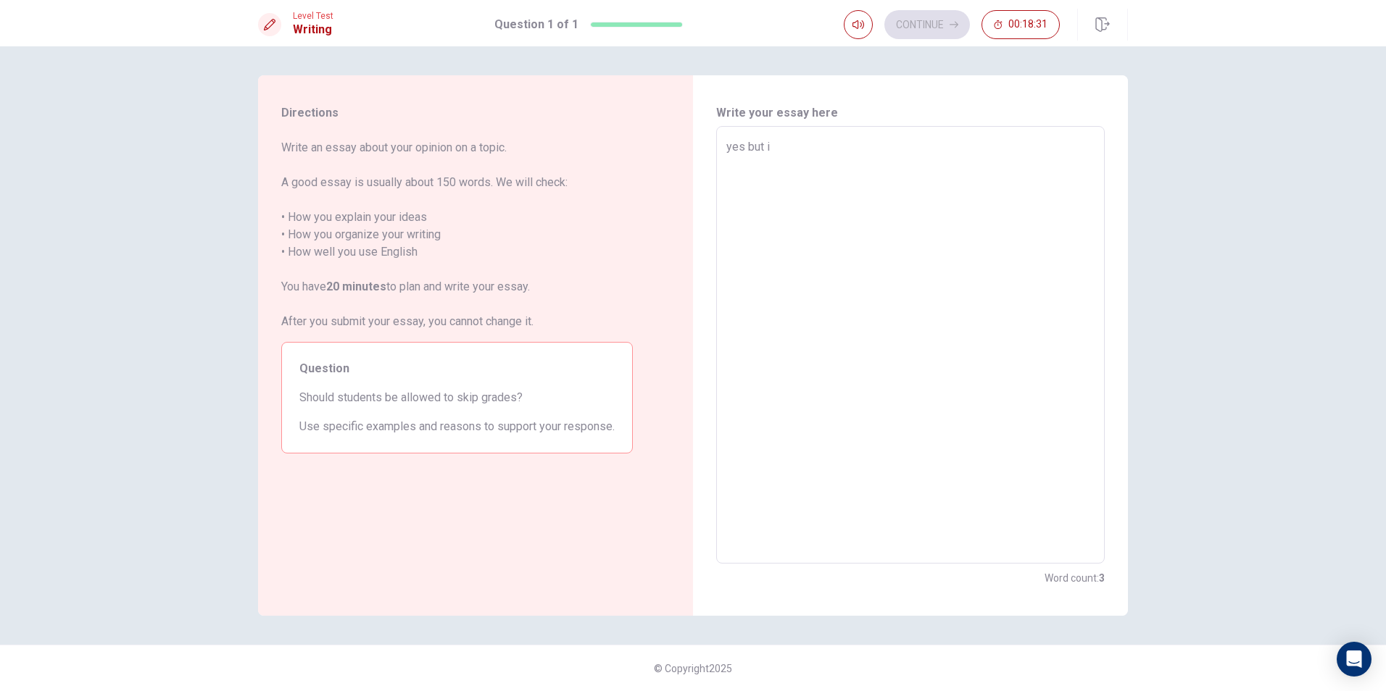
type textarea "x"
type textarea "yes but iw"
type textarea "x"
type textarea "yes but iwi"
type textarea "x"
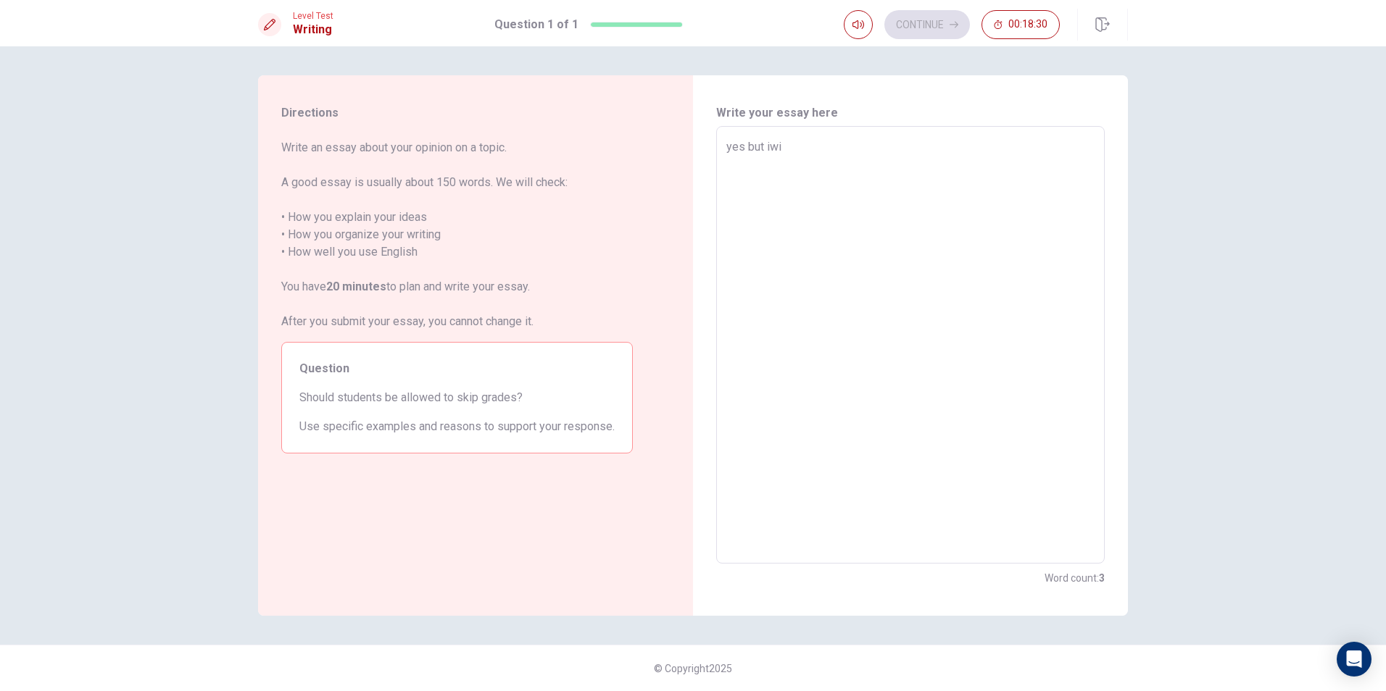
type textarea "yes but iwil"
type textarea "x"
type textarea "yes but iwill"
type textarea "x"
type textarea "yes but iwill"
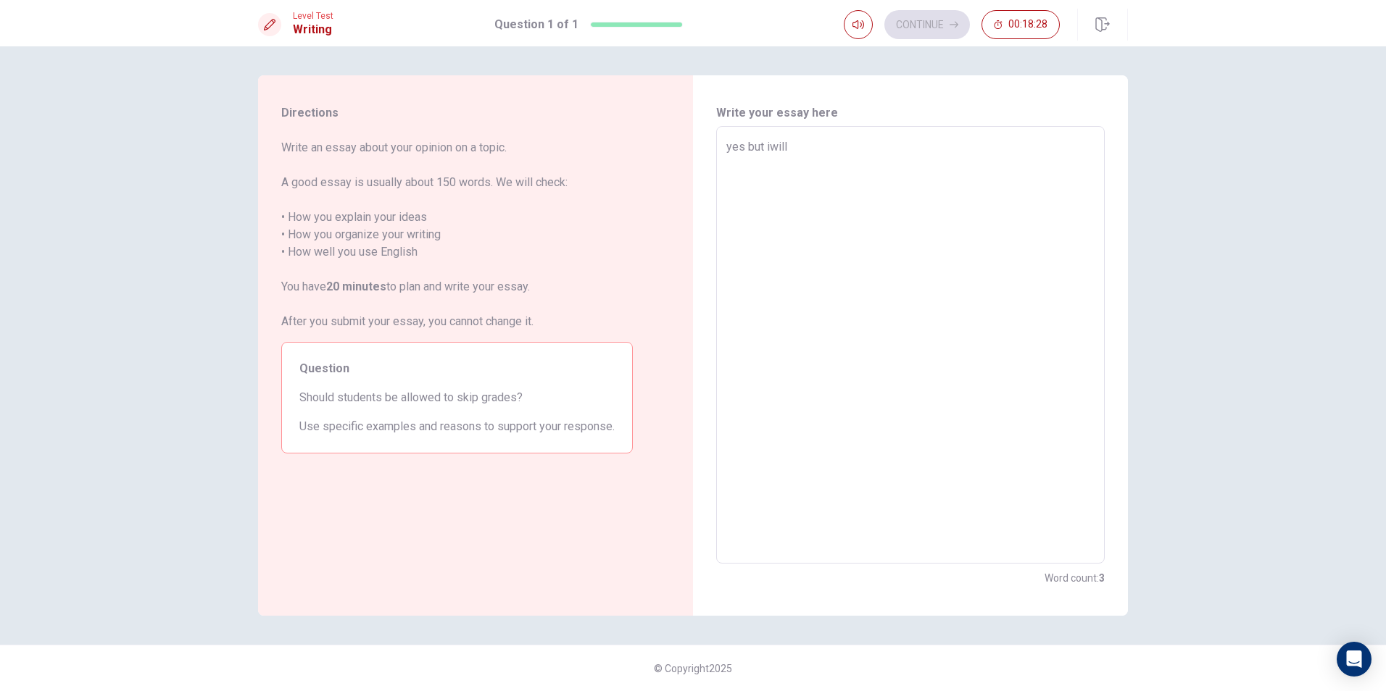
type textarea "x"
type textarea "yes but iwill h"
type textarea "x"
type textarea "yes but iwill ha"
type textarea "x"
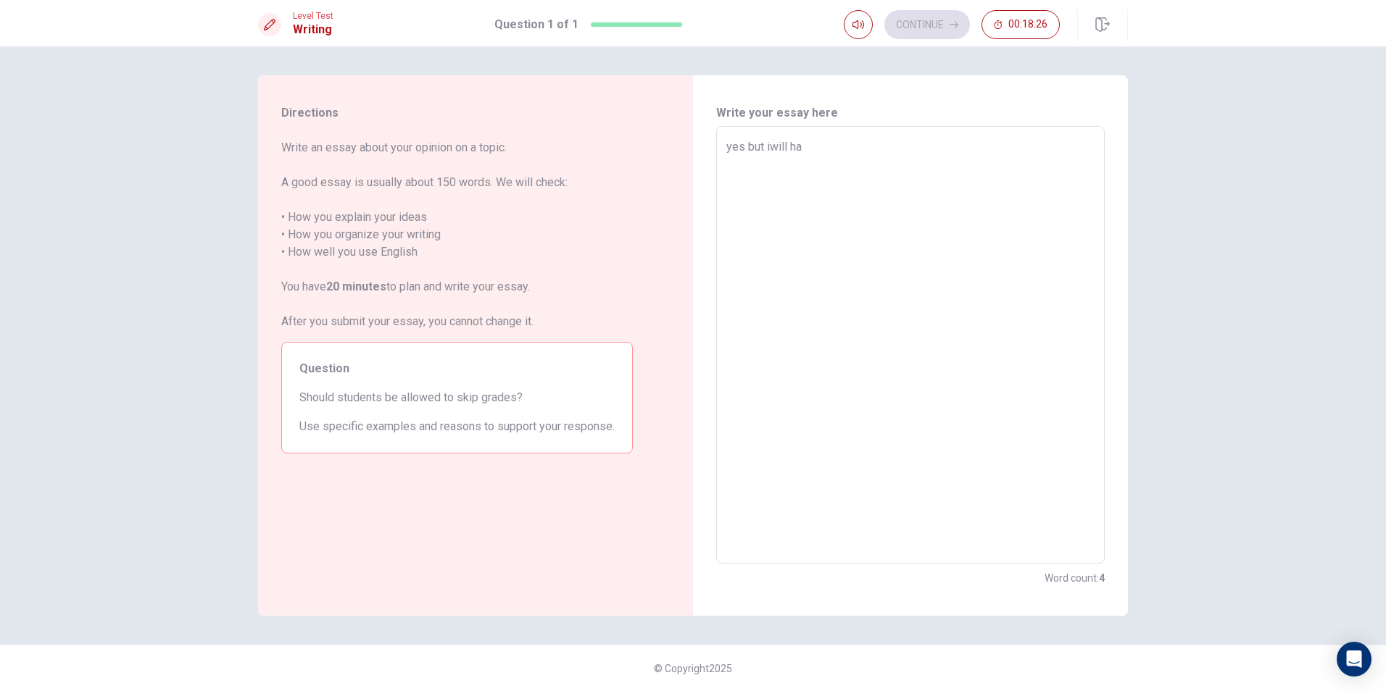
type textarea "yes but iwill has"
type textarea "x"
type textarea "yes but iwill has"
type textarea "x"
type textarea "yes but [PERSON_NAME] has s"
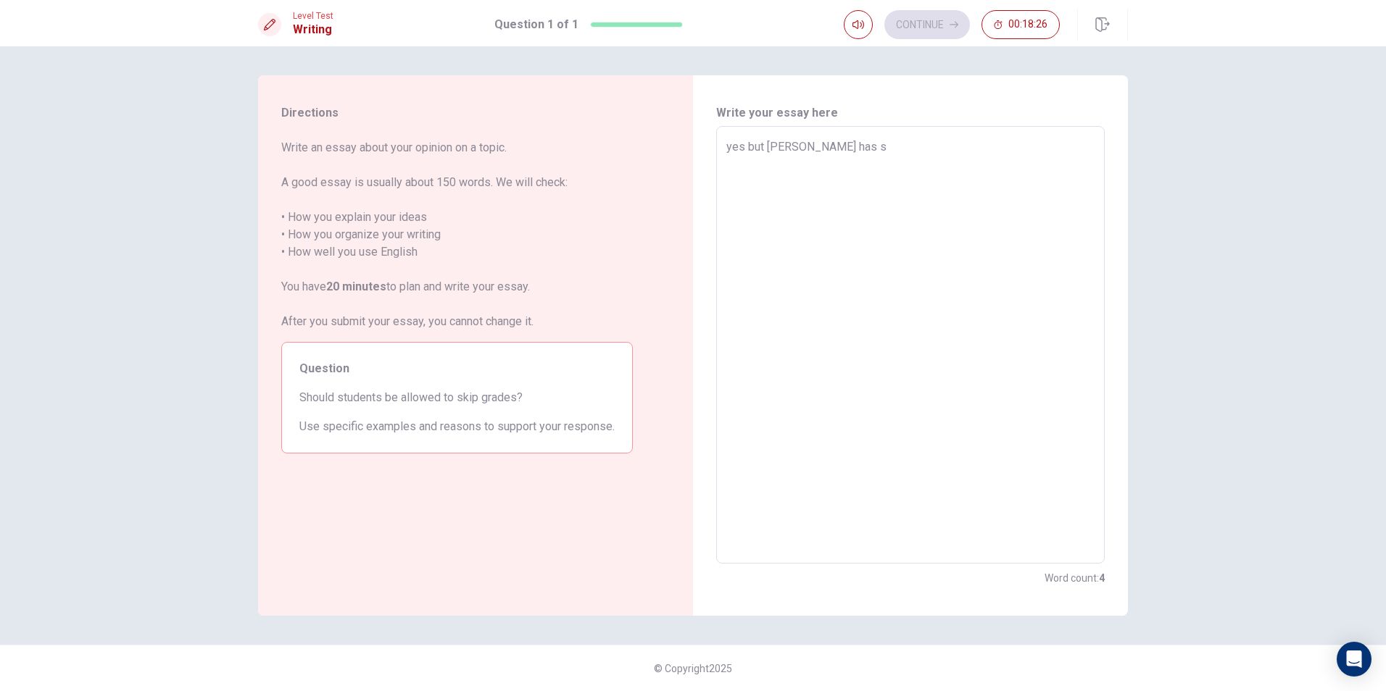
type textarea "x"
type textarea "yes but iwill has so"
type textarea "x"
type textarea "yes but iwill has som"
type textarea "x"
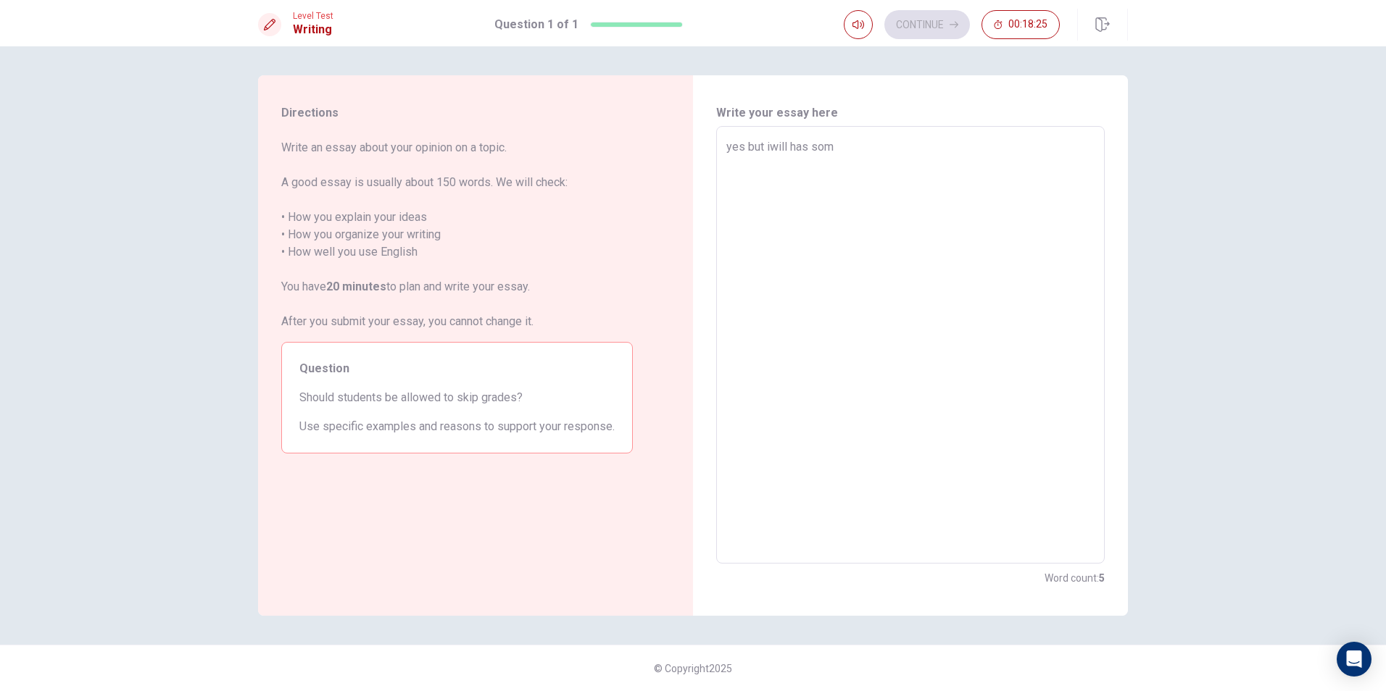
type textarea "yes but iwill has some"
type textarea "x"
type textarea "yes but iwill has some"
type textarea "x"
type textarea "yes but iwill has some t"
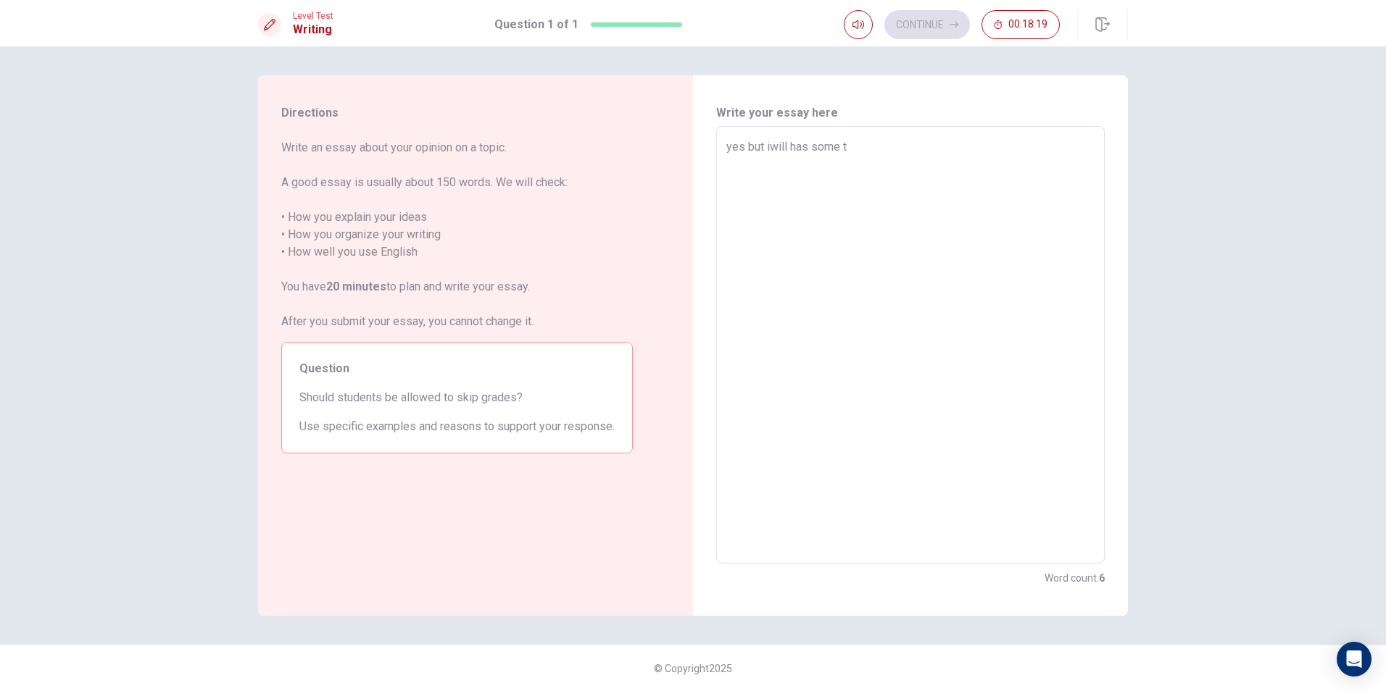
type textarea "x"
type textarea "yes but iwill has some"
type textarea "x"
type textarea "yes but iwill has some"
type textarea "x"
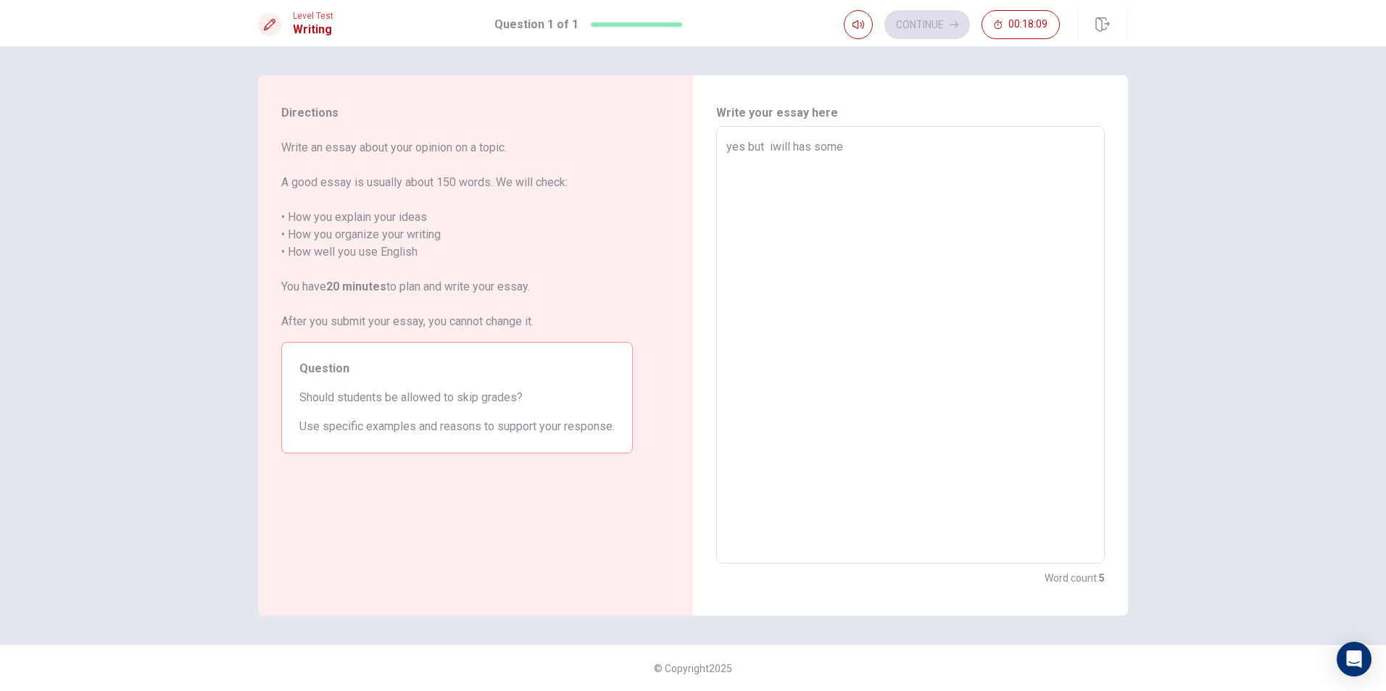
type textarea "yes but i iwill has some"
type textarea "x"
type textarea "yes but it iwill has some"
type textarea "x"
type textarea "yes but it iwill has some"
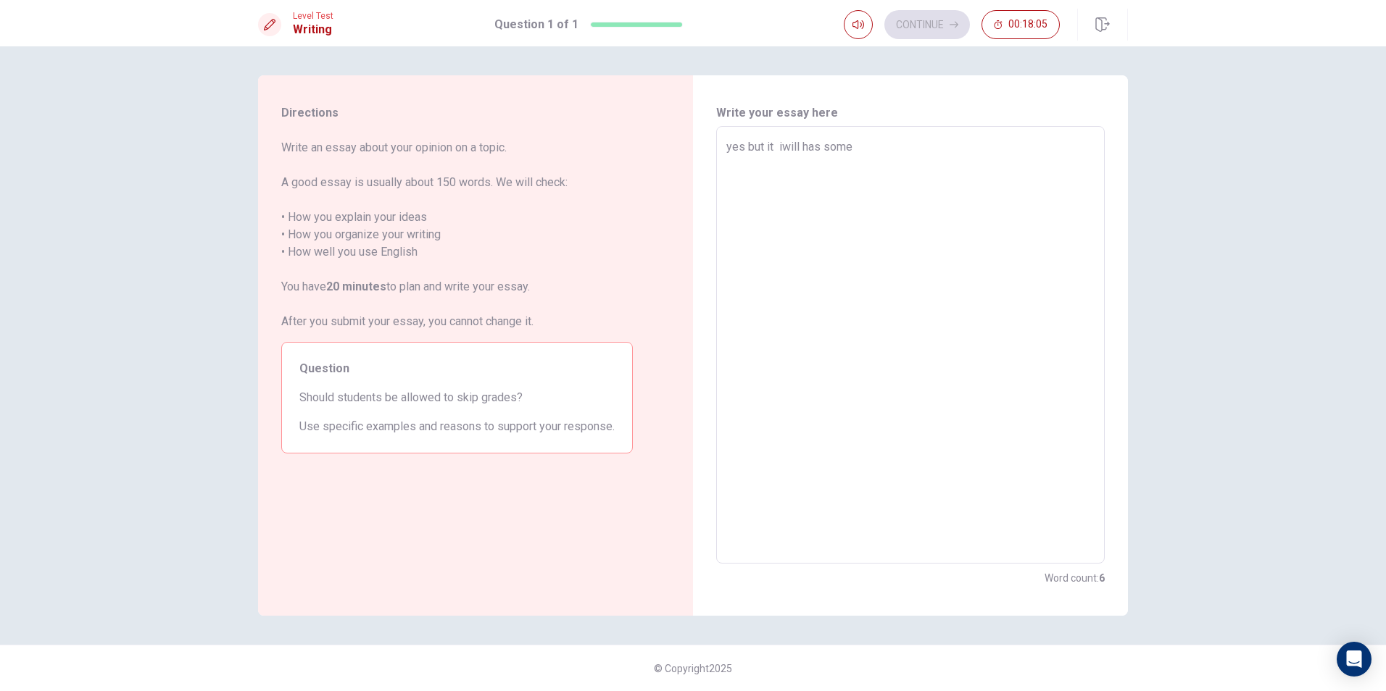
type textarea "x"
type textarea "yes but it will has some"
type textarea "x"
type textarea "yes but it will has some"
click at [857, 136] on div "yes but it will has some x ​" at bounding box center [910, 345] width 388 height 438
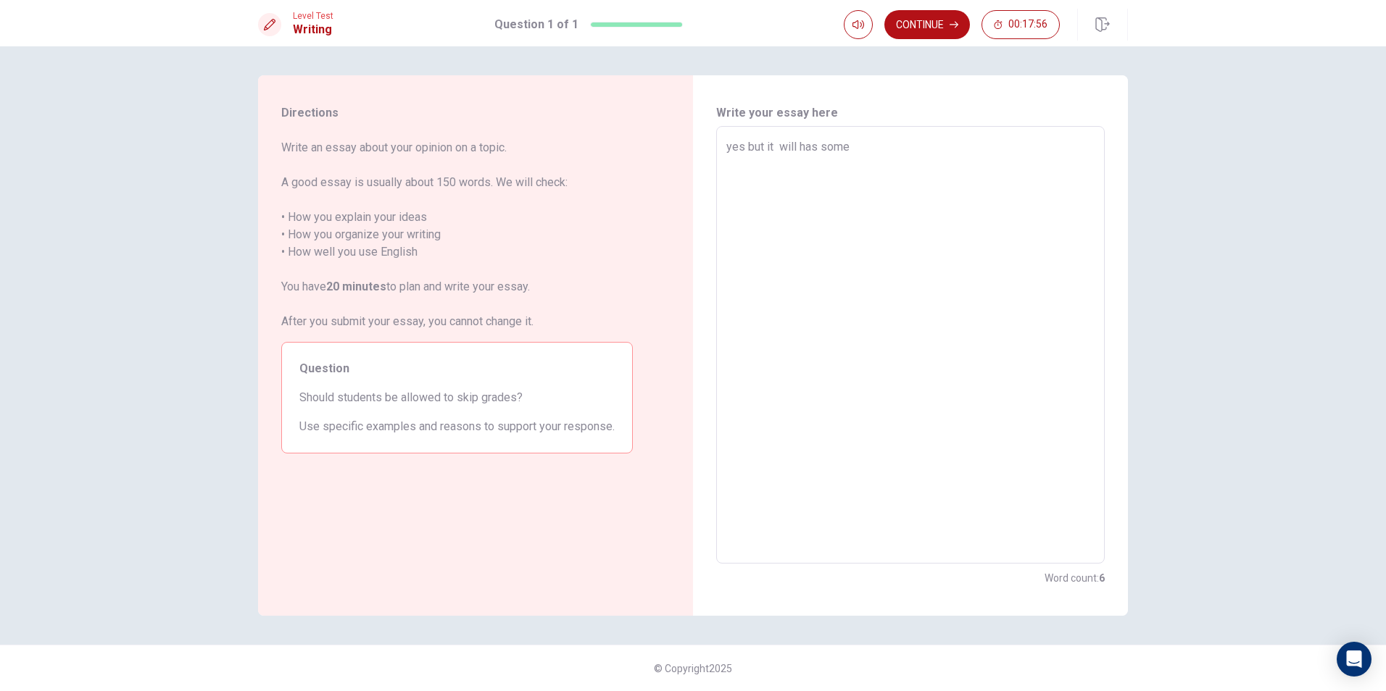
type textarea "x"
type textarea "yes but it will has some"
type textarea "x"
type textarea "yes but it will has some t"
type textarea "x"
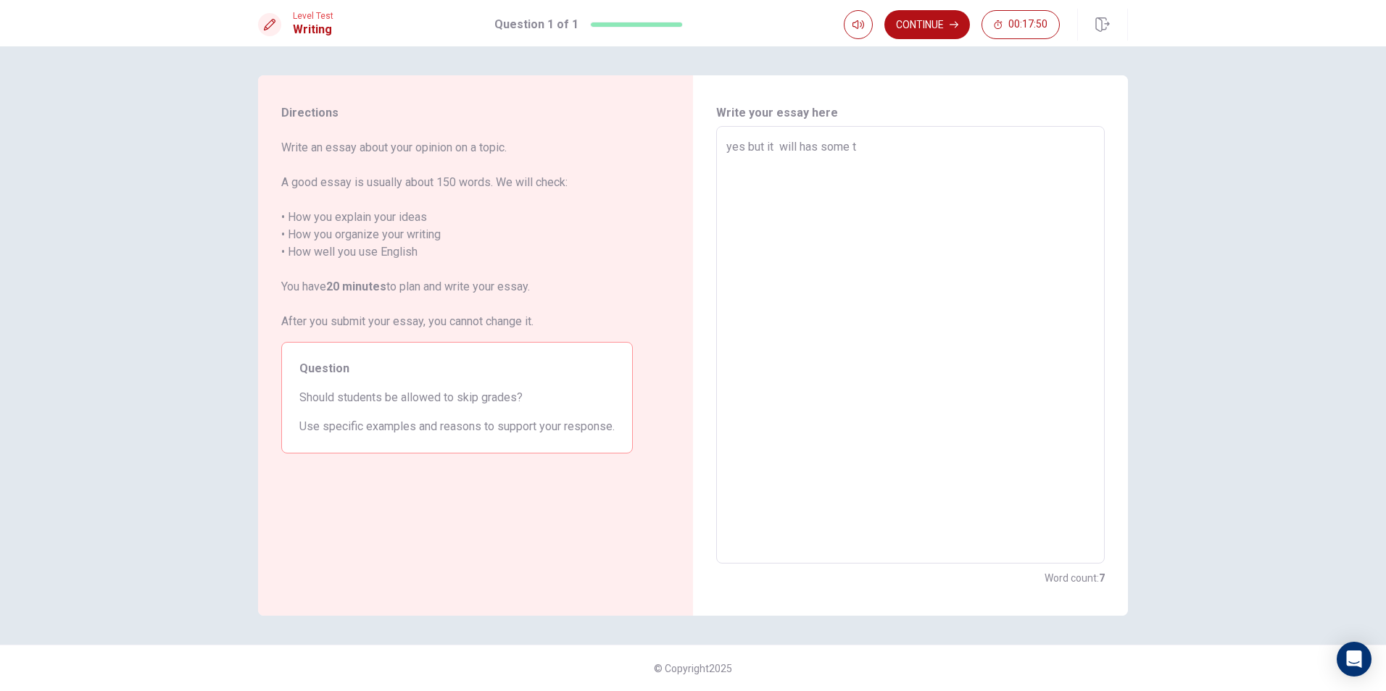
type textarea "yes but it will has some te"
type textarea "x"
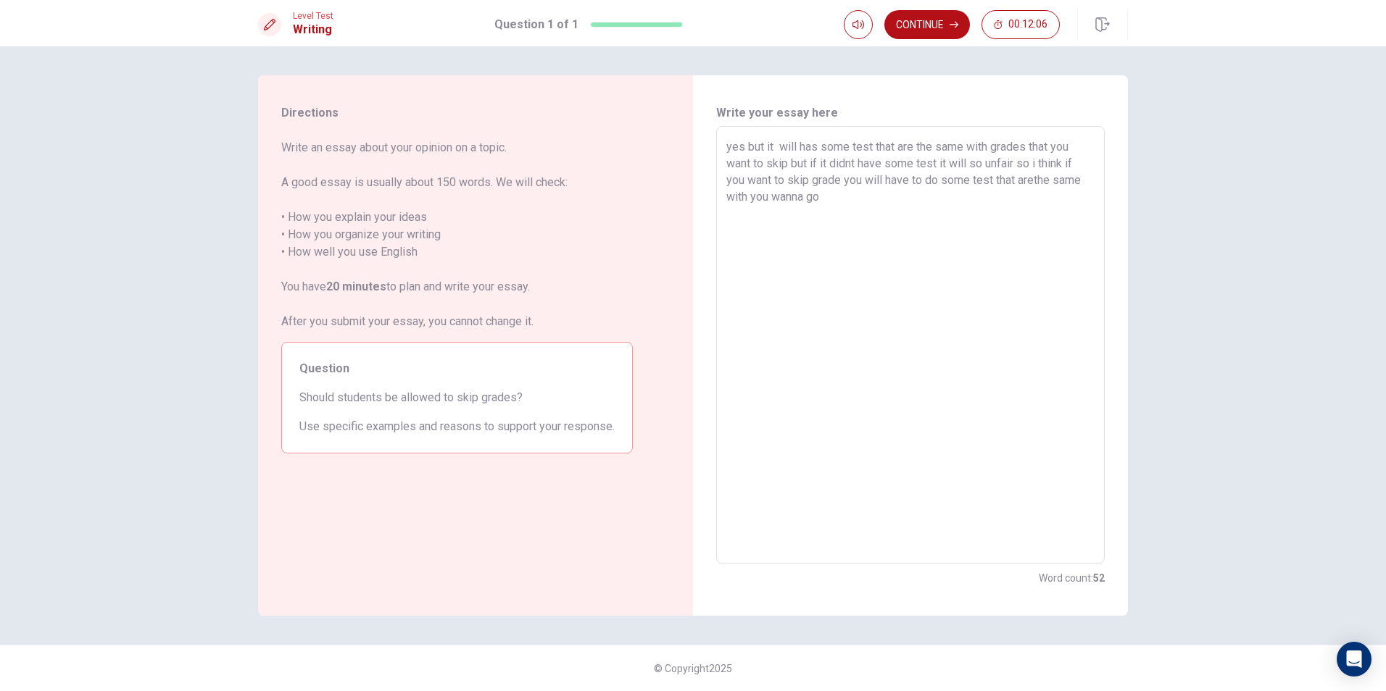
click at [1041, 180] on textarea "yes but it will has some test that are the same with grades that you want to sk…" at bounding box center [910, 345] width 368 height 414
drag, startPoint x: 1034, startPoint y: 176, endPoint x: 1044, endPoint y: 176, distance: 10.1
click at [1035, 176] on textarea "yes but it will has some test that are the same with grades that you want to sk…" at bounding box center [910, 345] width 368 height 414
click at [831, 204] on textarea "yes but it will has some test that are the same with grades that you want to sk…" at bounding box center [910, 345] width 368 height 414
click at [870, 198] on textarea "yes but it will has some test that are the same with grades that you want to sk…" at bounding box center [910, 345] width 368 height 414
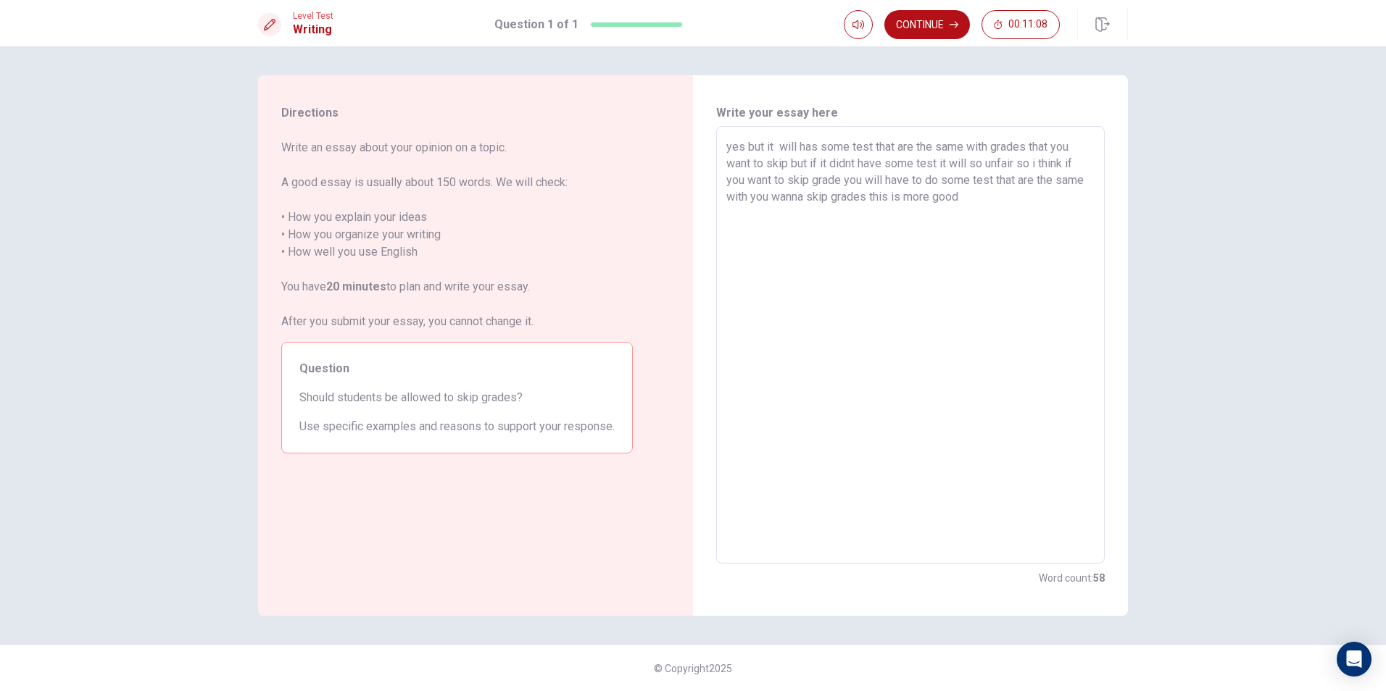
click at [934, 196] on textarea "yes but it will has some test that are the same with grades that you want to sk…" at bounding box center [910, 345] width 368 height 414
click at [978, 194] on textarea "yes but it will has some test that are the same with grades that you want to sk…" at bounding box center [910, 345] width 368 height 414
click at [868, 214] on textarea "yes but it will has some test that are the same with grades that you want to sk…" at bounding box center [910, 345] width 368 height 414
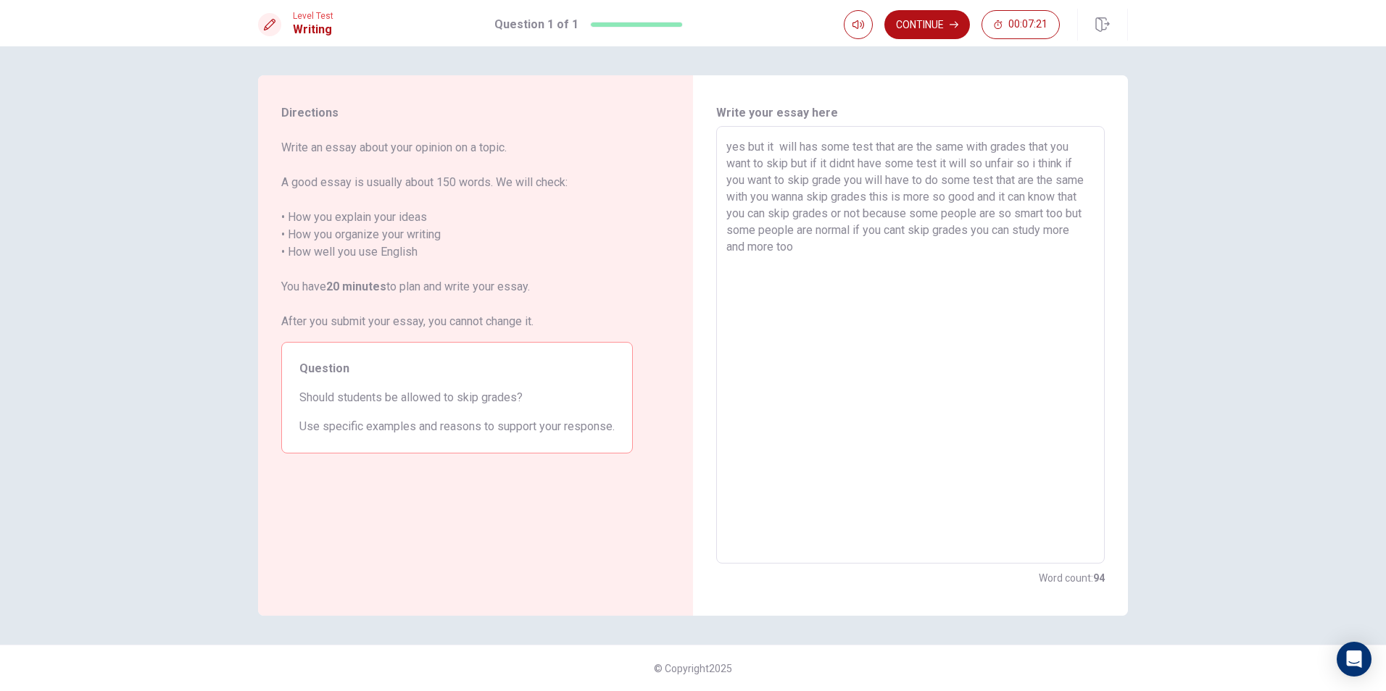
click at [850, 230] on textarea "yes but it will has some test that are the same with grades that you want to sk…" at bounding box center [910, 345] width 368 height 414
click at [931, 268] on textarea "yes but it will has some test that are the same with grades that you want to sk…" at bounding box center [910, 345] width 368 height 414
click at [813, 262] on textarea "yes but it will has some test that are the same with grades that you want to sk…" at bounding box center [910, 345] width 368 height 414
click at [910, 267] on textarea "yes but it will has some test that are the same with grades that you want to sk…" at bounding box center [910, 345] width 368 height 414
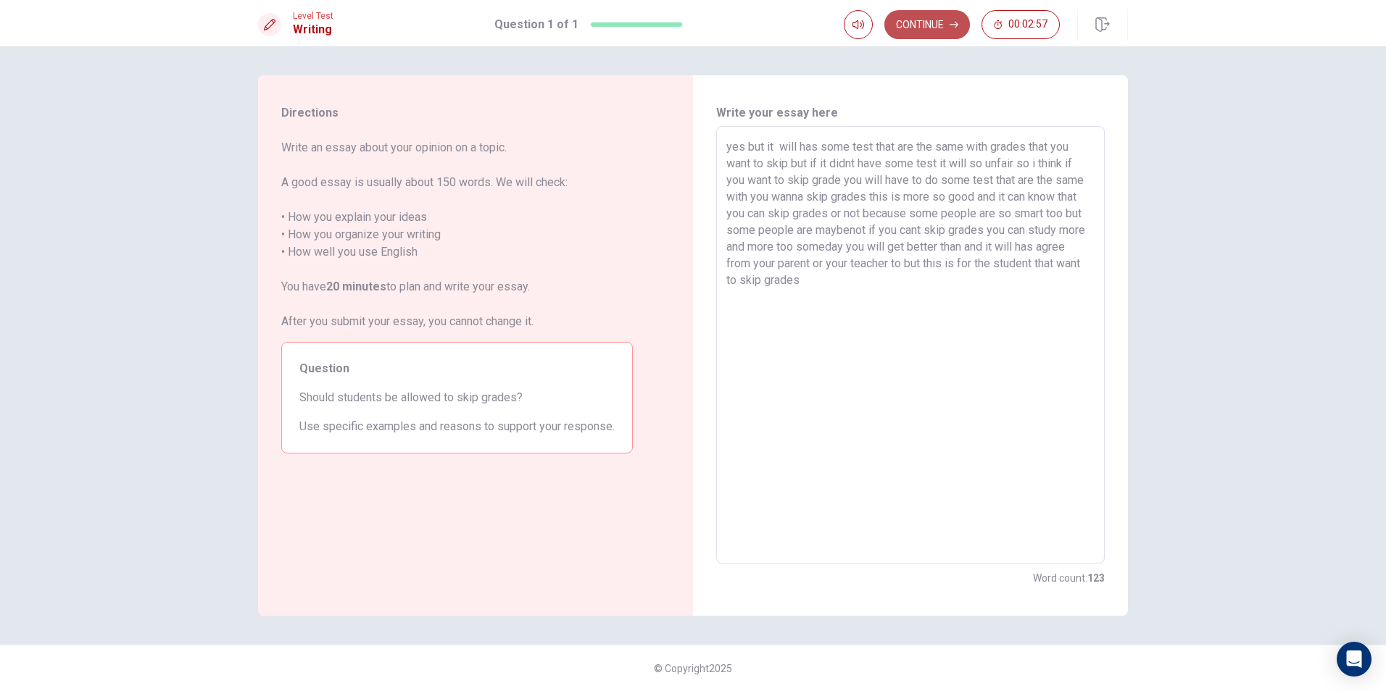
click at [939, 17] on button "Continue" at bounding box center [927, 24] width 86 height 29
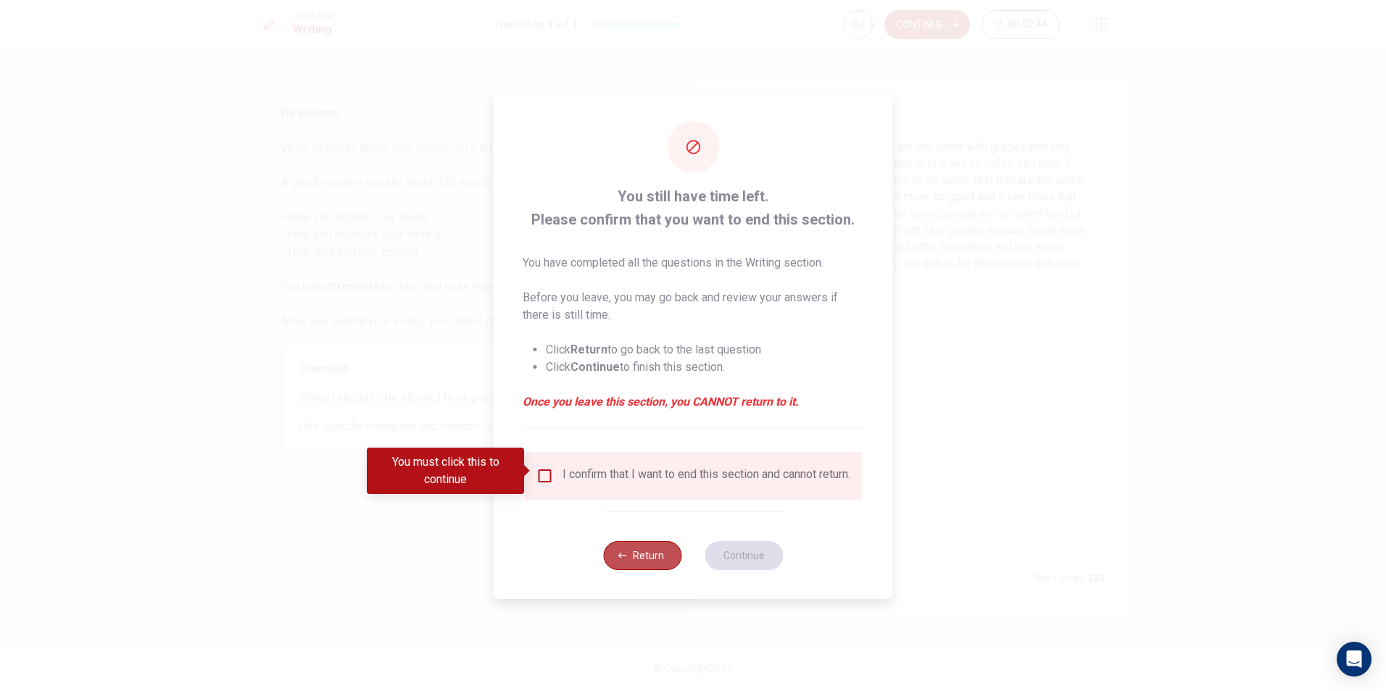
click at [641, 564] on button "Return" at bounding box center [642, 555] width 78 height 29
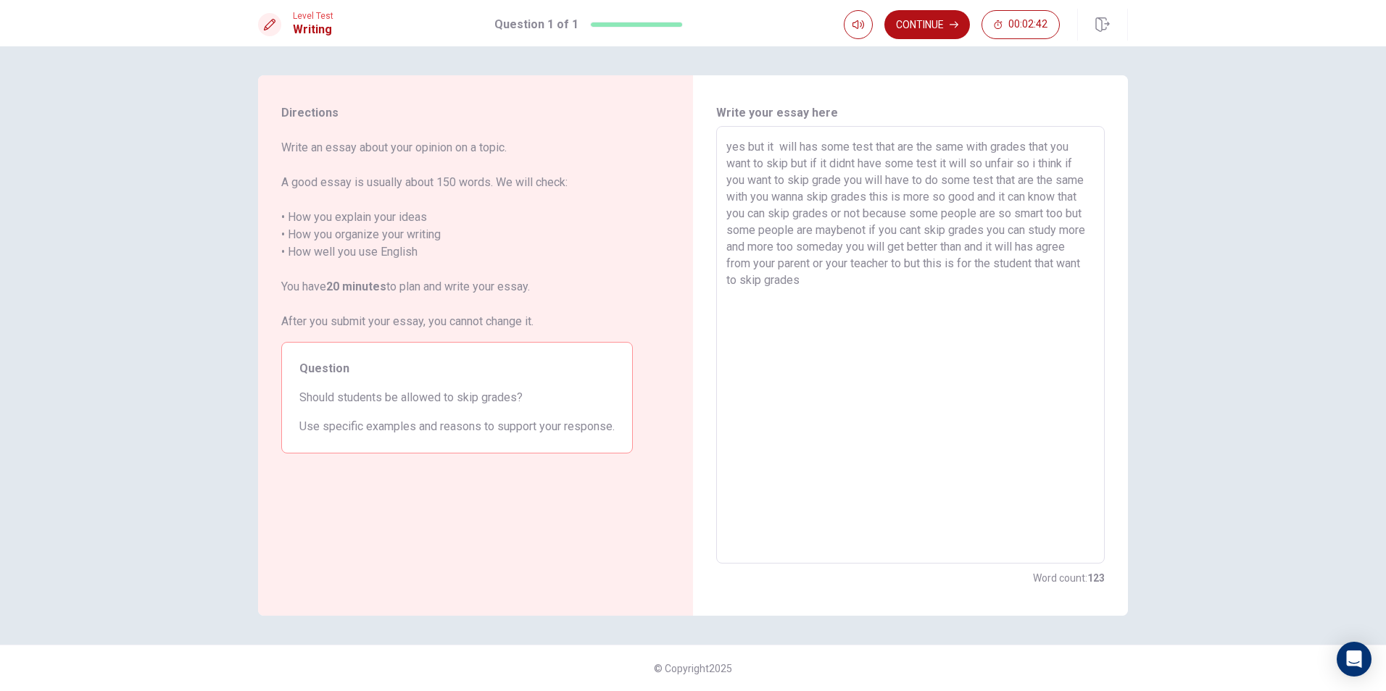
click at [869, 265] on textarea "yes but it will has some test that are the same with grades that you want to sk…" at bounding box center [910, 345] width 368 height 414
click at [844, 288] on textarea "yes but it will has some test that are the same with grades that you want to sk…" at bounding box center [910, 345] width 368 height 414
click at [952, 25] on icon "button" at bounding box center [953, 25] width 9 height 7
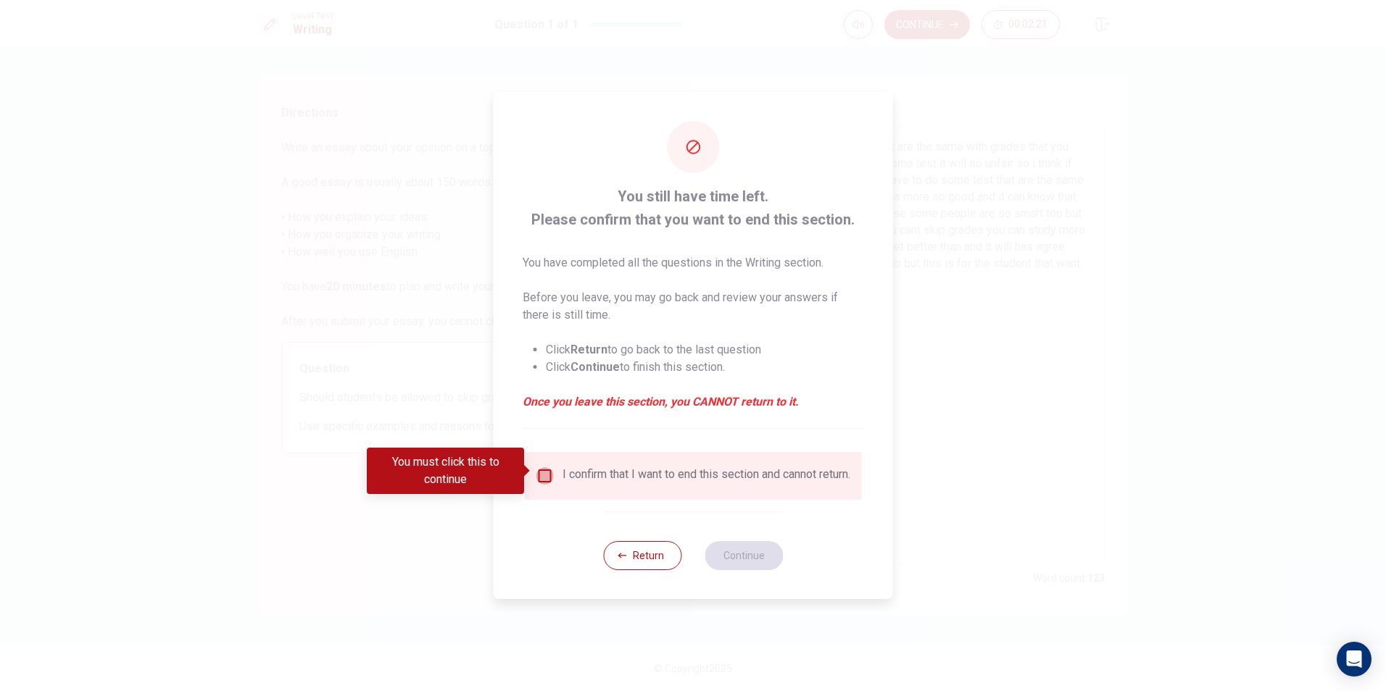
click at [546, 476] on input "You must click this to continue" at bounding box center [544, 475] width 17 height 17
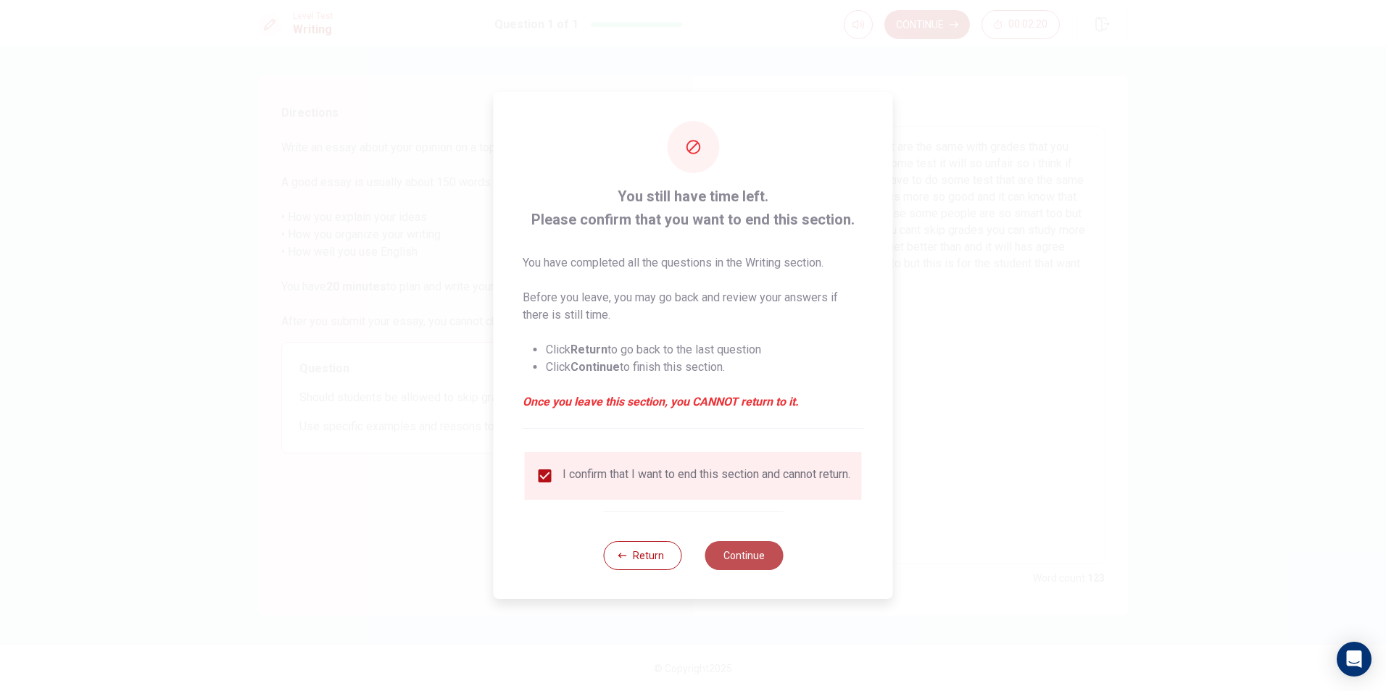
click at [731, 559] on button "Continue" at bounding box center [743, 555] width 78 height 29
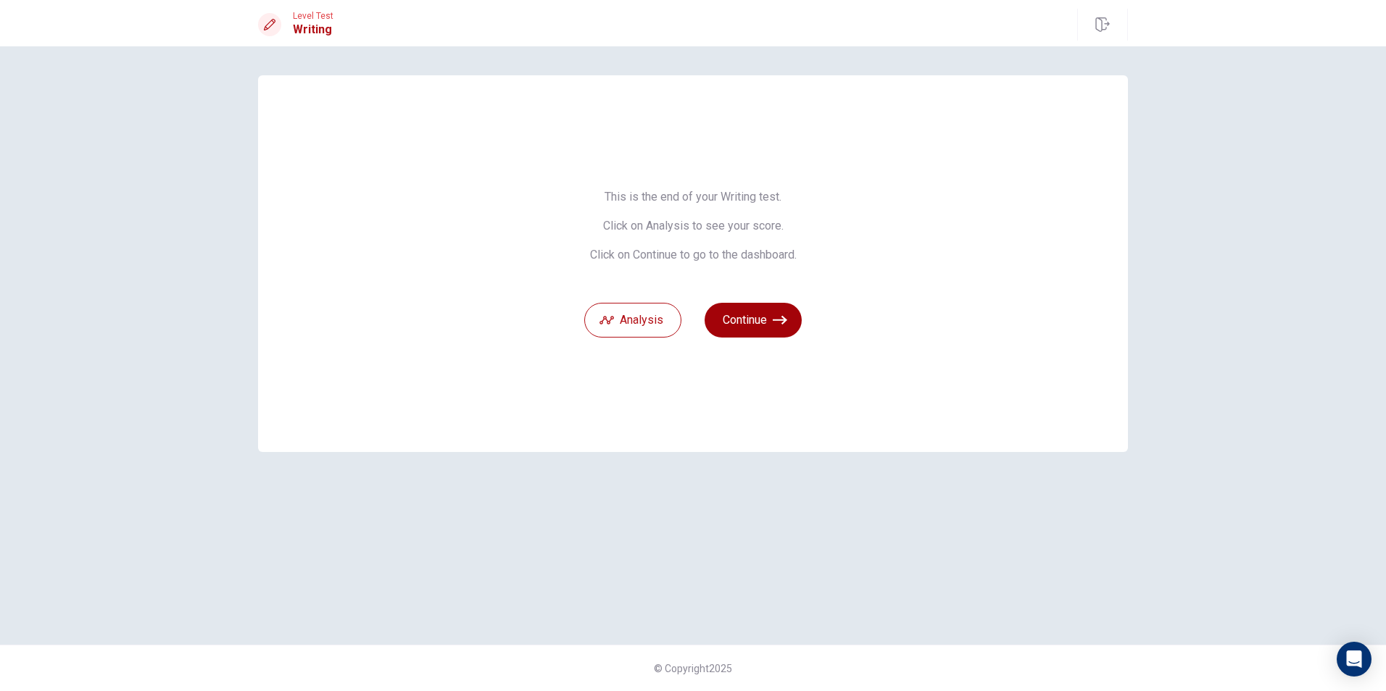
click at [757, 324] on button "Continue" at bounding box center [752, 320] width 97 height 35
